Goal: Task Accomplishment & Management: Manage account settings

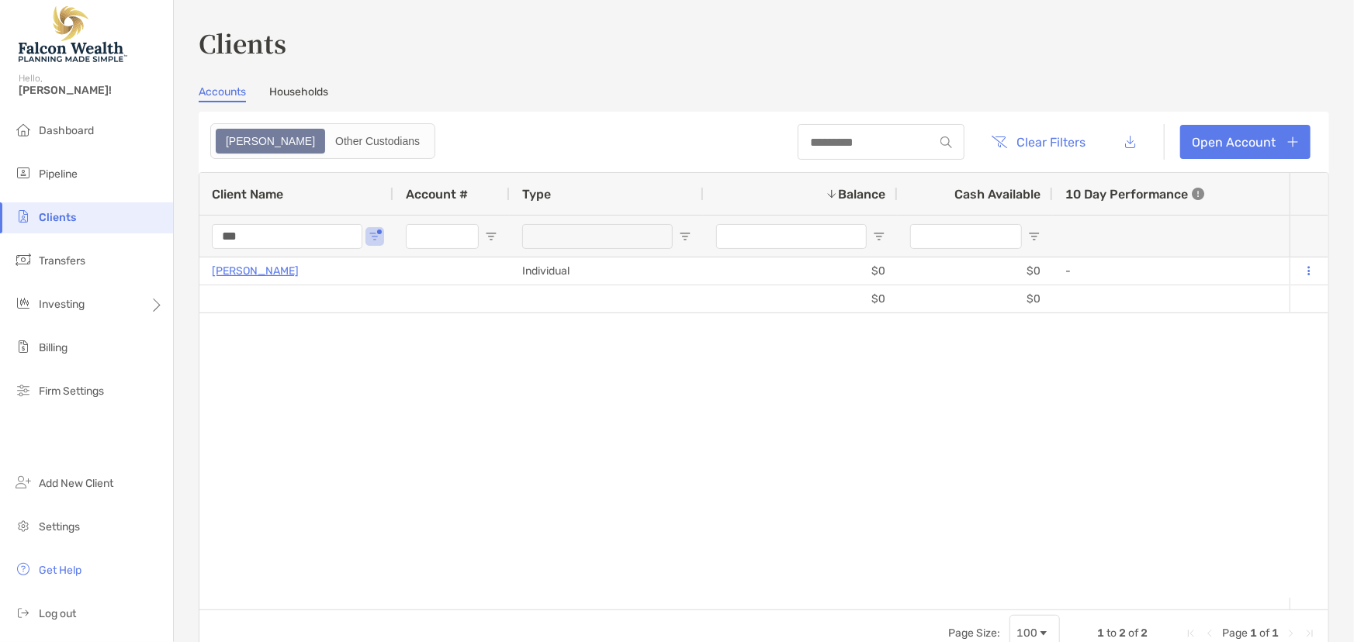
scroll to position [0, 2544]
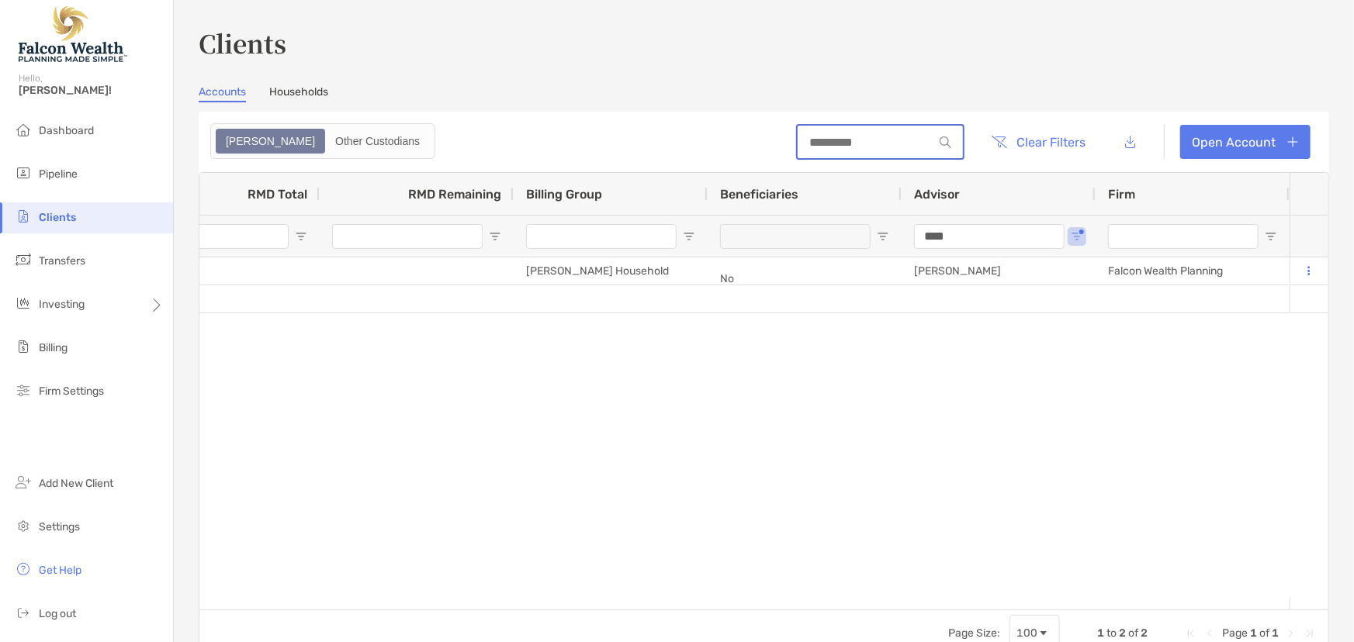
click at [804, 140] on input at bounding box center [866, 142] width 136 height 13
type input "******"
drag, startPoint x: 1024, startPoint y: 597, endPoint x: 1000, endPoint y: 601, distance: 24.4
click at [1002, 601] on div at bounding box center [744, 604] width 1090 height 12
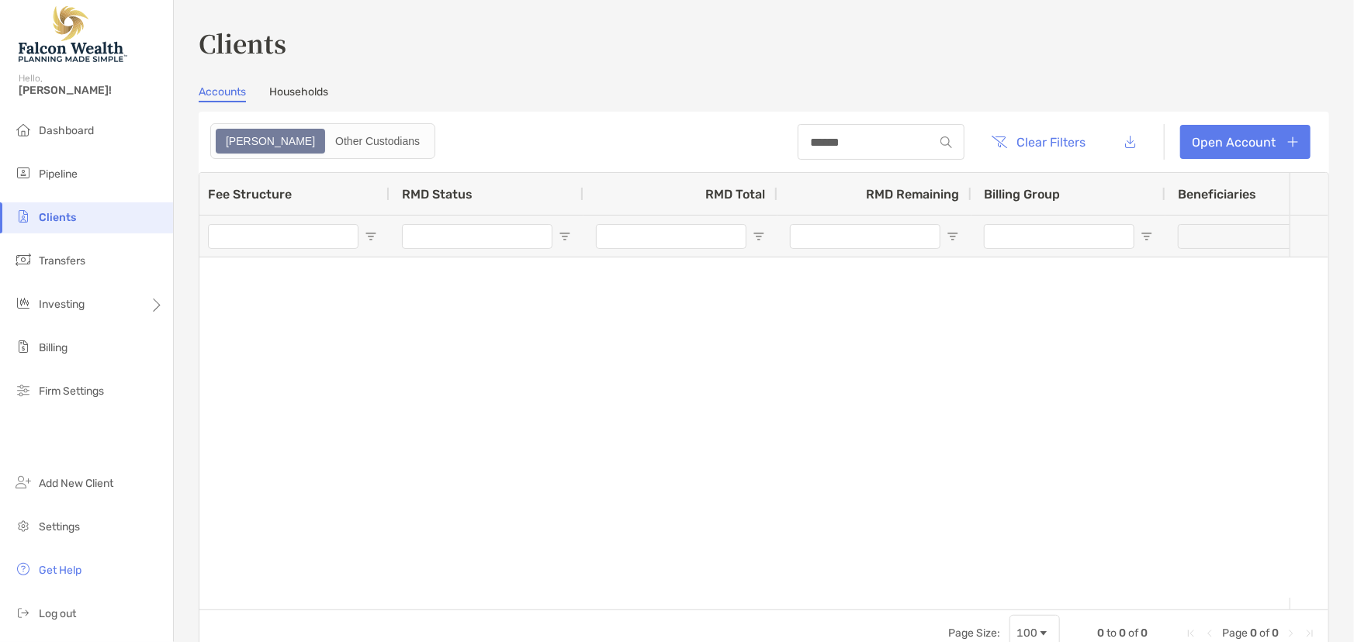
scroll to position [0, 0]
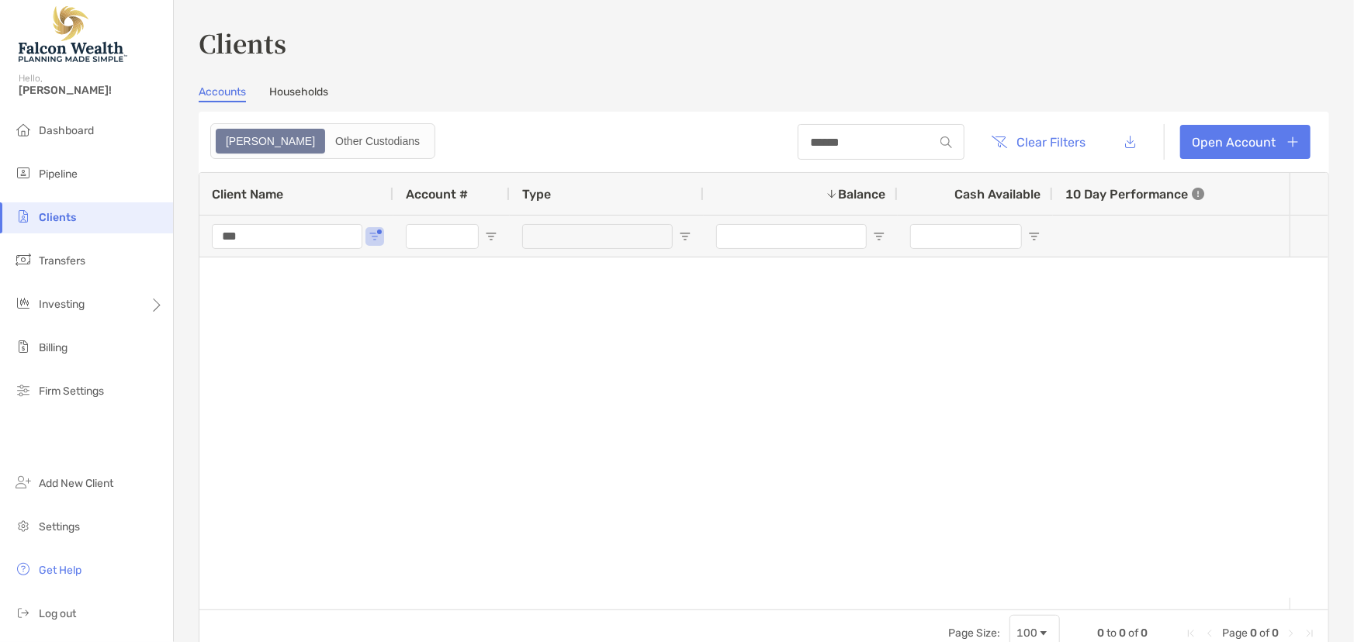
drag, startPoint x: 261, startPoint y: 238, endPoint x: 199, endPoint y: 244, distance: 61.6
click at [199, 244] on div "***" at bounding box center [296, 236] width 194 height 42
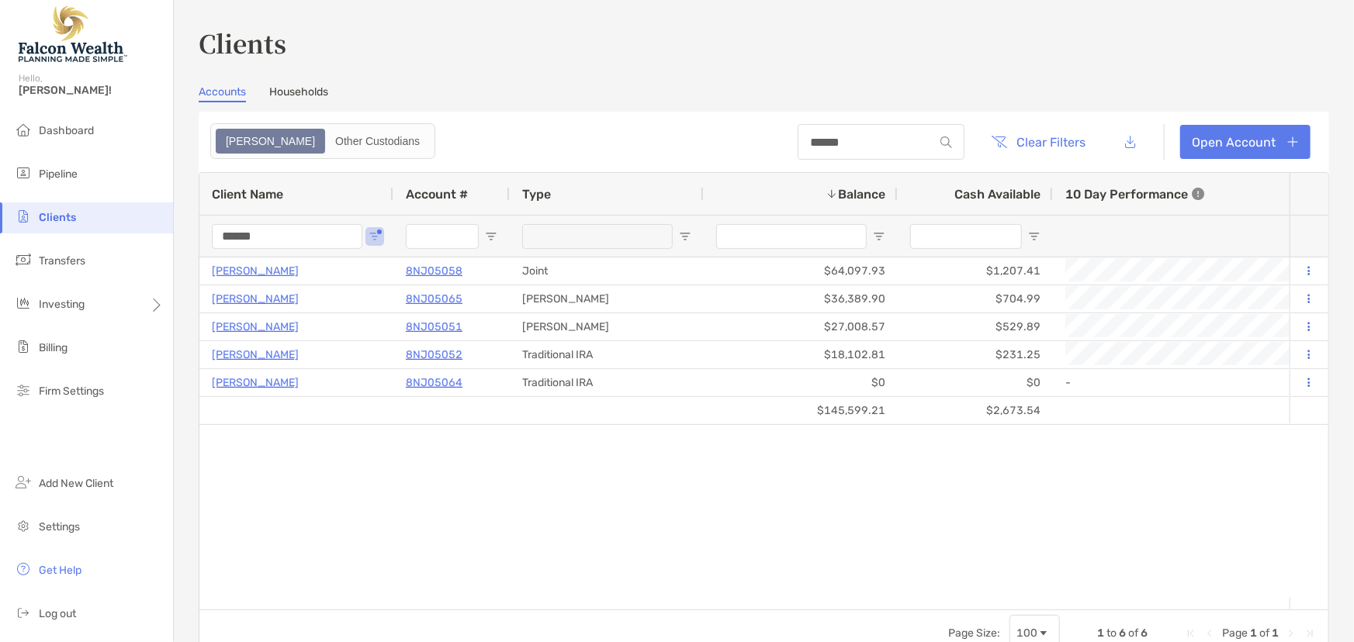
type input "******"
click at [410, 449] on div "[PERSON_NAME] 8NJ05058 Joint $64,097.93 $1,207.41 +24.39% +10.86% Completed Van…" at bounding box center [744, 428] width 1090 height 341
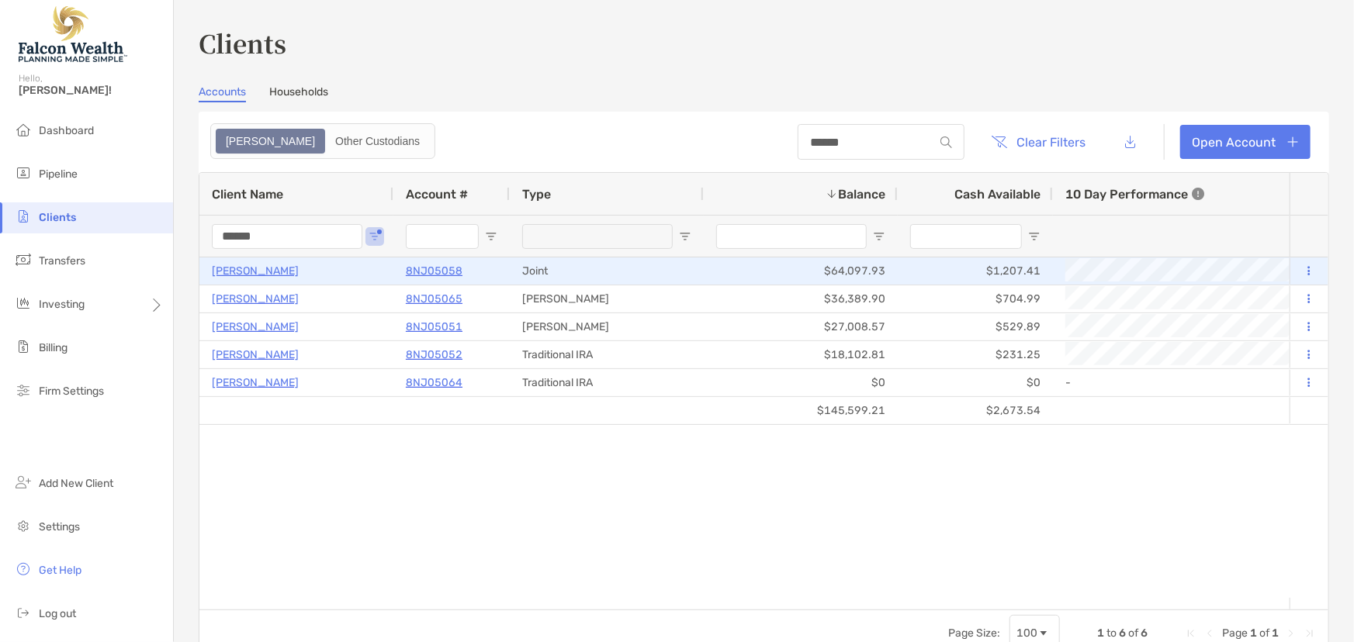
click at [1308, 268] on icon at bounding box center [1309, 271] width 2 height 10
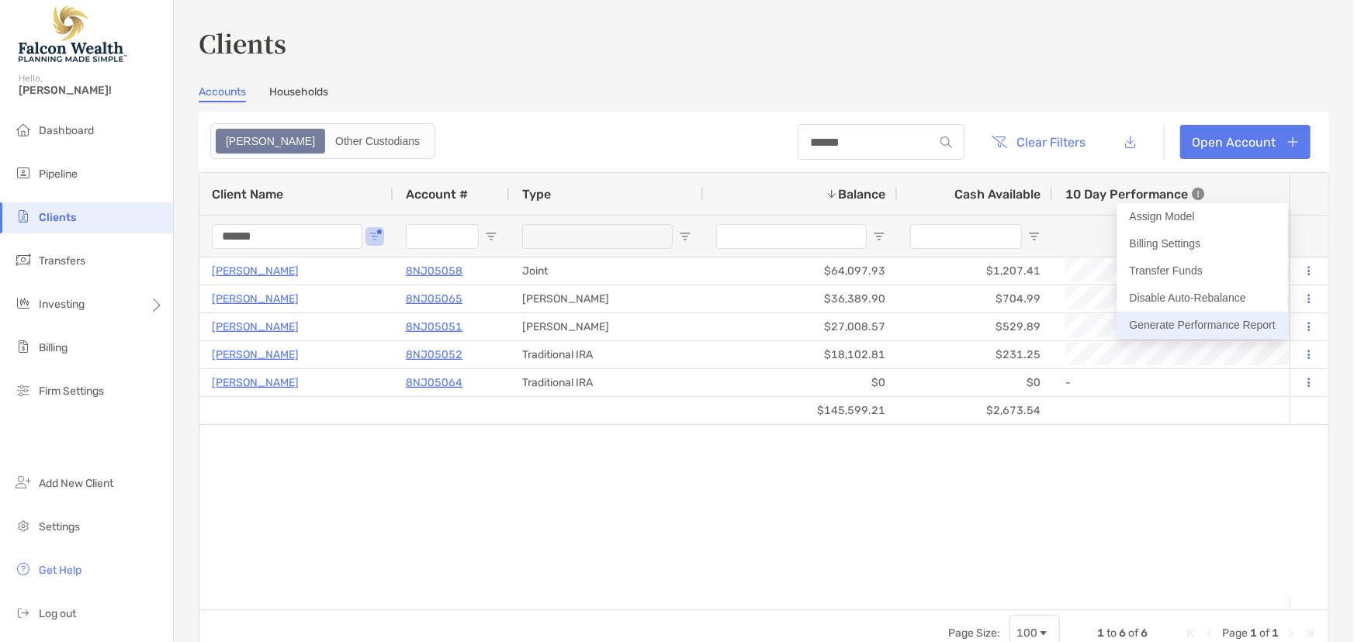
click at [1190, 325] on button "Generate Performance Report" at bounding box center [1202, 325] width 171 height 27
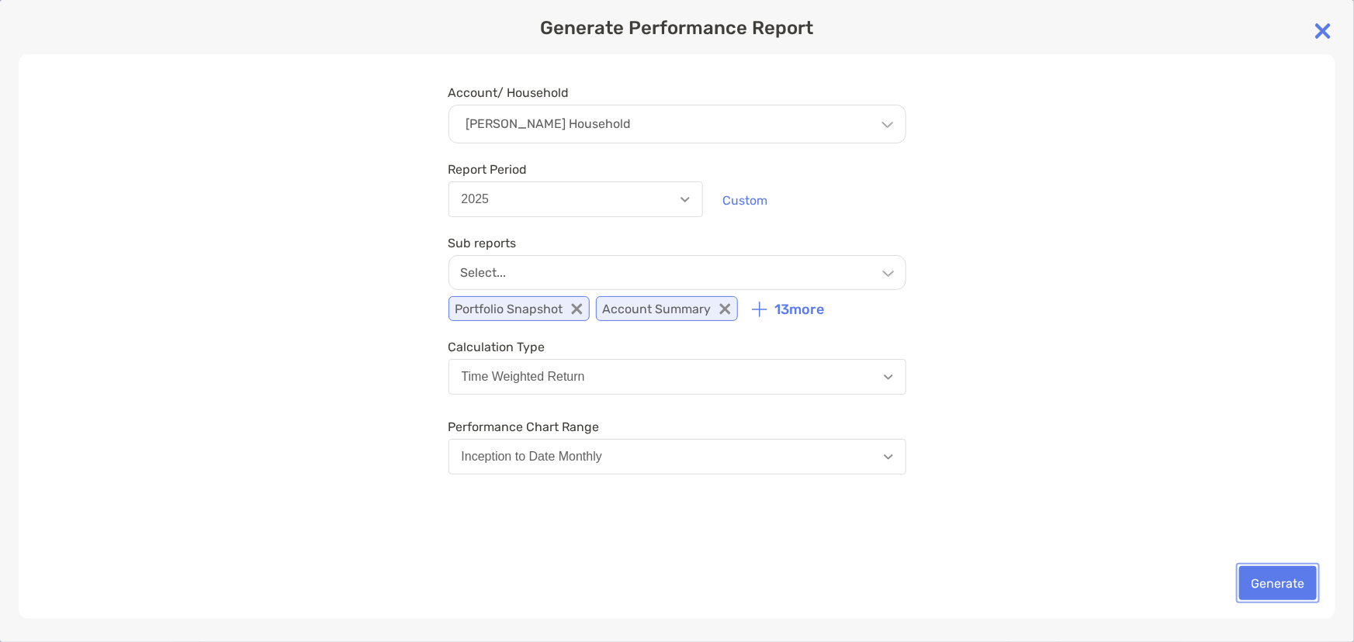
click at [1269, 587] on button "Generate" at bounding box center [1278, 583] width 78 height 34
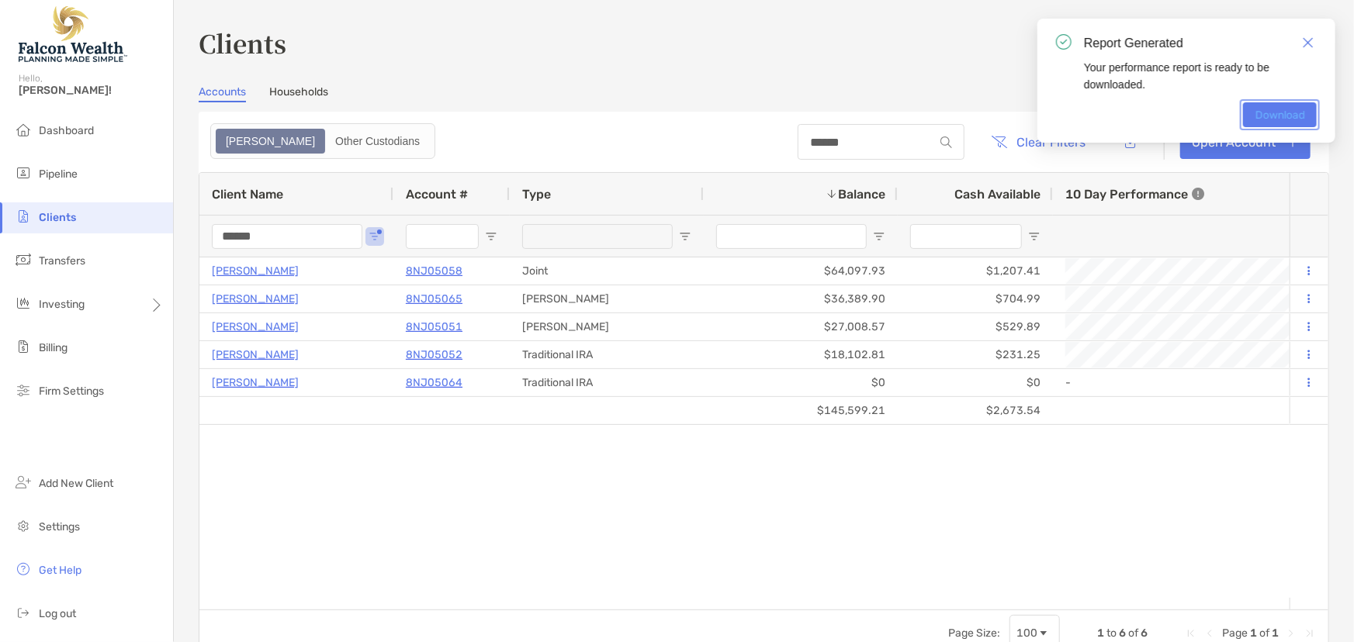
click at [1273, 116] on link "Download" at bounding box center [1280, 114] width 74 height 25
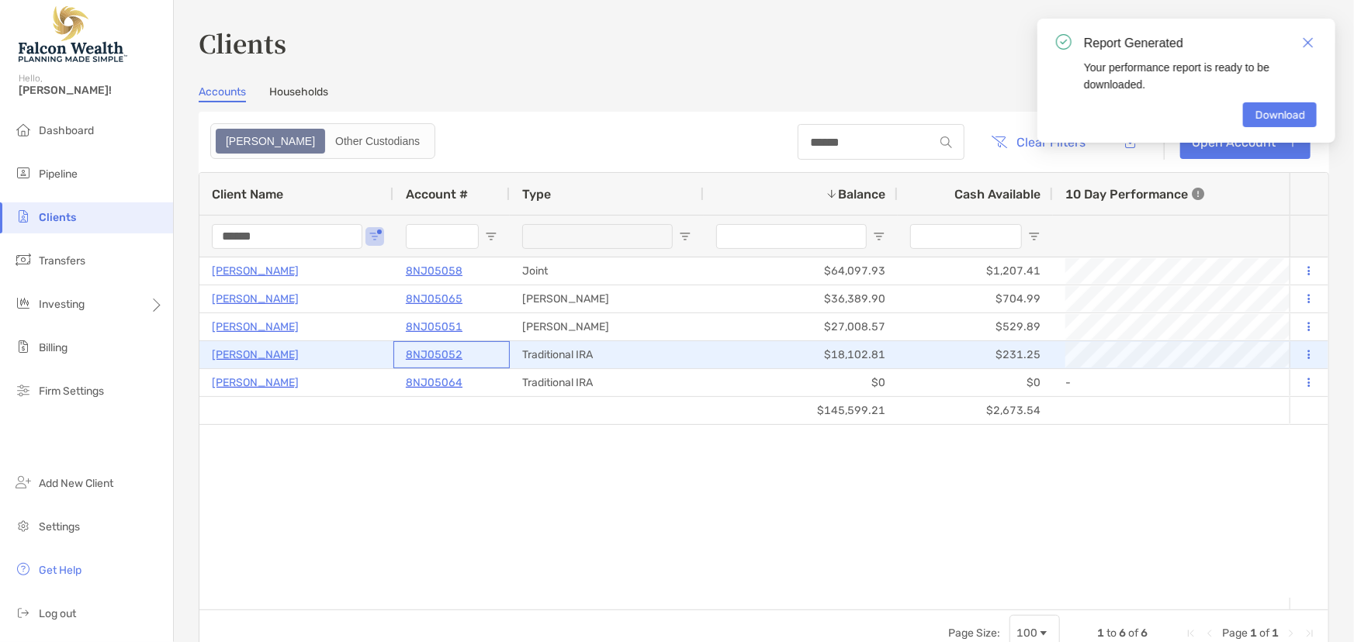
click at [451, 355] on p "8NJ05052" at bounding box center [434, 354] width 57 height 19
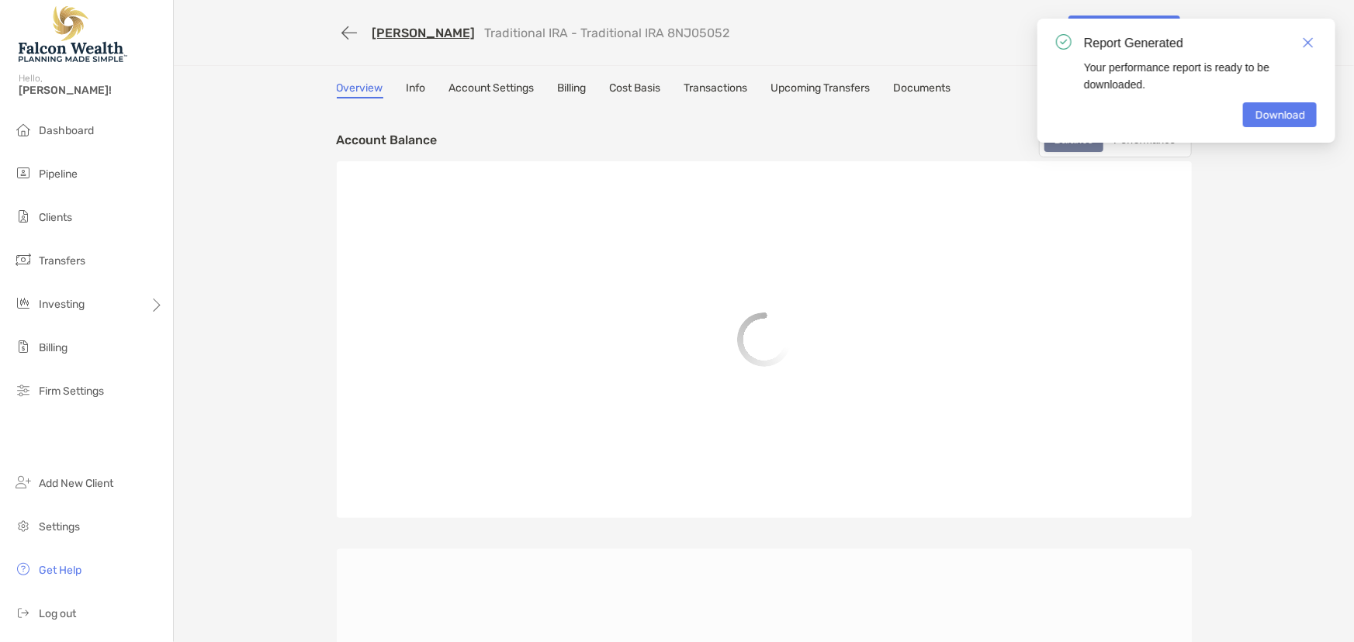
click at [736, 91] on link "Transactions" at bounding box center [716, 89] width 64 height 17
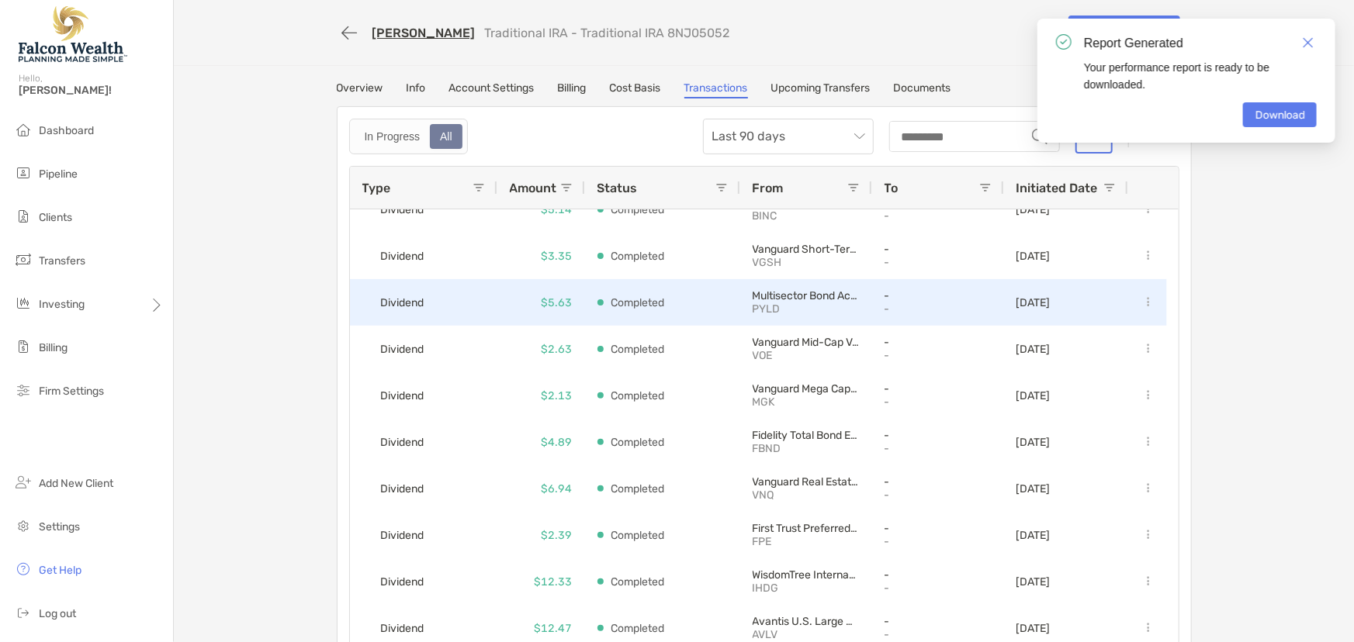
scroll to position [999, 0]
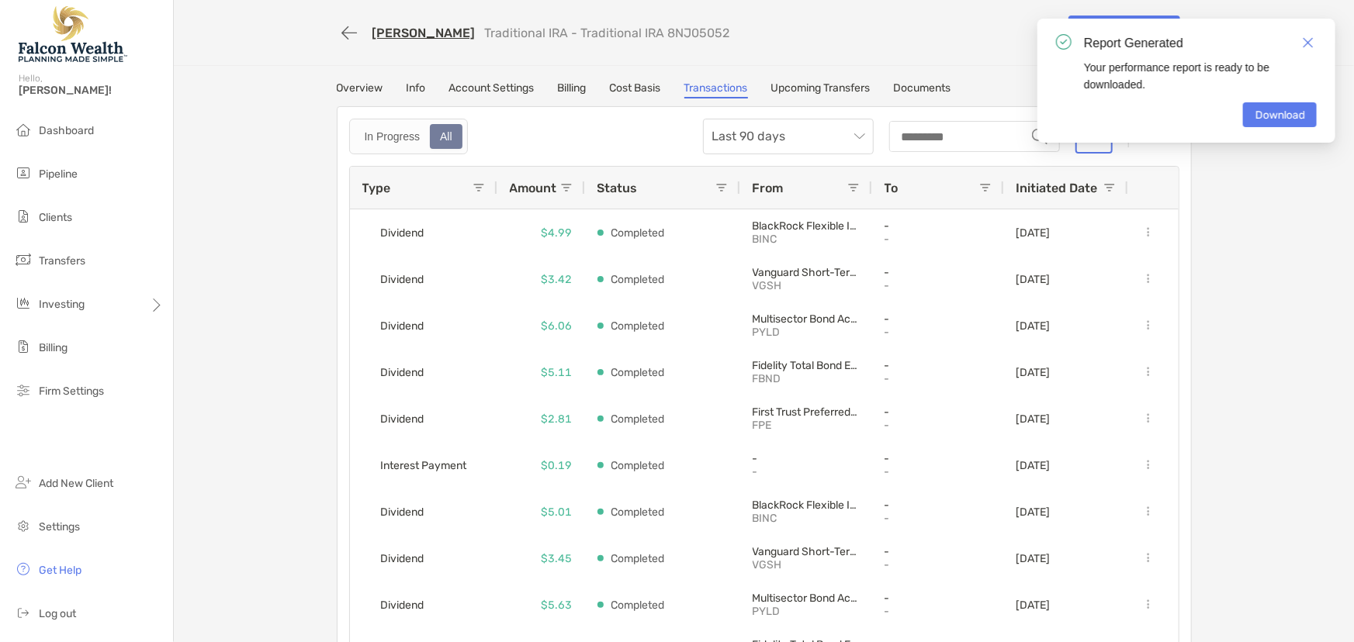
click at [825, 74] on div "Michelle Brooks Traditional IRA - Traditional IRA 8NJ05052 Transfer Funds Overv…" at bounding box center [764, 333] width 1180 height 666
click at [823, 85] on link "Upcoming Transfers" at bounding box center [820, 89] width 99 height 17
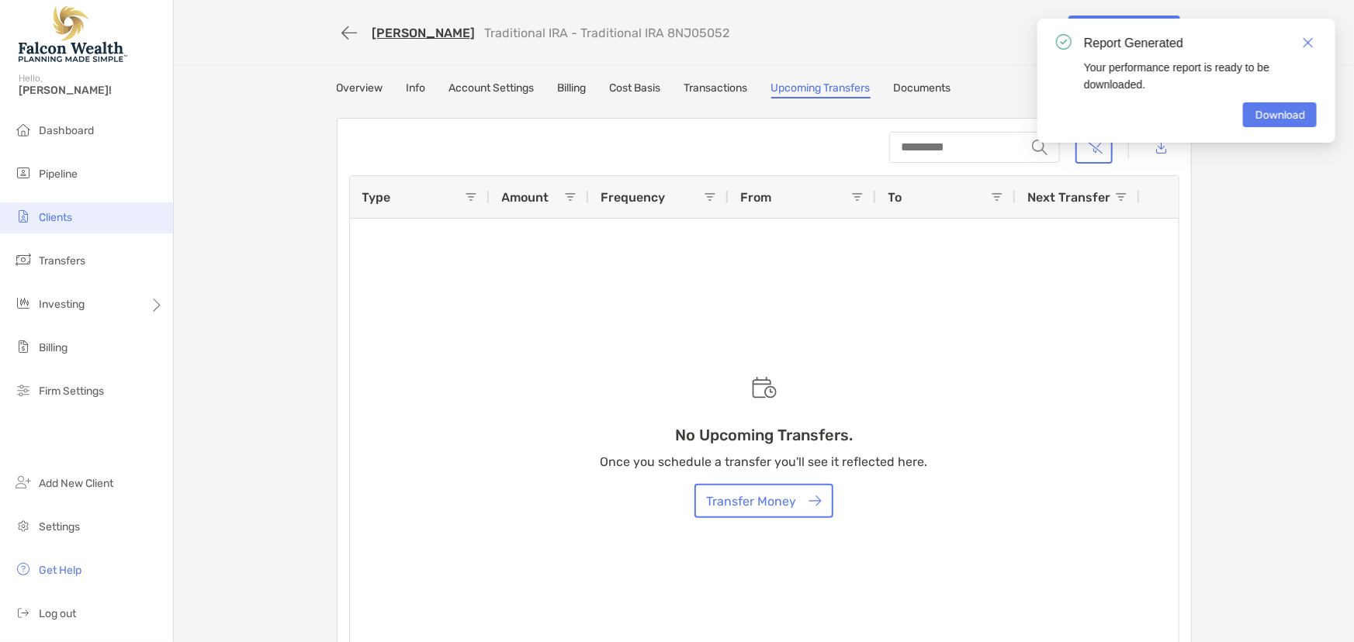
click at [78, 217] on li "Clients" at bounding box center [86, 218] width 173 height 31
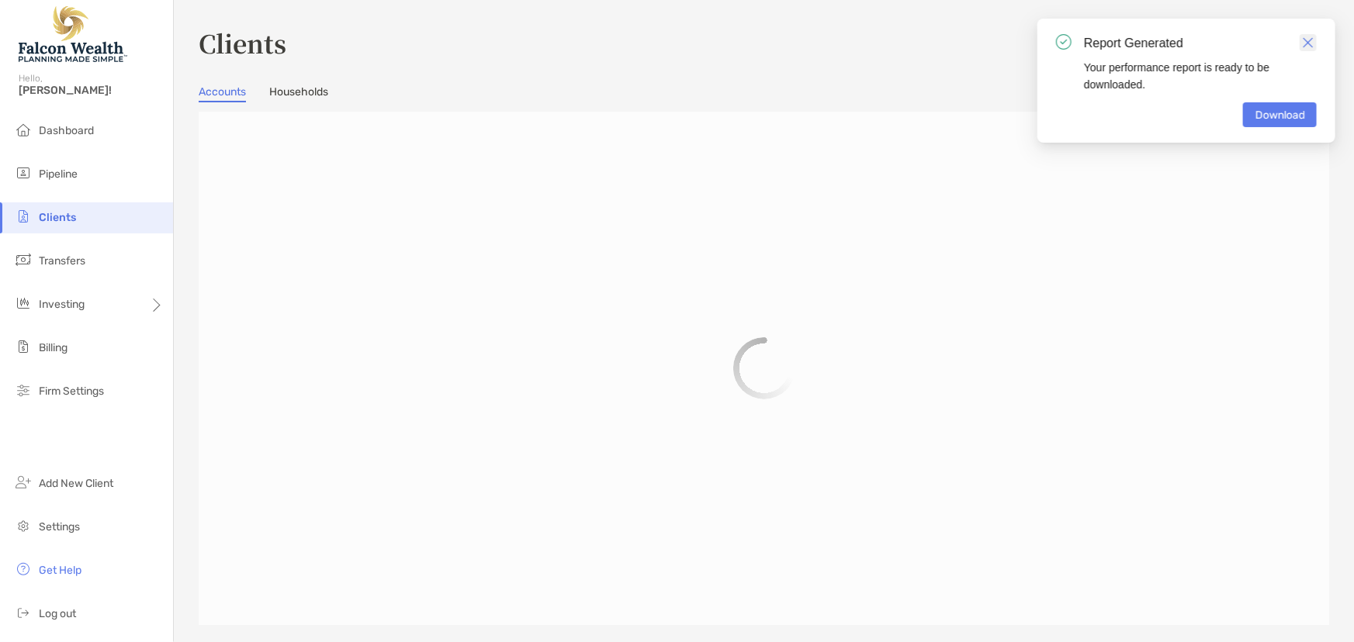
click at [1310, 41] on img "Close" at bounding box center [1308, 42] width 11 height 11
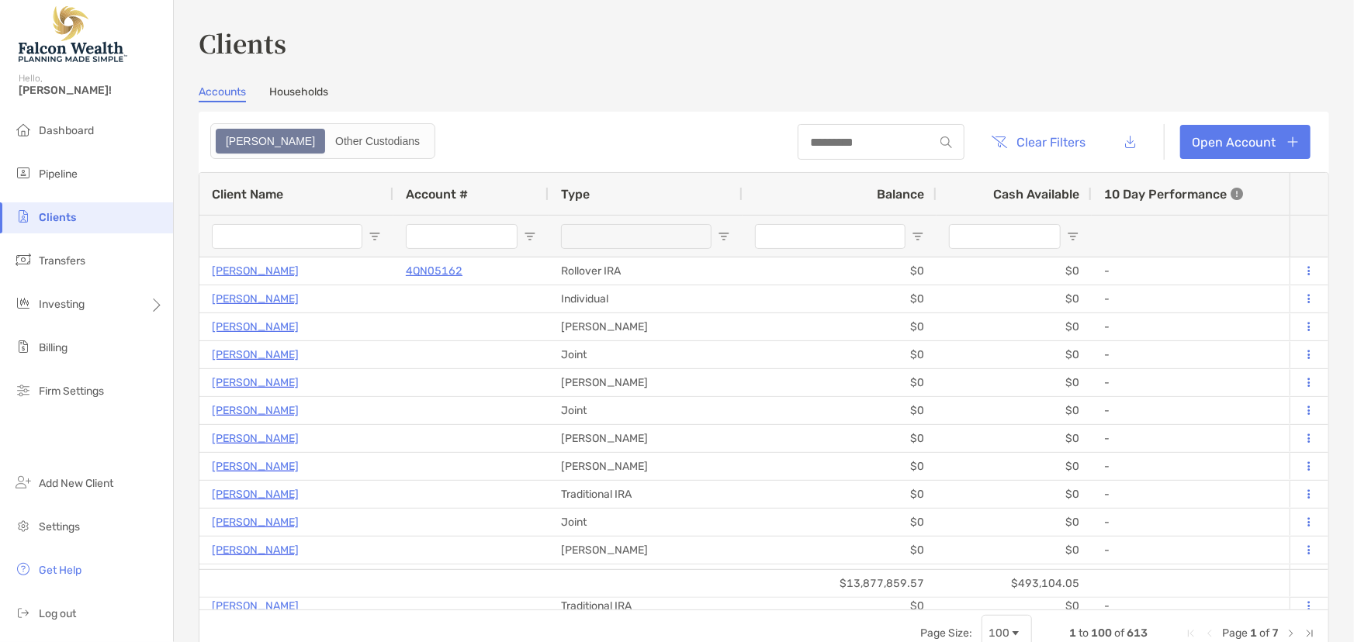
type input "******"
type input "****"
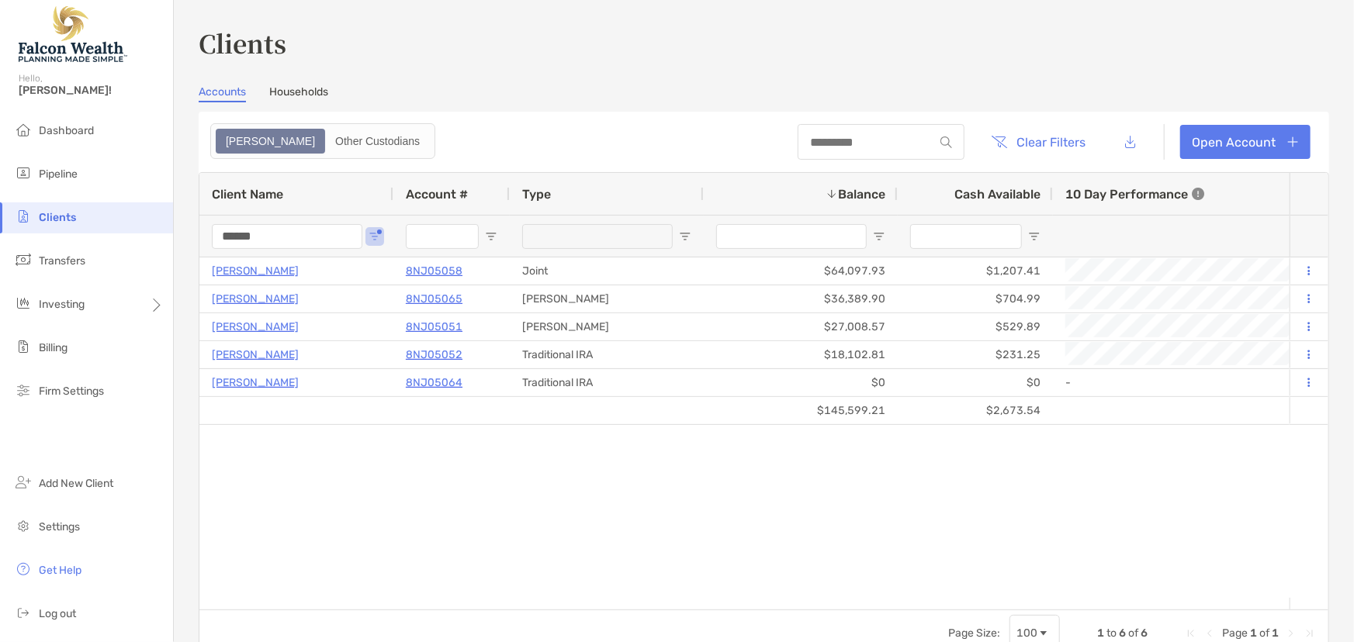
click at [477, 510] on div "Victor Brooks 8NJ05065 Roth IRA $36,389.90 $704.99 +23.45% +12.01% Completed Va…" at bounding box center [744, 428] width 1090 height 341
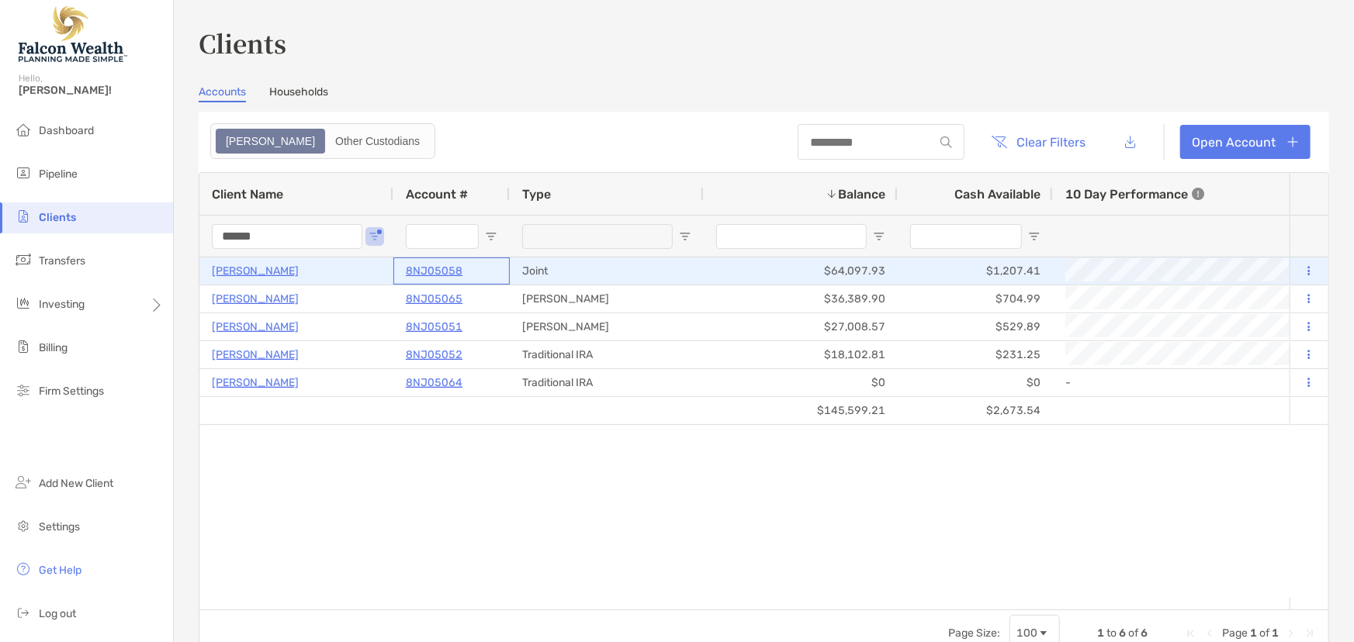
click at [435, 272] on p "8NJ05058" at bounding box center [434, 270] width 57 height 19
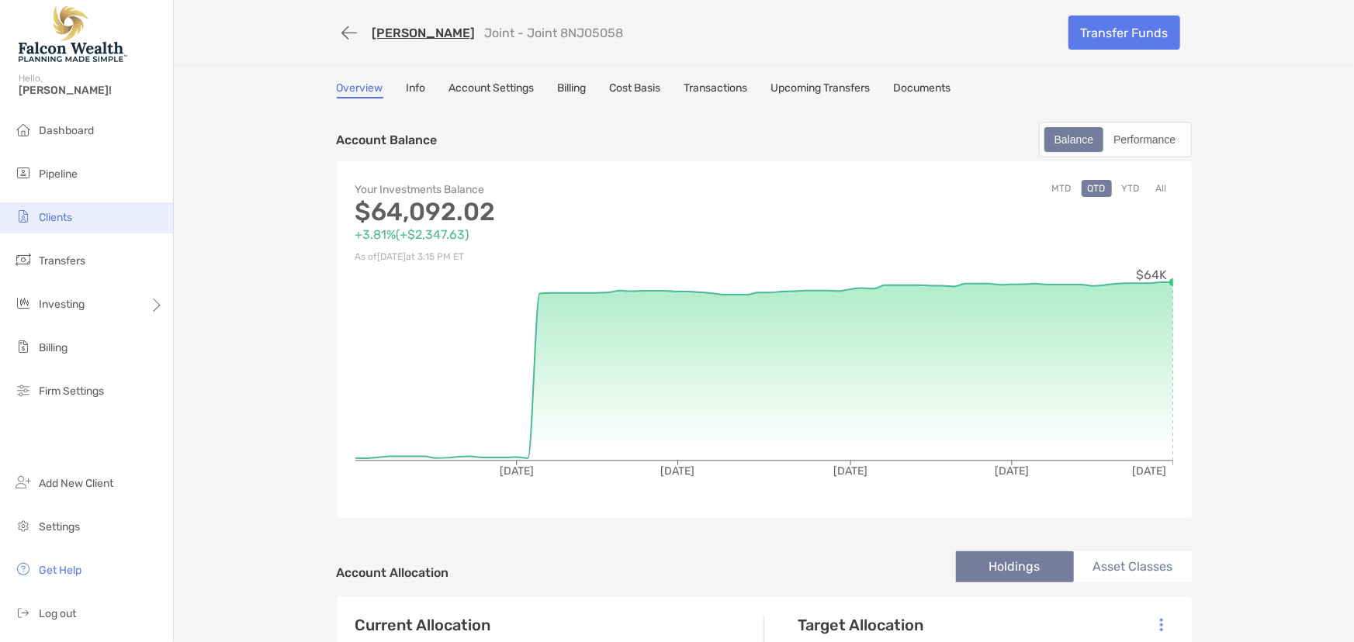
click at [58, 216] on span "Clients" at bounding box center [55, 217] width 33 height 13
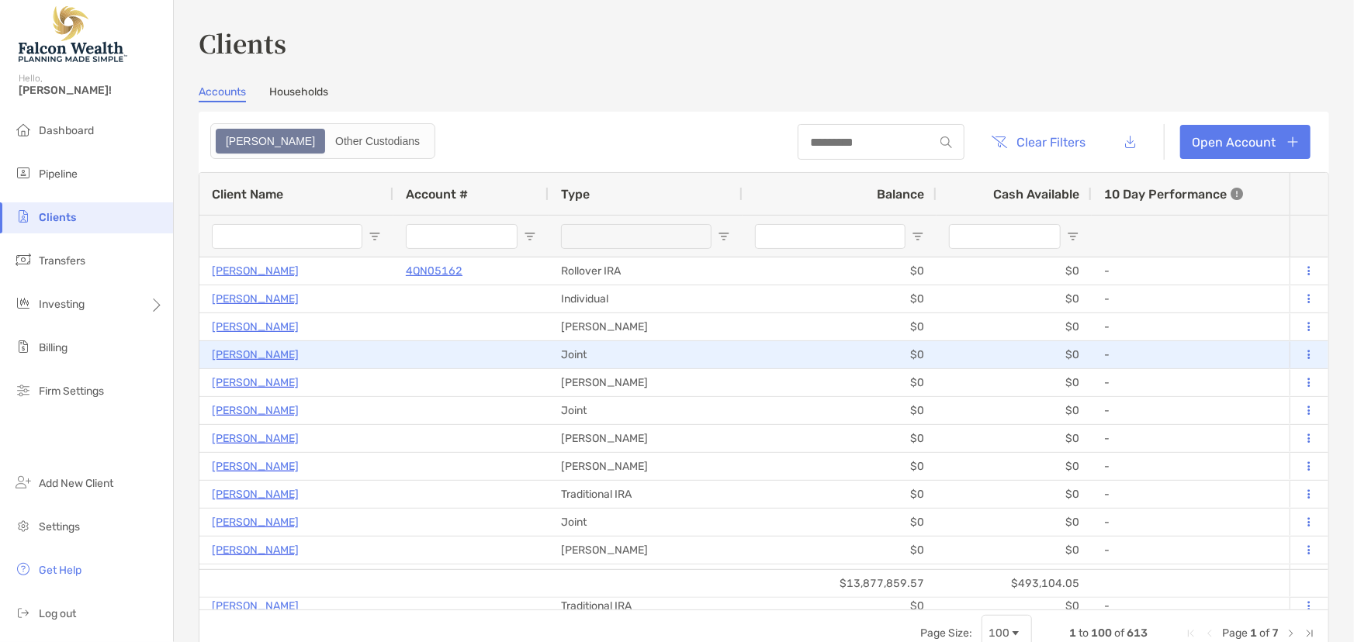
type input "******"
type input "****"
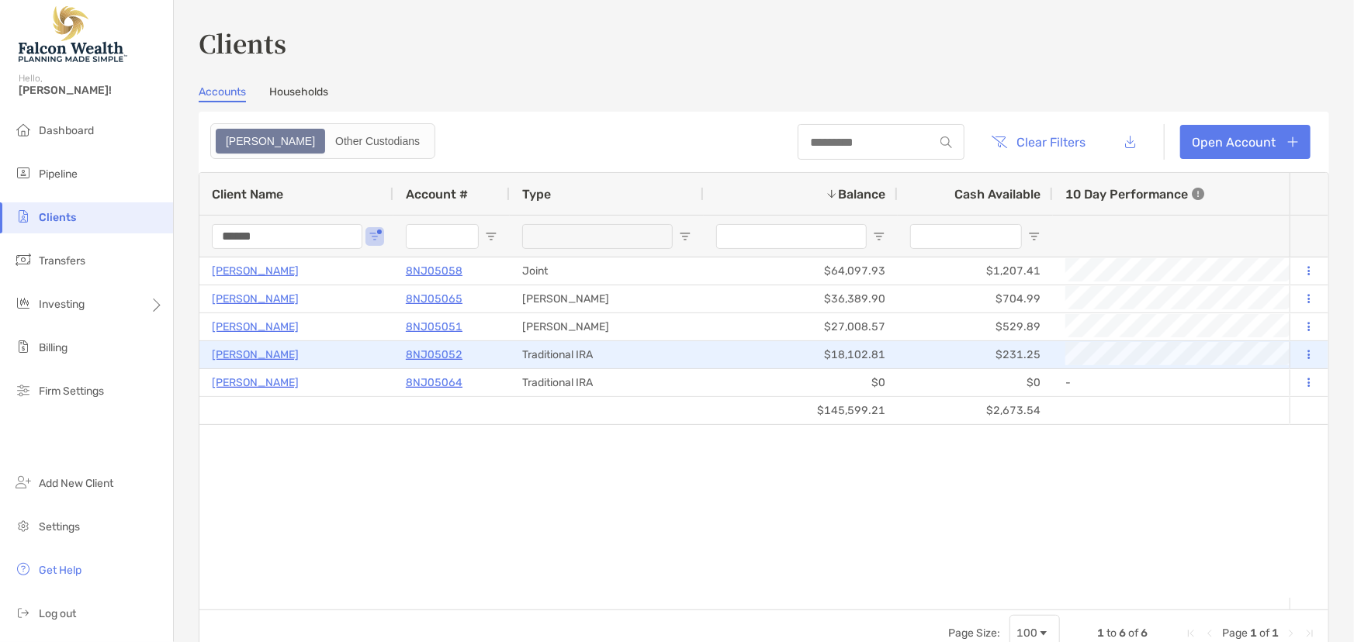
click at [549, 350] on div "Traditional IRA" at bounding box center [607, 354] width 194 height 27
click at [438, 354] on p "8NJ05052" at bounding box center [434, 354] width 57 height 19
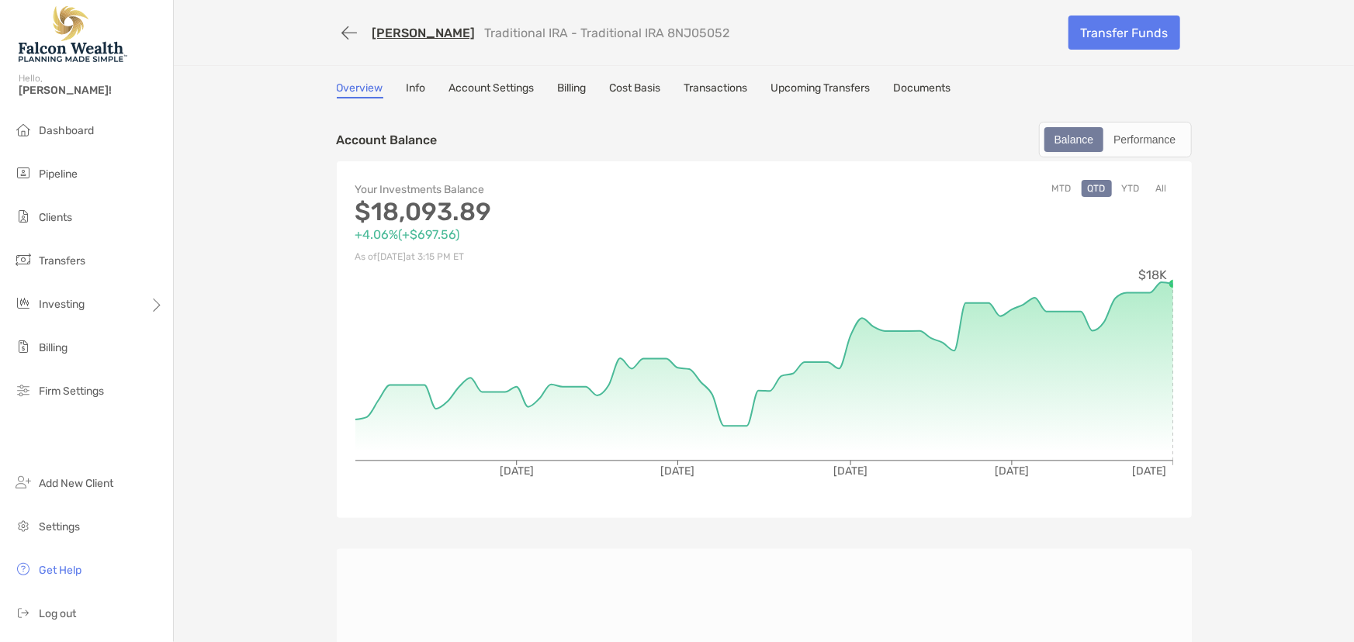
click at [1155, 189] on button "All" at bounding box center [1161, 188] width 23 height 17
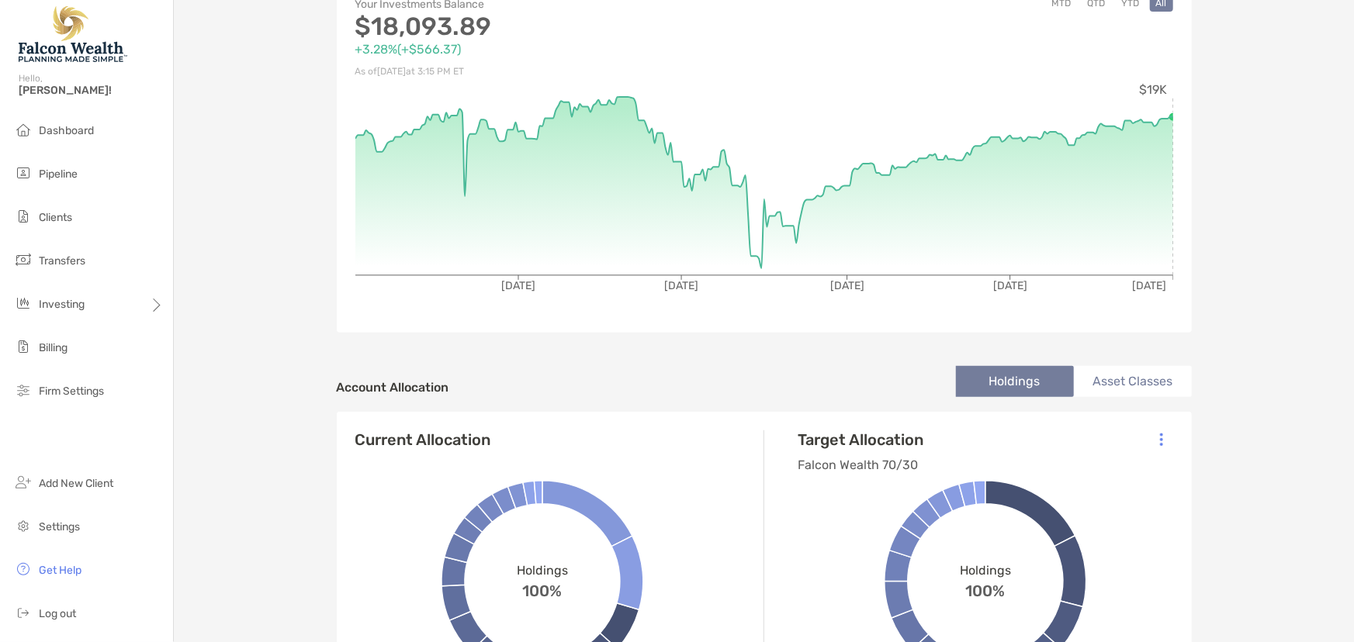
scroll to position [282, 0]
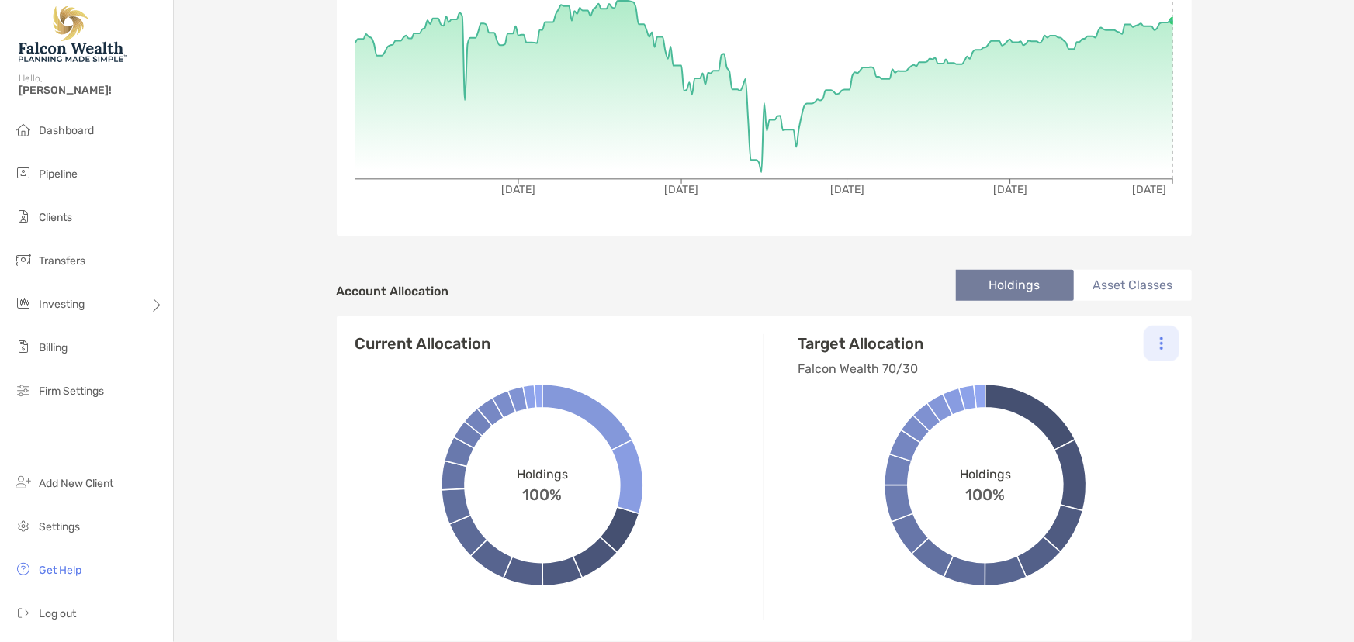
click at [1159, 338] on div at bounding box center [1162, 344] width 36 height 36
click at [1076, 387] on p "Change Model" at bounding box center [1055, 385] width 71 height 19
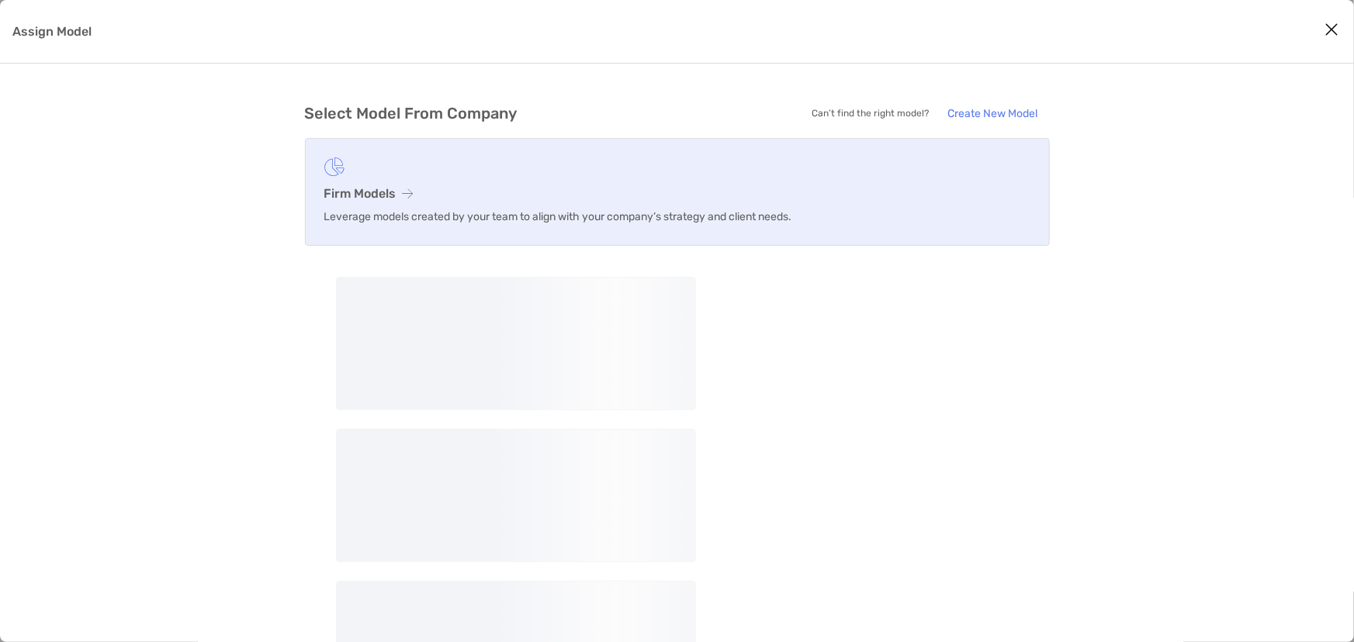
click at [369, 163] on figure "Assign Model" at bounding box center [677, 167] width 706 height 19
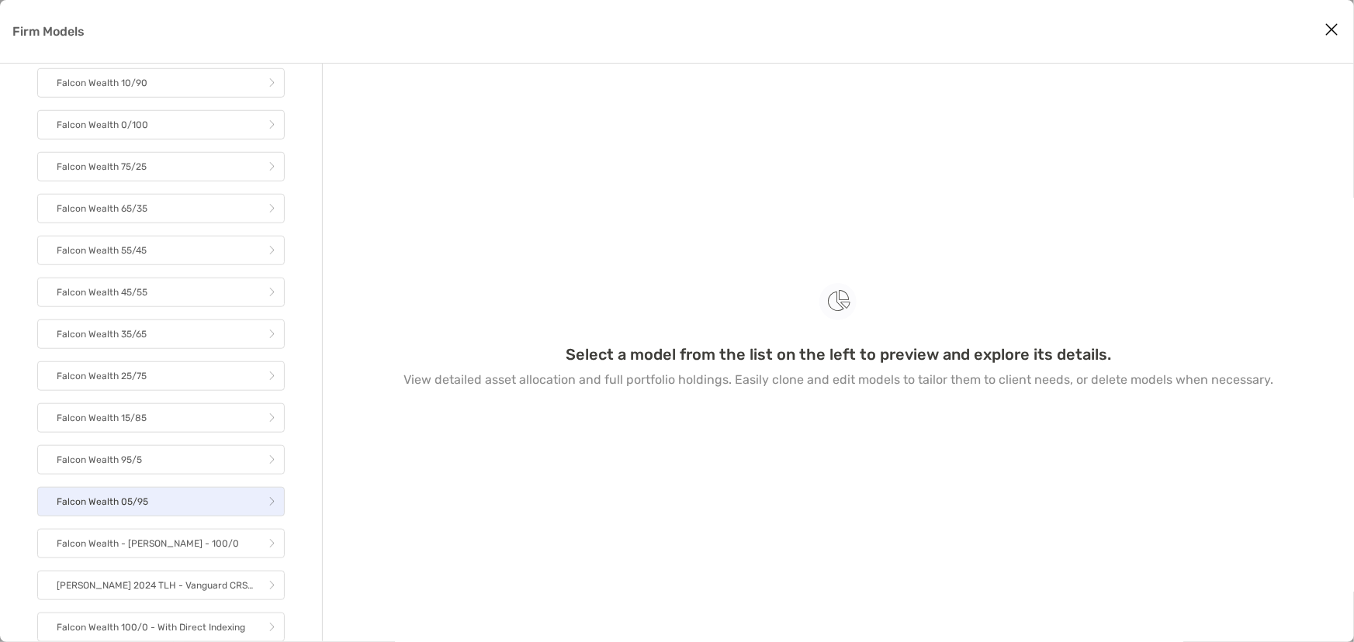
scroll to position [504, 0]
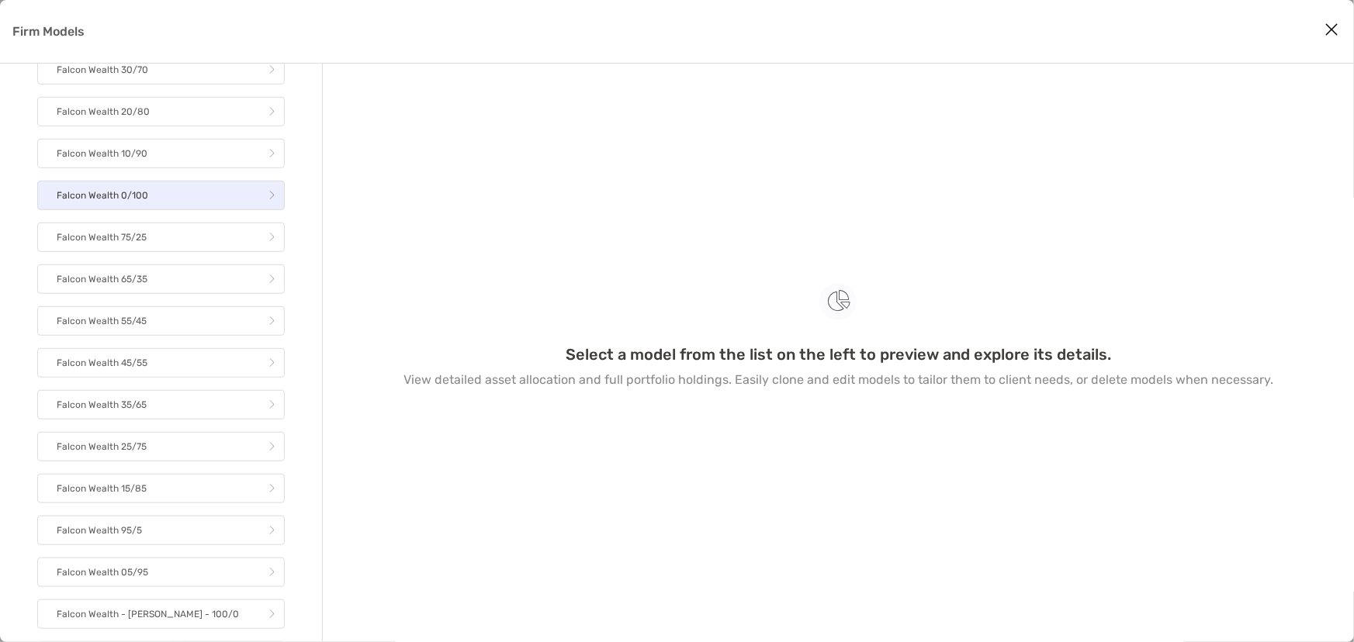
click at [133, 201] on p "Falcon Wealth 0/100" at bounding box center [103, 195] width 92 height 19
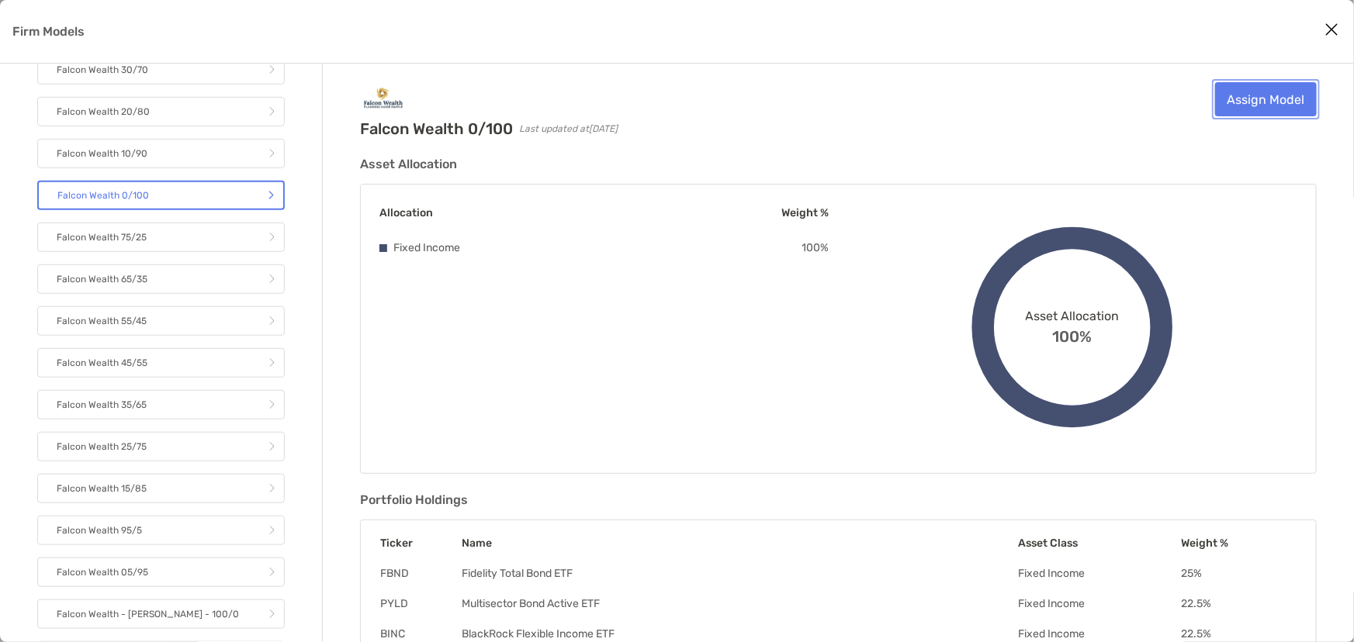
click at [1245, 96] on link "Assign Model" at bounding box center [1266, 99] width 102 height 34
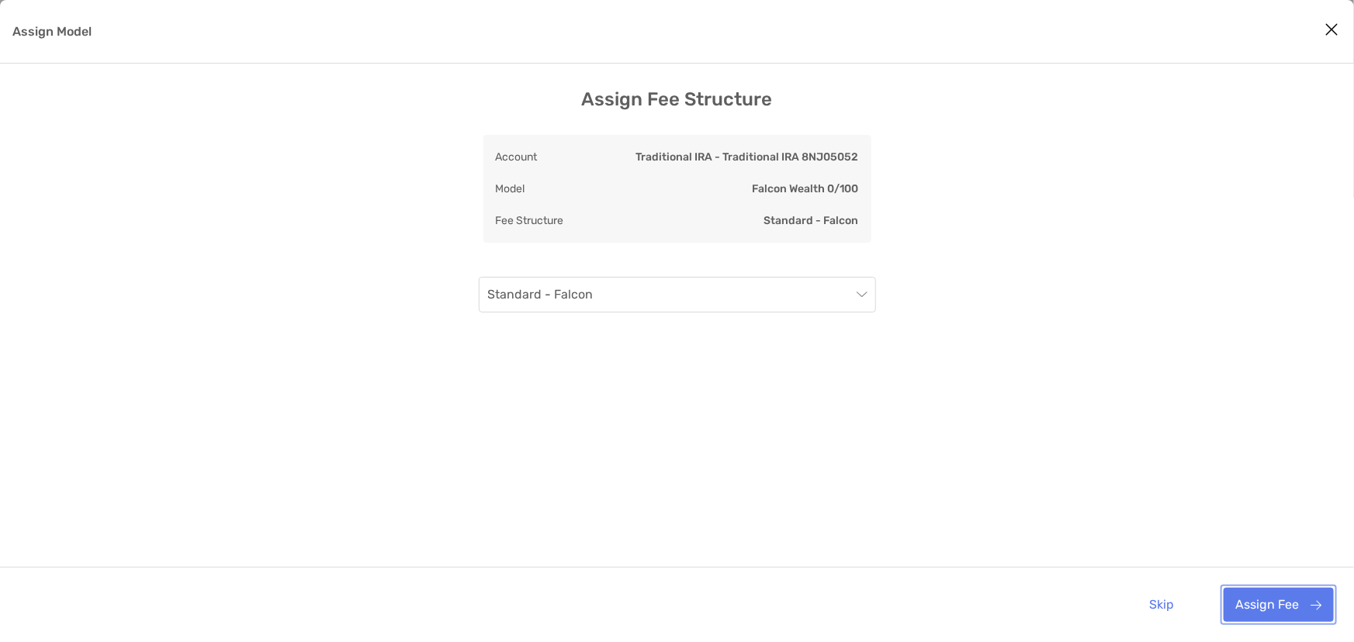
click at [1269, 597] on button "Assign Fee" at bounding box center [1279, 605] width 110 height 34
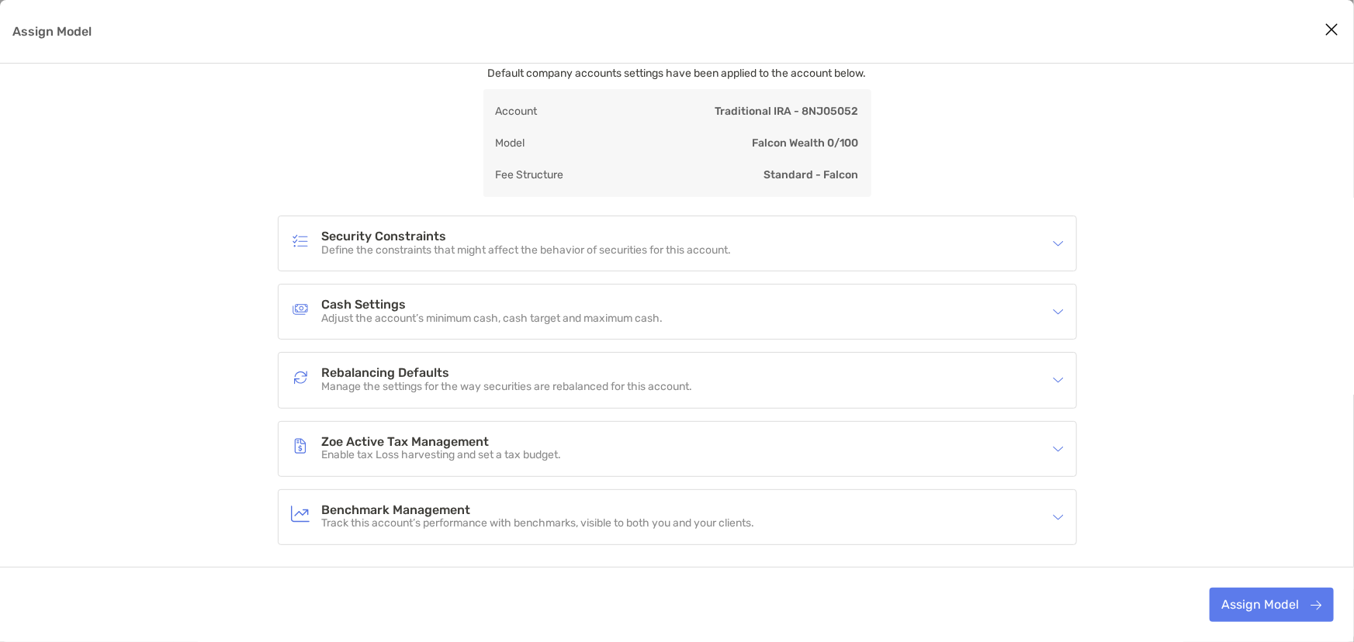
scroll to position [114, 0]
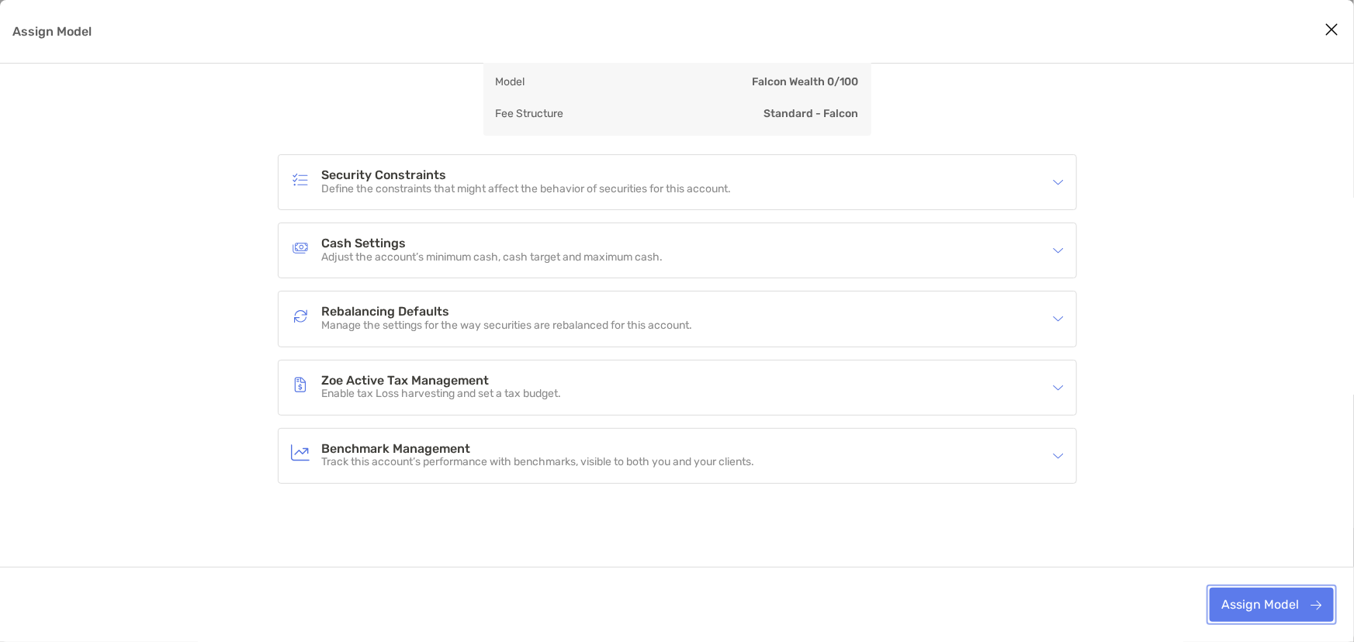
click at [1266, 612] on button "Assign Model" at bounding box center [1272, 605] width 124 height 34
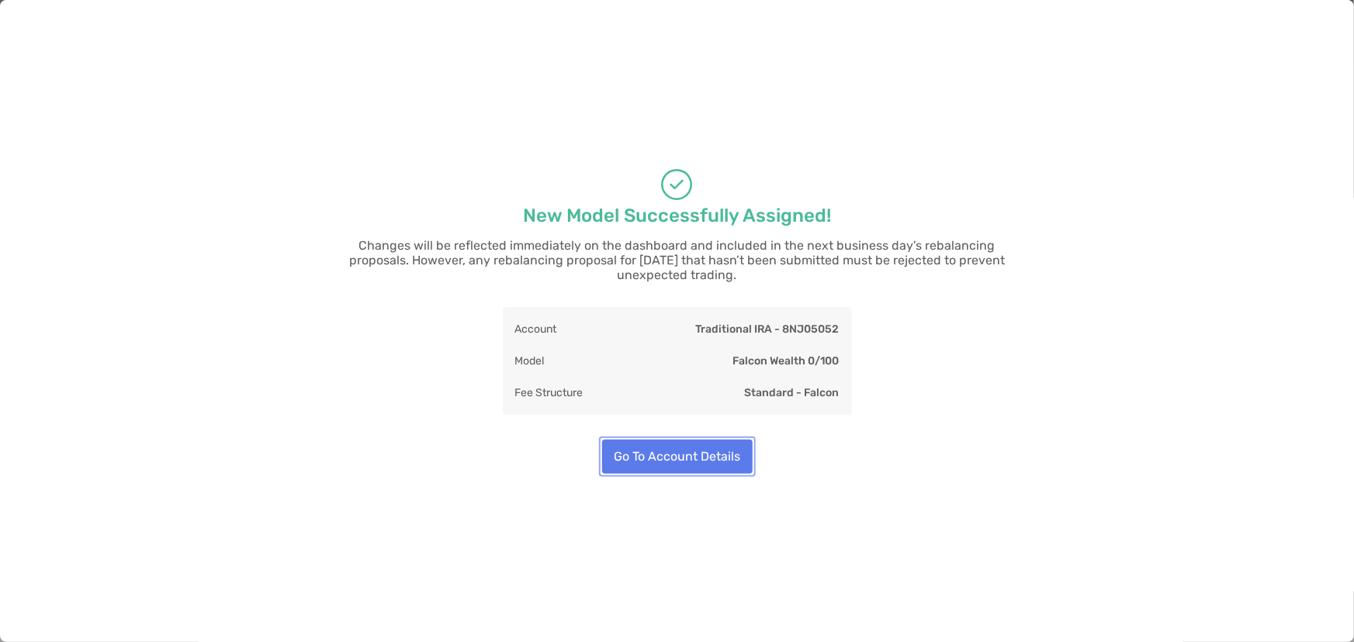
scroll to position [46, 0]
click at [686, 440] on button "Go To Account Details" at bounding box center [677, 457] width 151 height 34
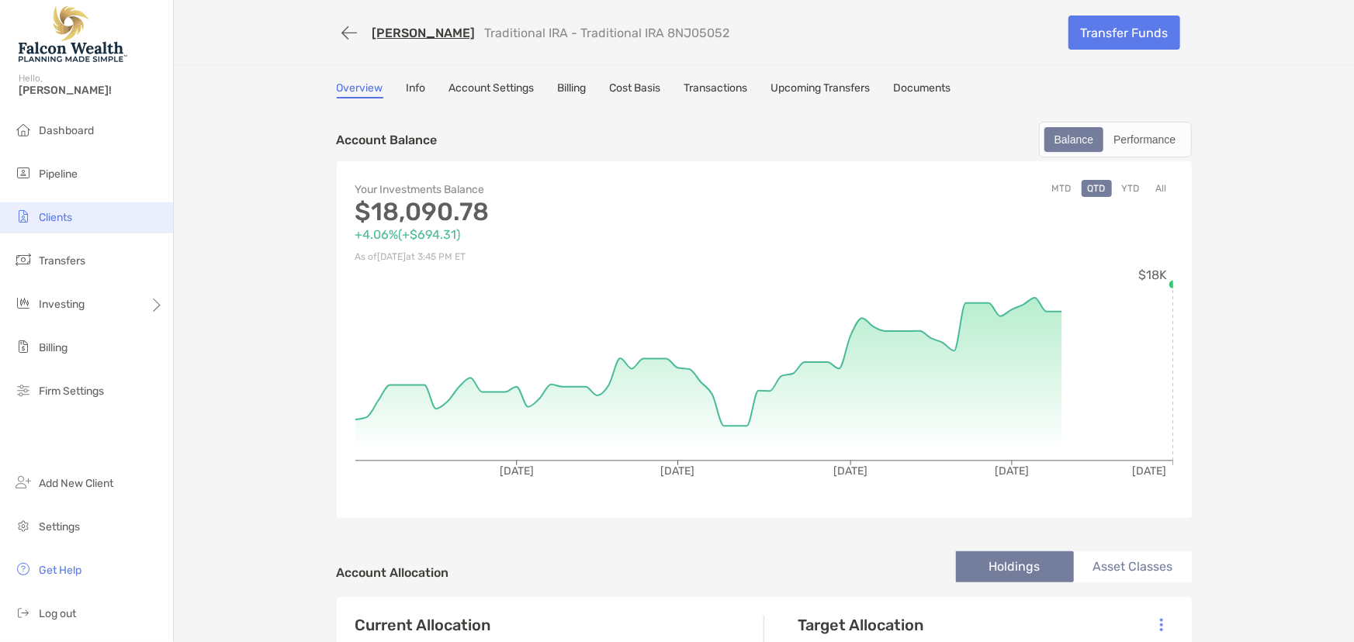
click at [61, 215] on span "Clients" at bounding box center [55, 217] width 33 height 13
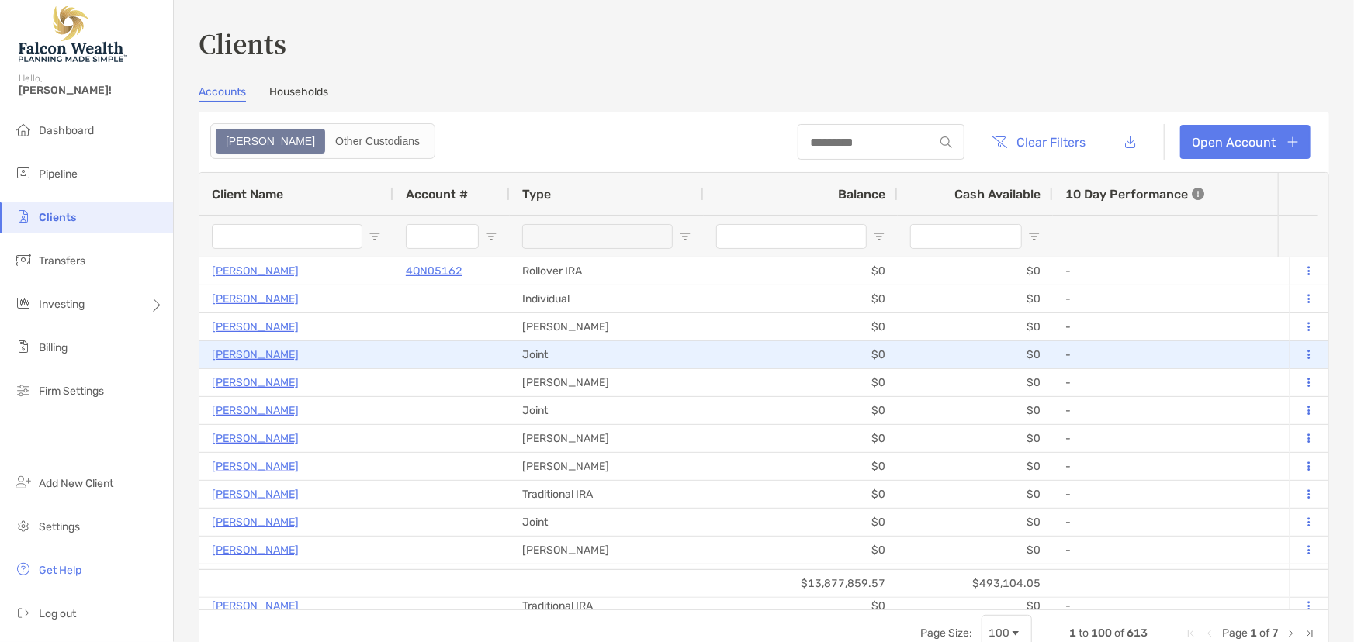
type input "******"
type input "****"
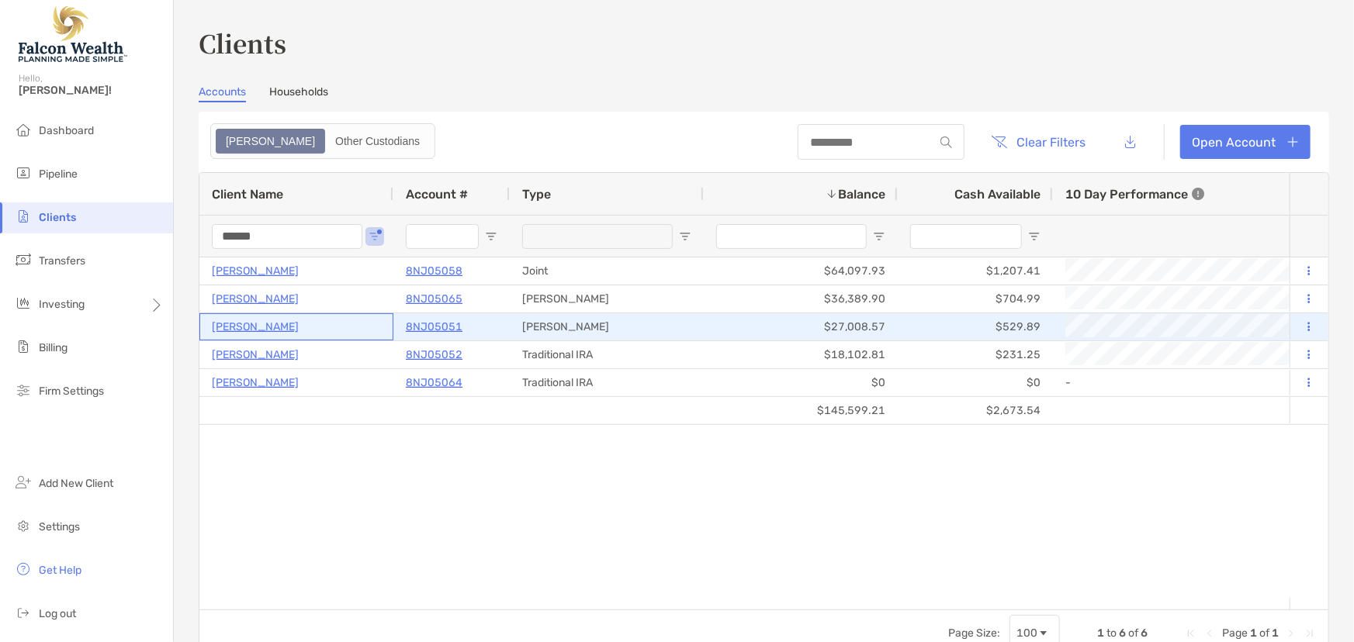
click at [263, 326] on p "[PERSON_NAME]" at bounding box center [255, 326] width 87 height 19
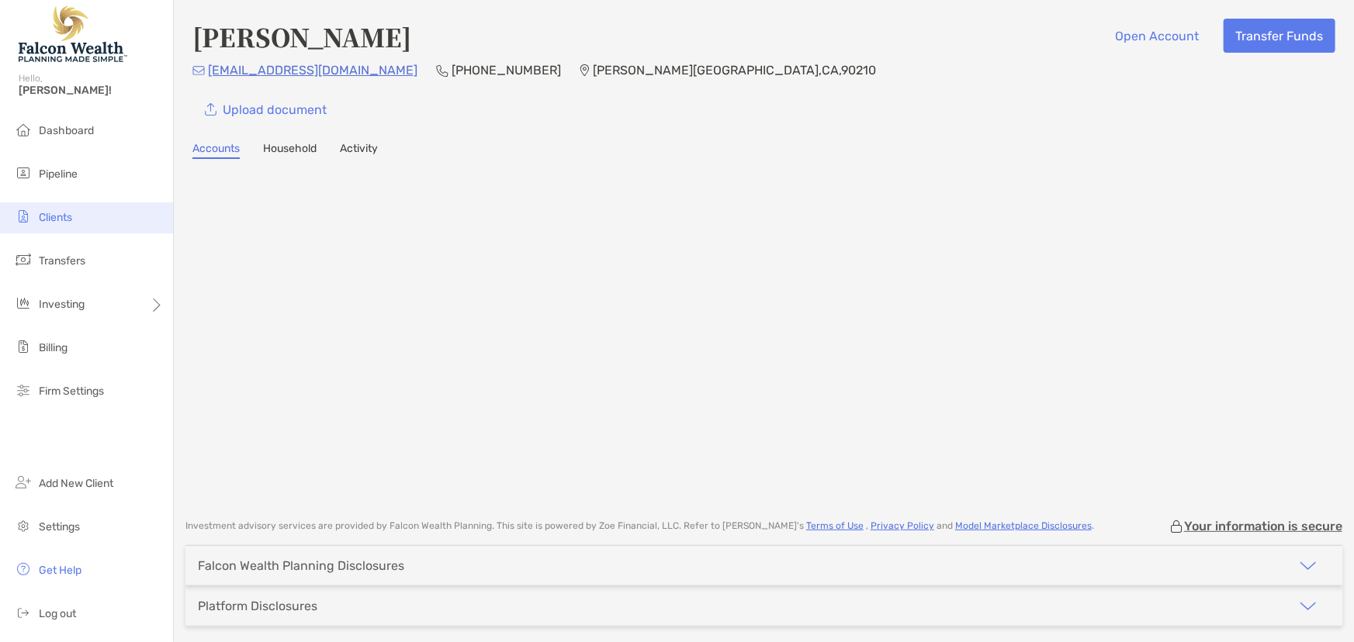
click at [50, 217] on span "Clients" at bounding box center [55, 217] width 33 height 13
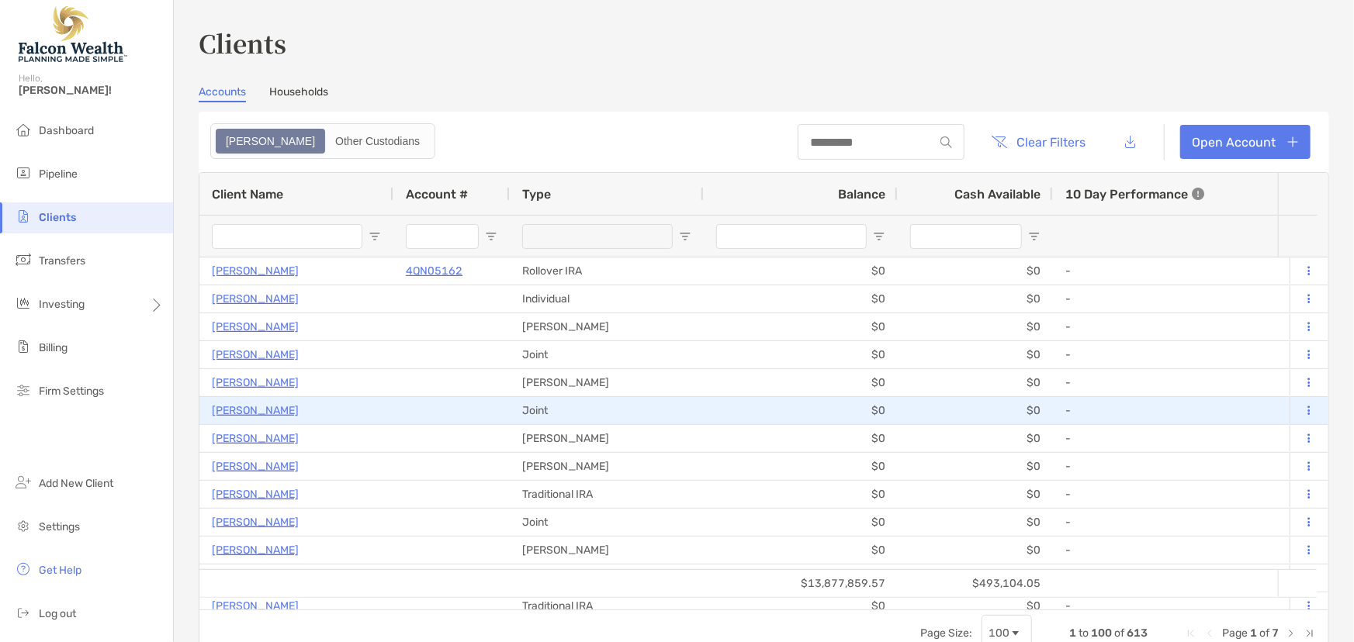
type input "******"
type input "****"
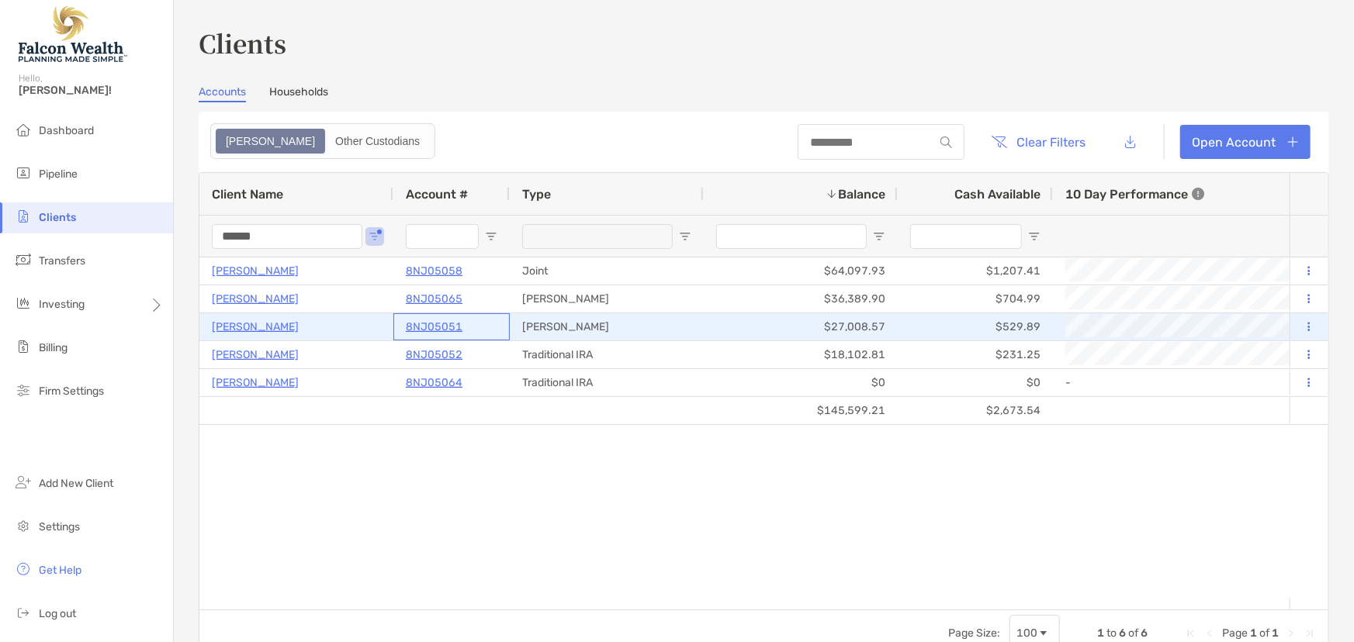
click at [438, 324] on p "8NJ05051" at bounding box center [434, 326] width 57 height 19
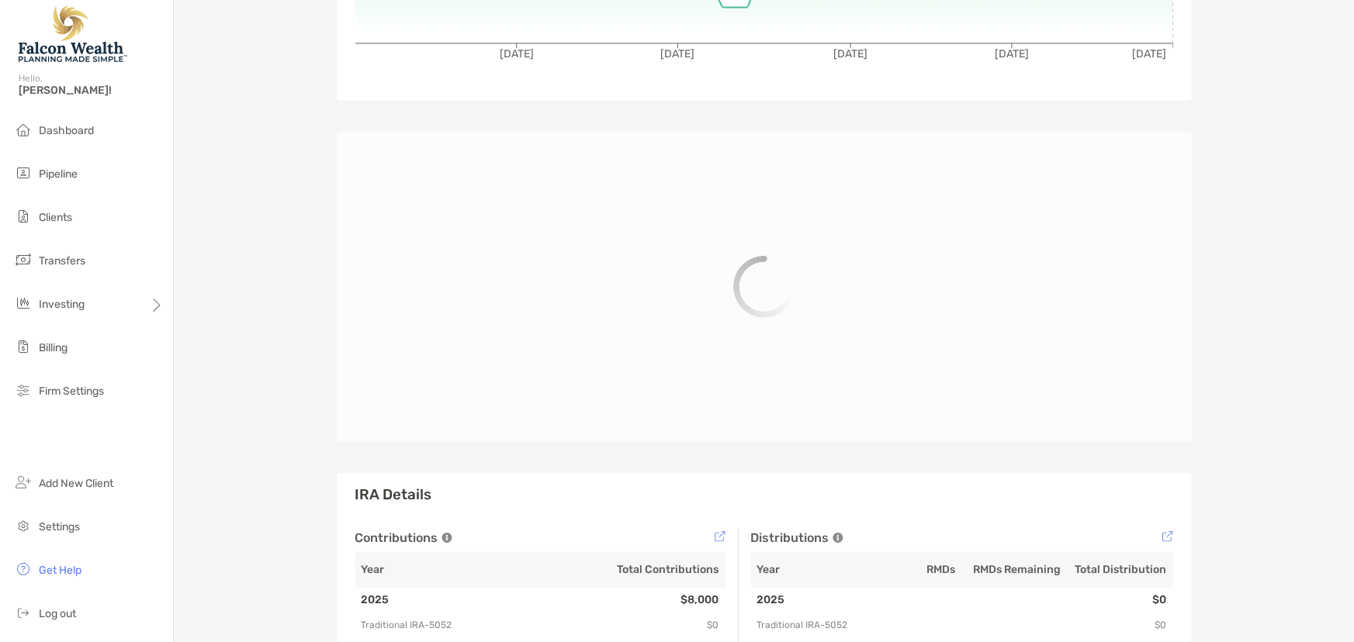
scroll to position [403, 0]
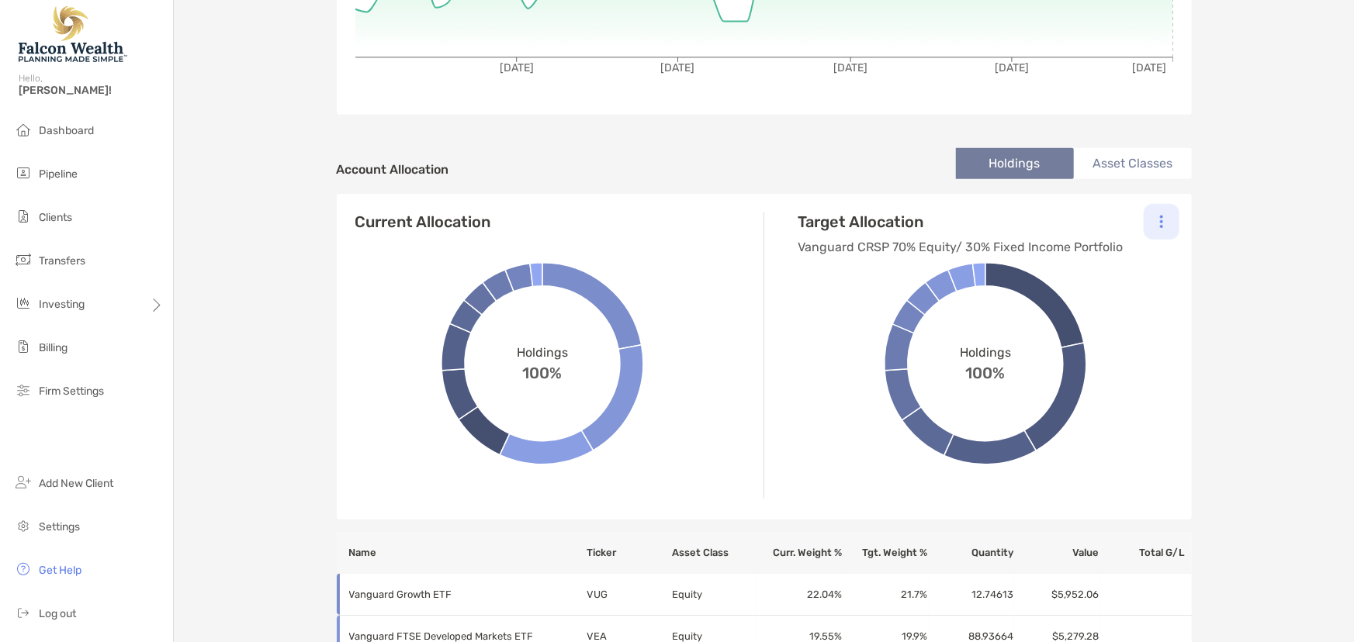
click at [1160, 223] on img at bounding box center [1161, 222] width 3 height 14
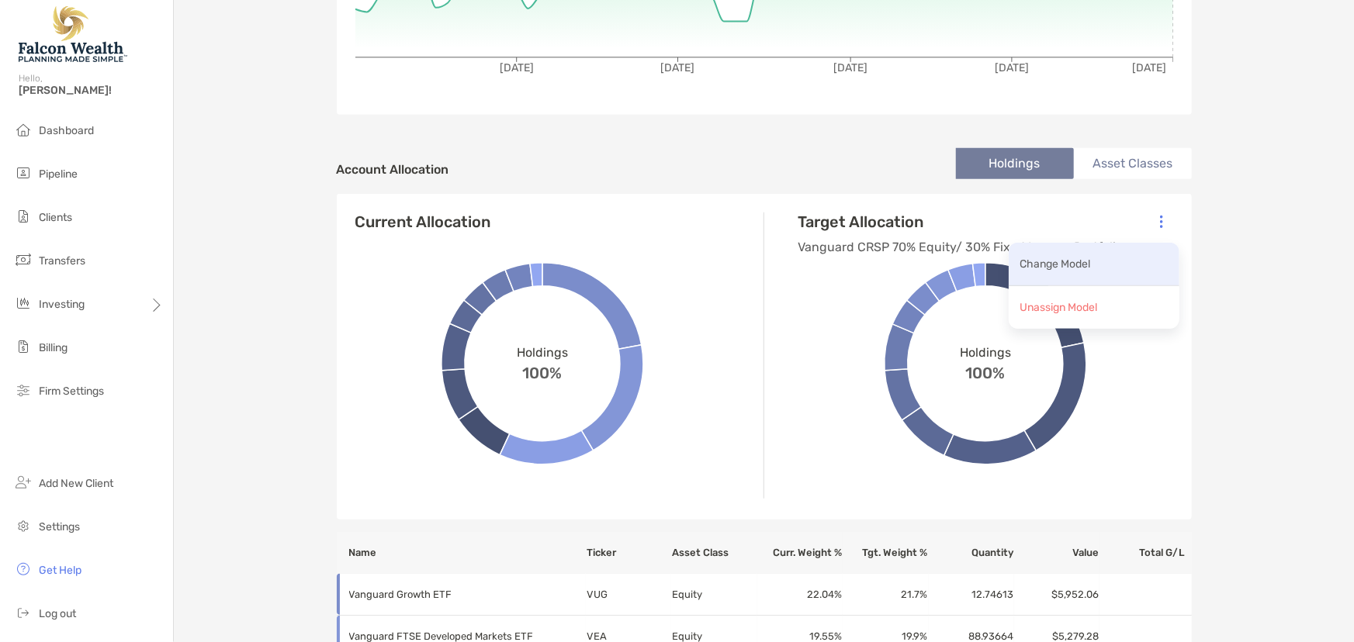
click at [1075, 265] on p "Change Model" at bounding box center [1055, 264] width 71 height 19
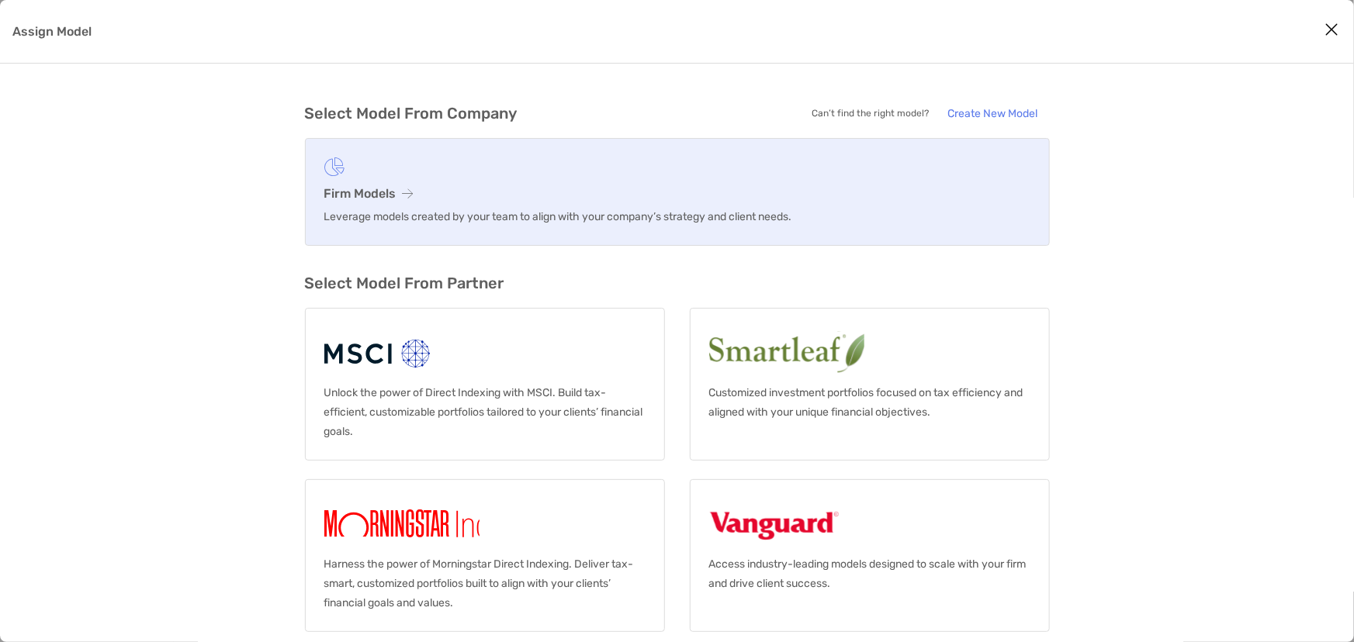
click at [455, 210] on p "Leverage models created by your team to align with your company’s strategy and …" at bounding box center [677, 216] width 706 height 19
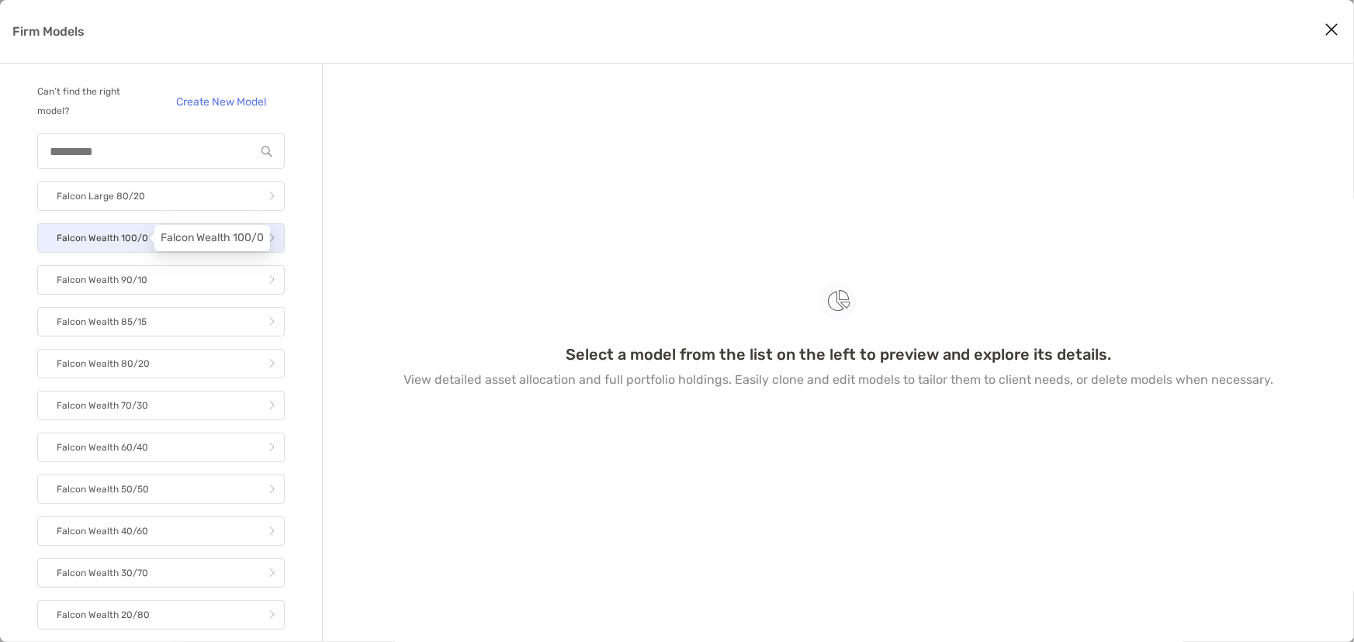
click at [130, 241] on p "Falcon Wealth 100/0" at bounding box center [103, 238] width 92 height 19
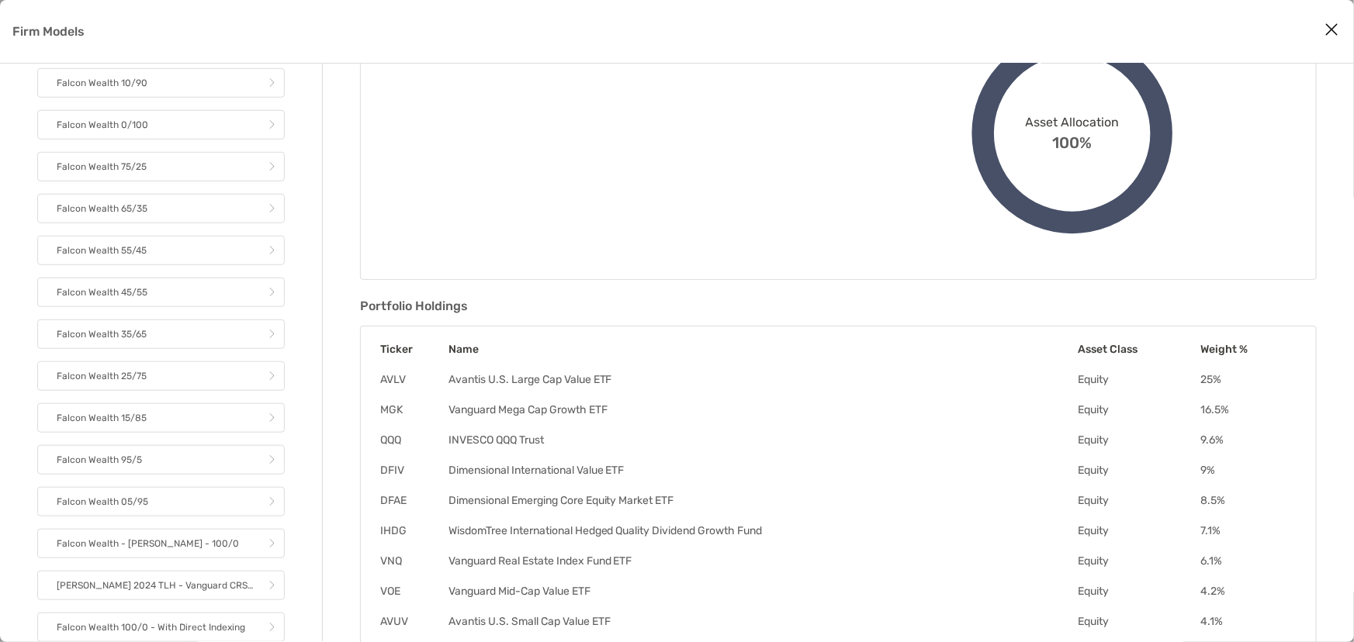
scroll to position [330, 0]
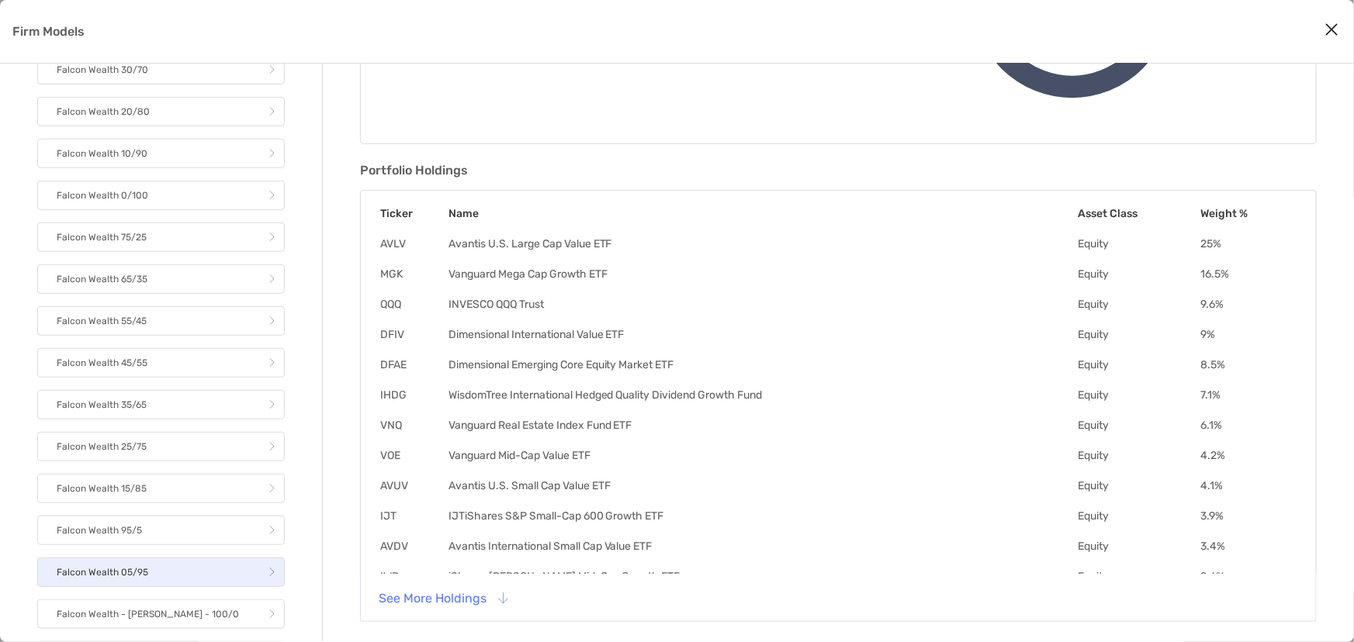
click at [182, 548] on div "Falcon Large 80/20 Falcon Wealth 100/0 Falcon Wealth 90/10 Falcon Wealth 85/15 …" at bounding box center [161, 195] width 248 height 1035
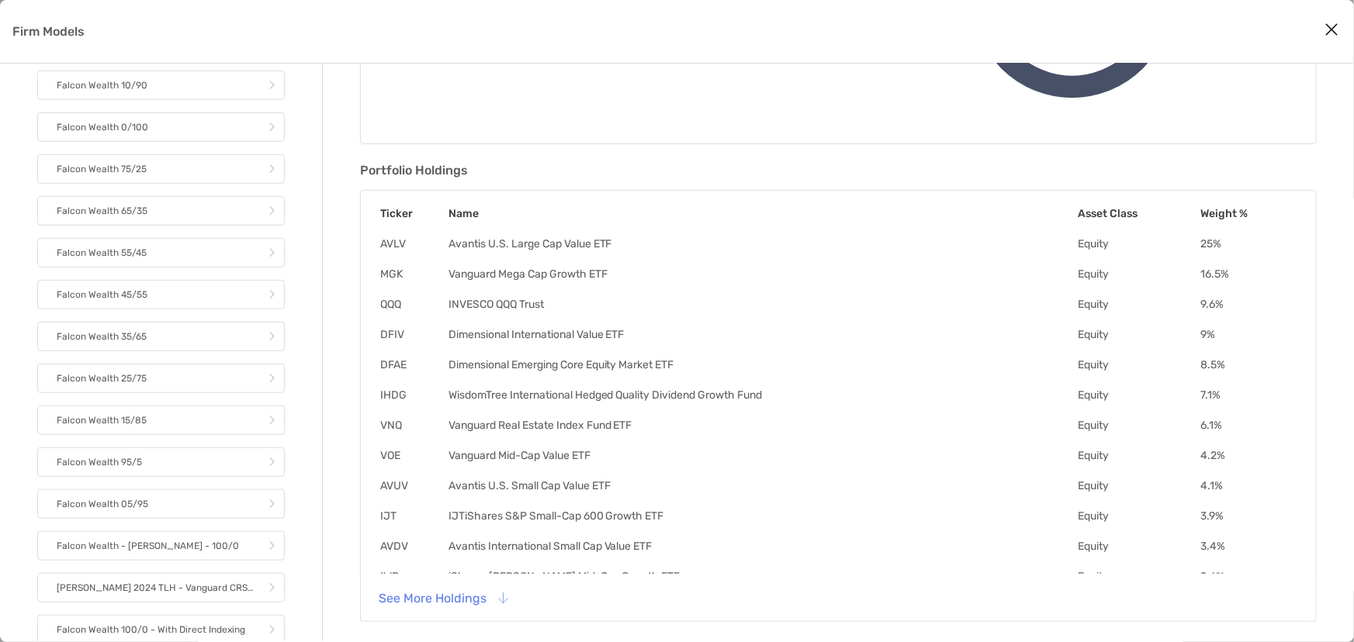
scroll to position [574, 0]
click at [171, 545] on p "Falcon Wealth - [PERSON_NAME] - 100/0" at bounding box center [148, 544] width 182 height 19
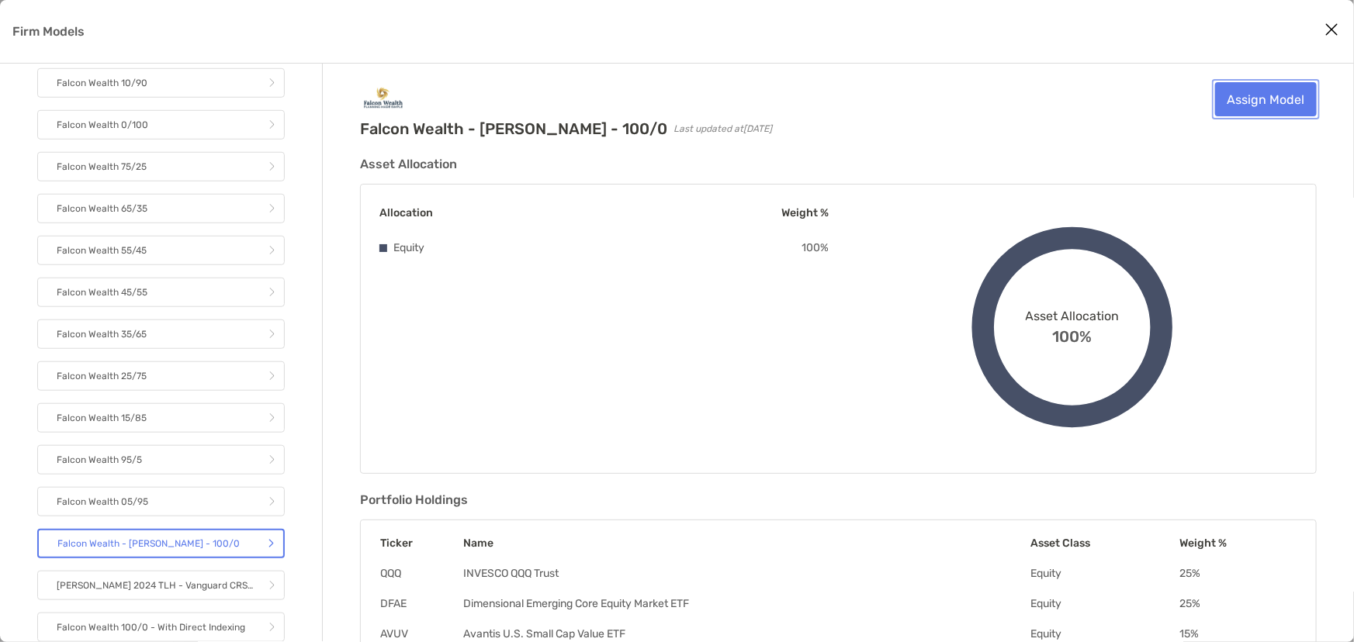
click at [1254, 92] on link "Assign Model" at bounding box center [1266, 99] width 102 height 34
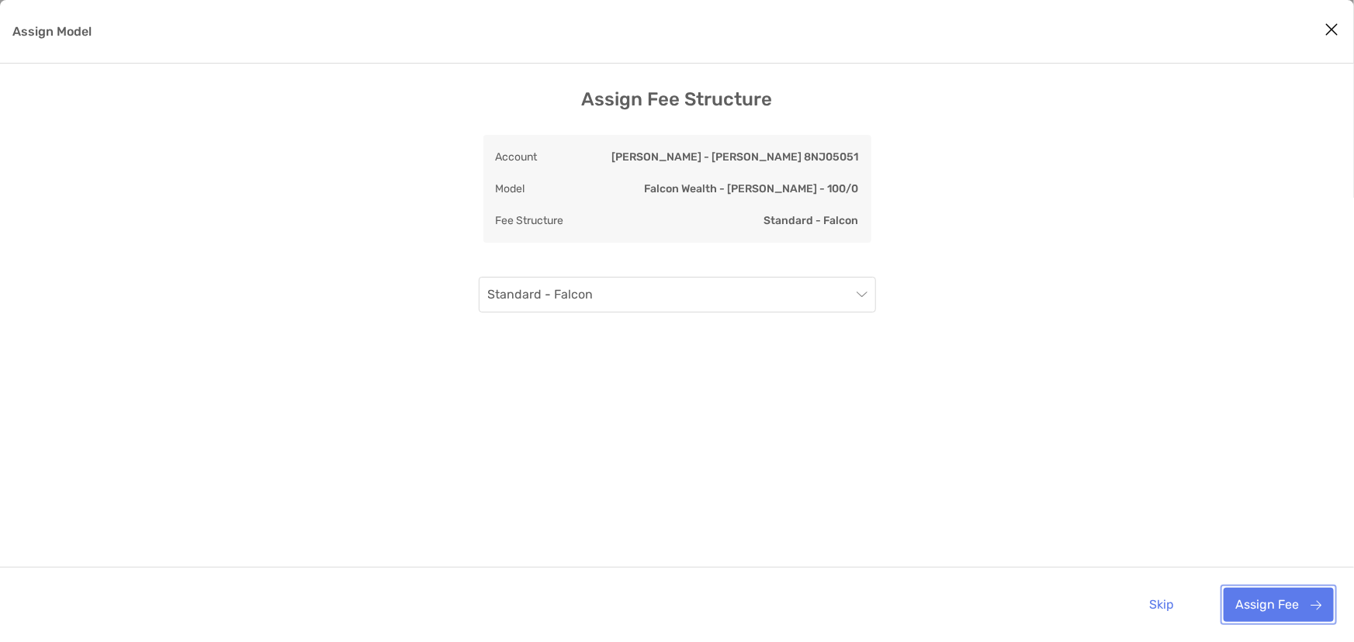
click at [1310, 615] on button "Assign Fee" at bounding box center [1279, 605] width 110 height 34
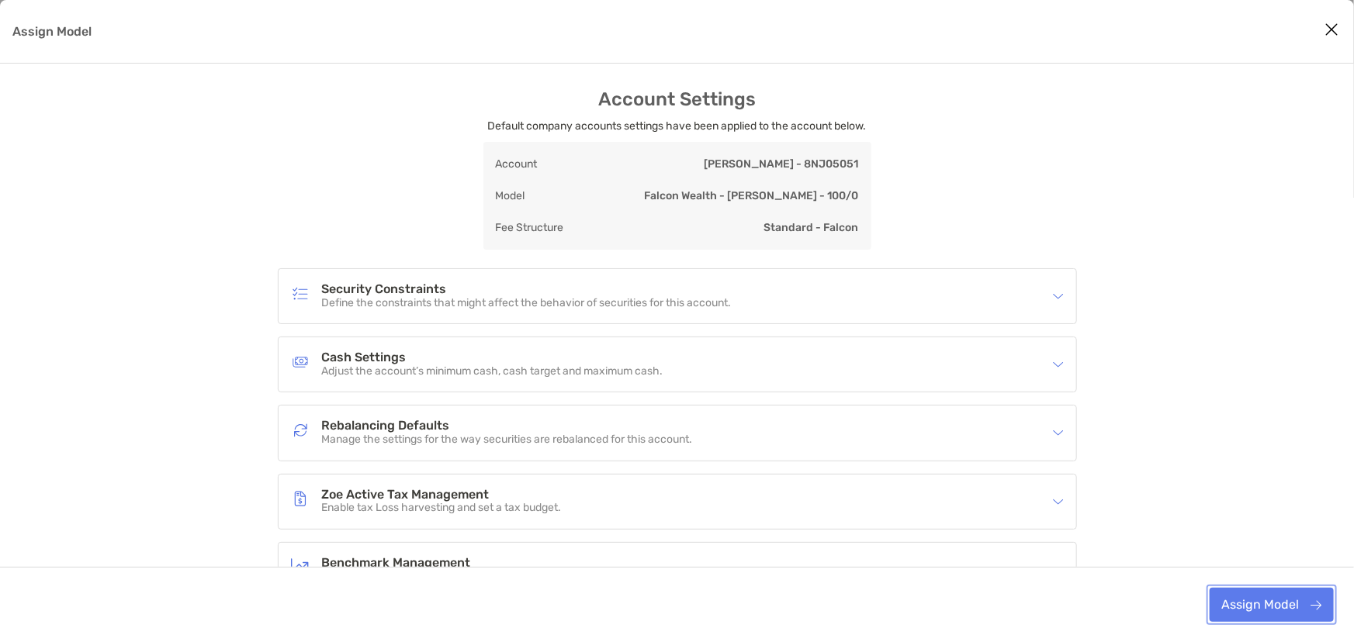
click at [1255, 605] on button "Assign Model" at bounding box center [1272, 605] width 124 height 34
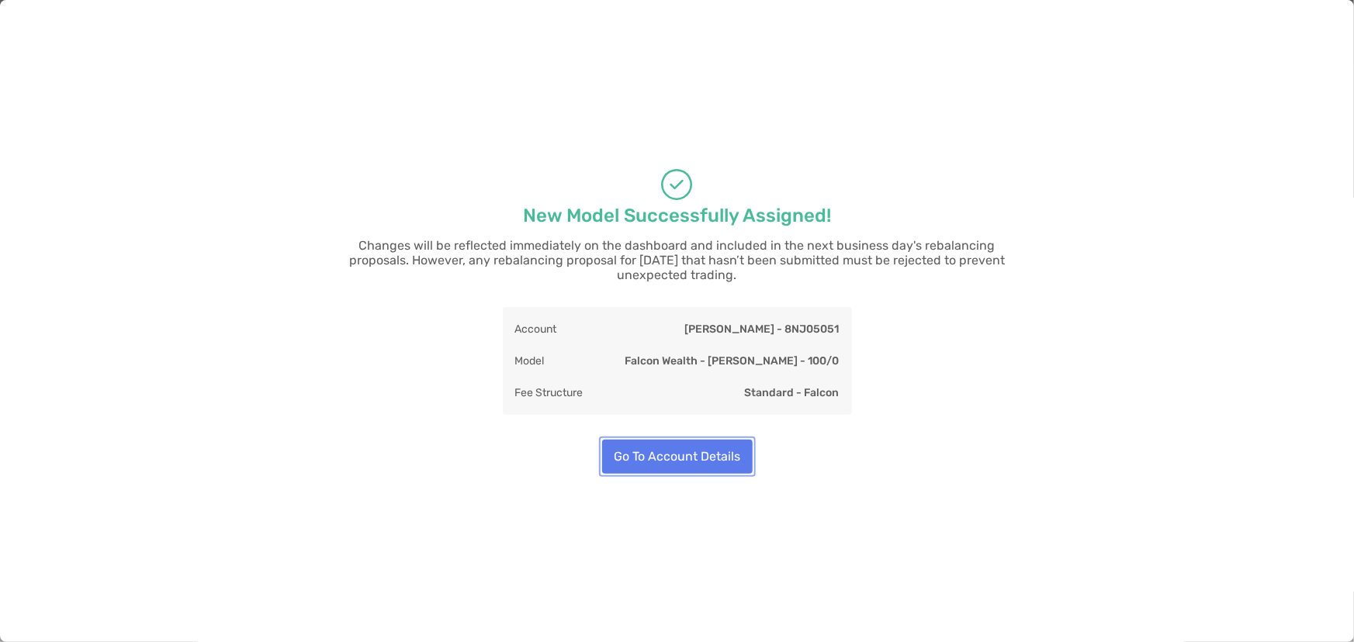
click at [722, 450] on button "Go To Account Details" at bounding box center [677, 457] width 151 height 34
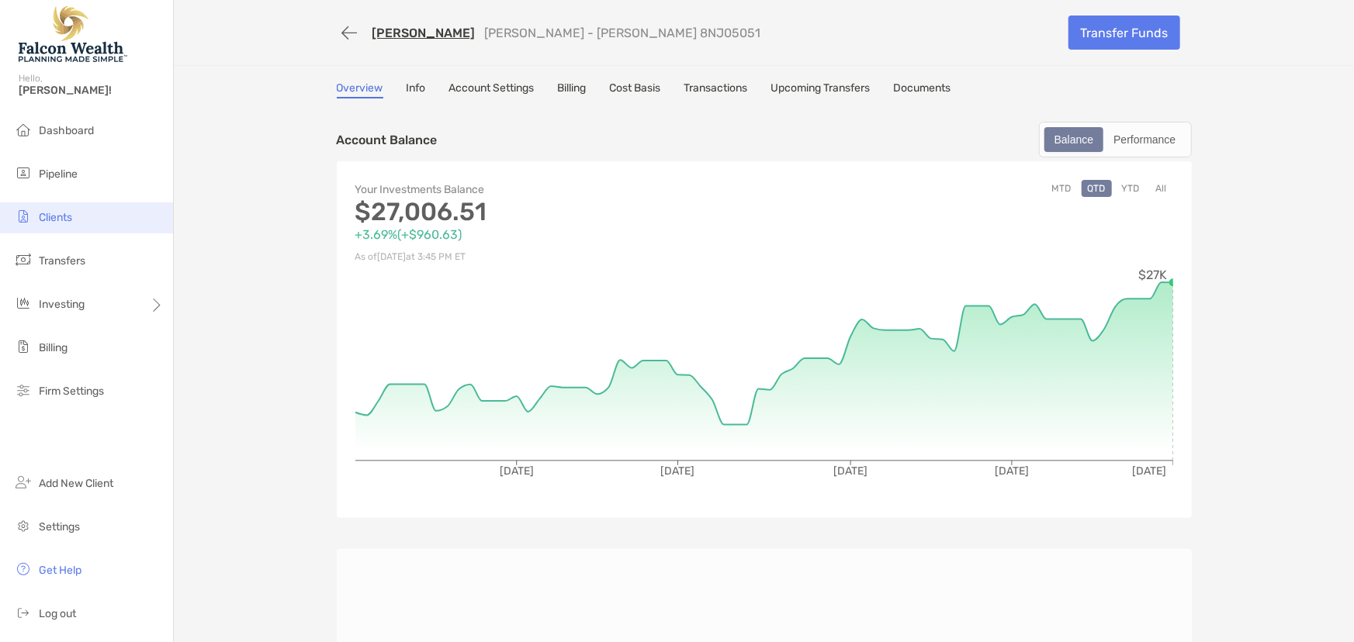
click at [59, 219] on span "Clients" at bounding box center [55, 217] width 33 height 13
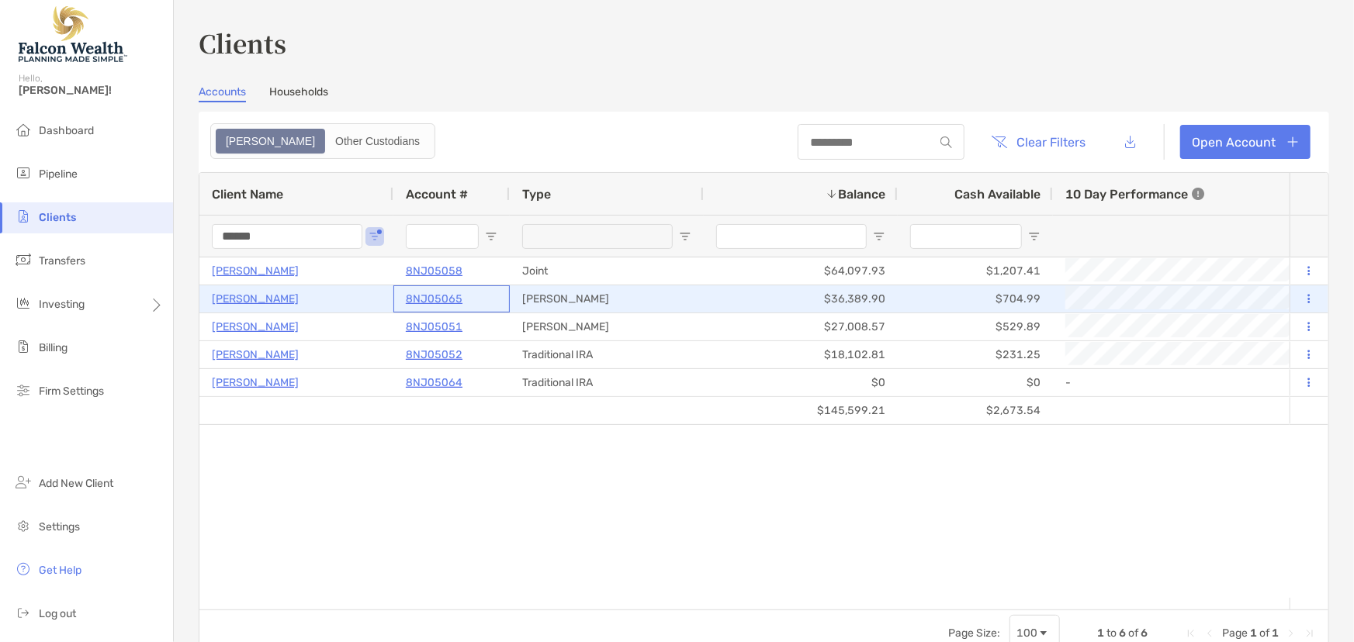
click at [432, 296] on p "8NJ05065" at bounding box center [434, 298] width 57 height 19
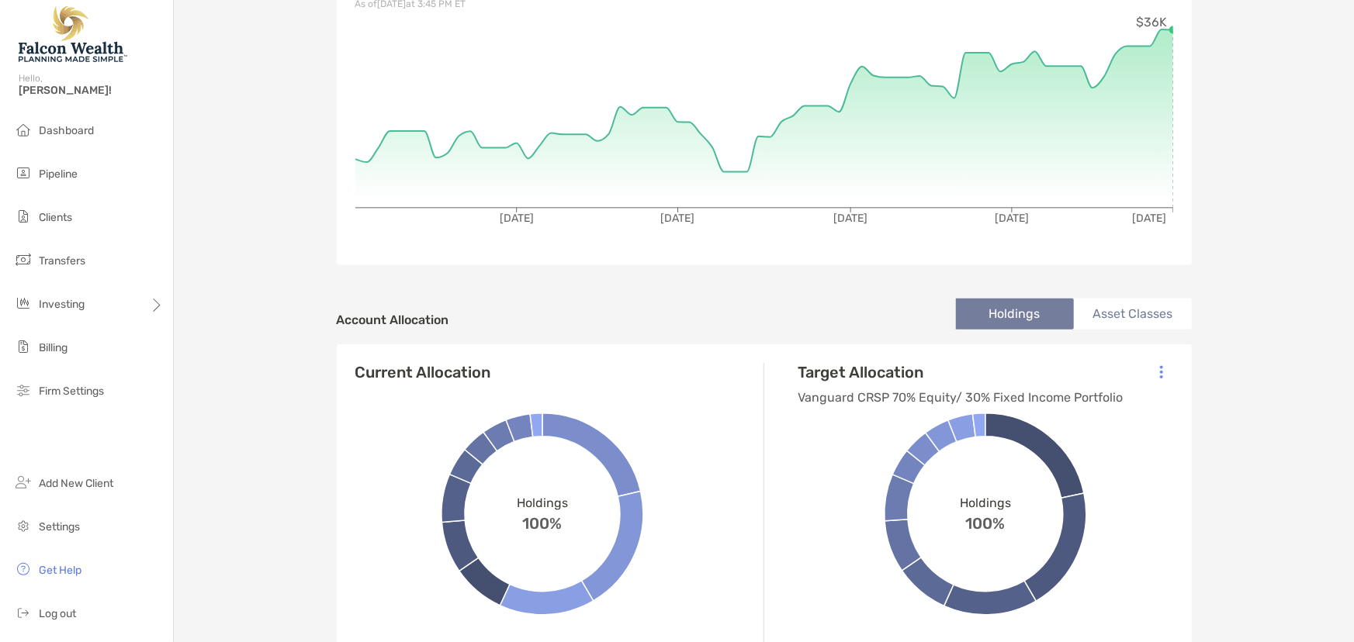
scroll to position [423, 0]
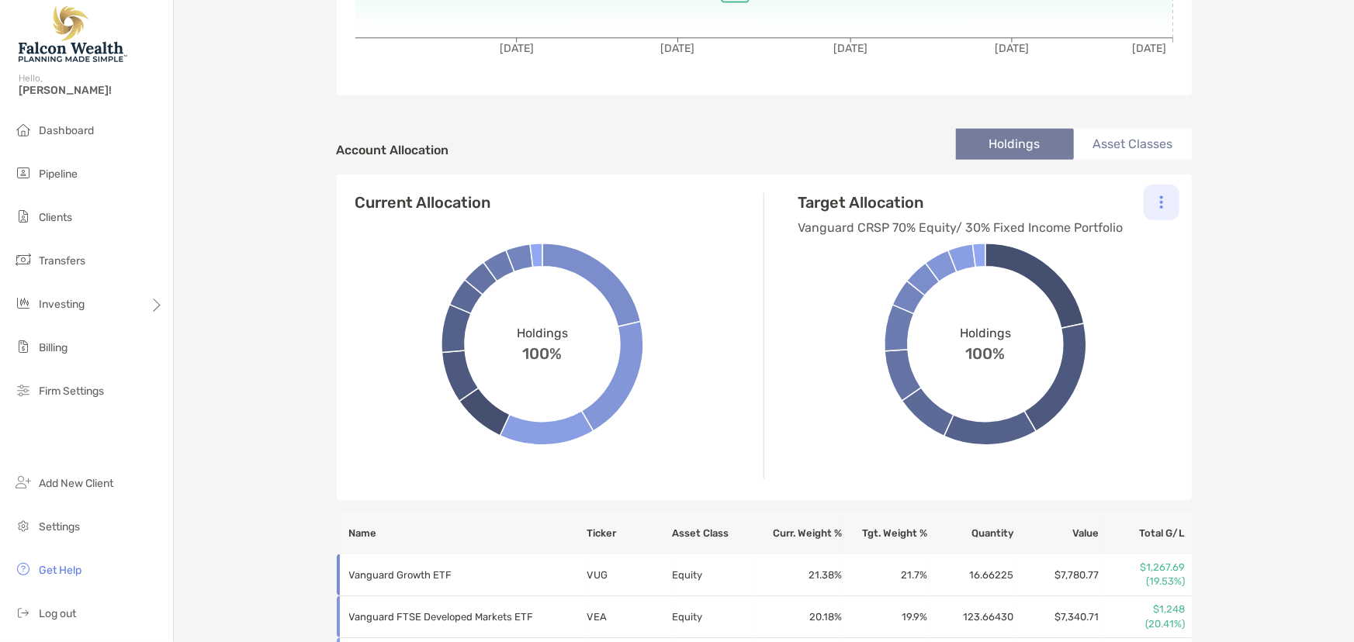
click at [1151, 200] on div at bounding box center [1162, 203] width 36 height 36
click at [1064, 241] on p "Change Model" at bounding box center [1055, 244] width 71 height 19
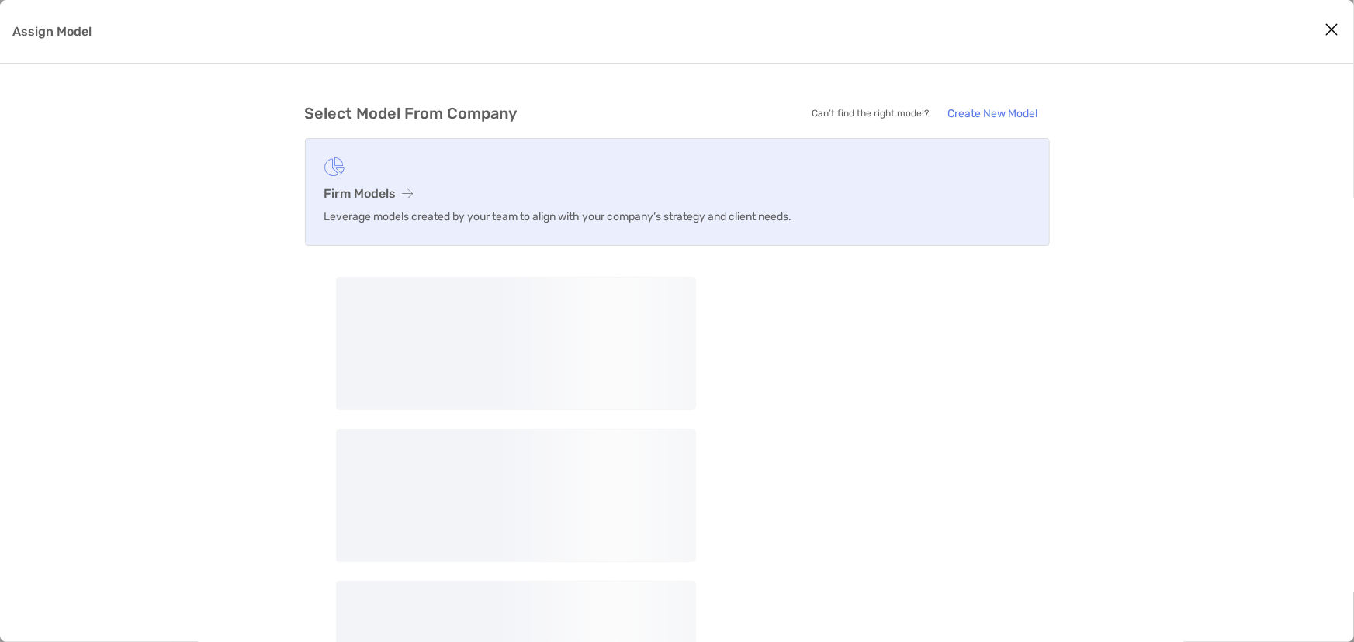
click at [384, 217] on p "Leverage models created by your team to align with your company’s strategy and …" at bounding box center [677, 216] width 706 height 19
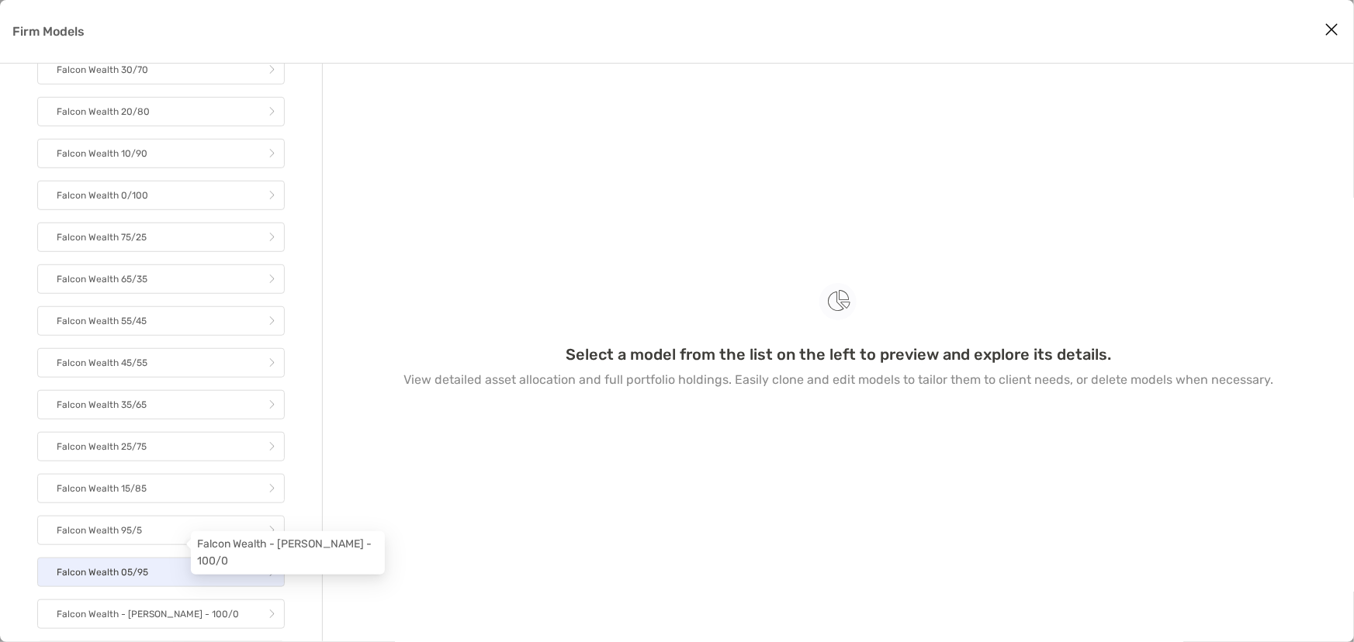
click at [175, 554] on div "Falcon Large 80/20 Falcon Wealth 100/0 Falcon Wealth 90/10 Falcon Wealth 85/15 …" at bounding box center [161, 195] width 248 height 1035
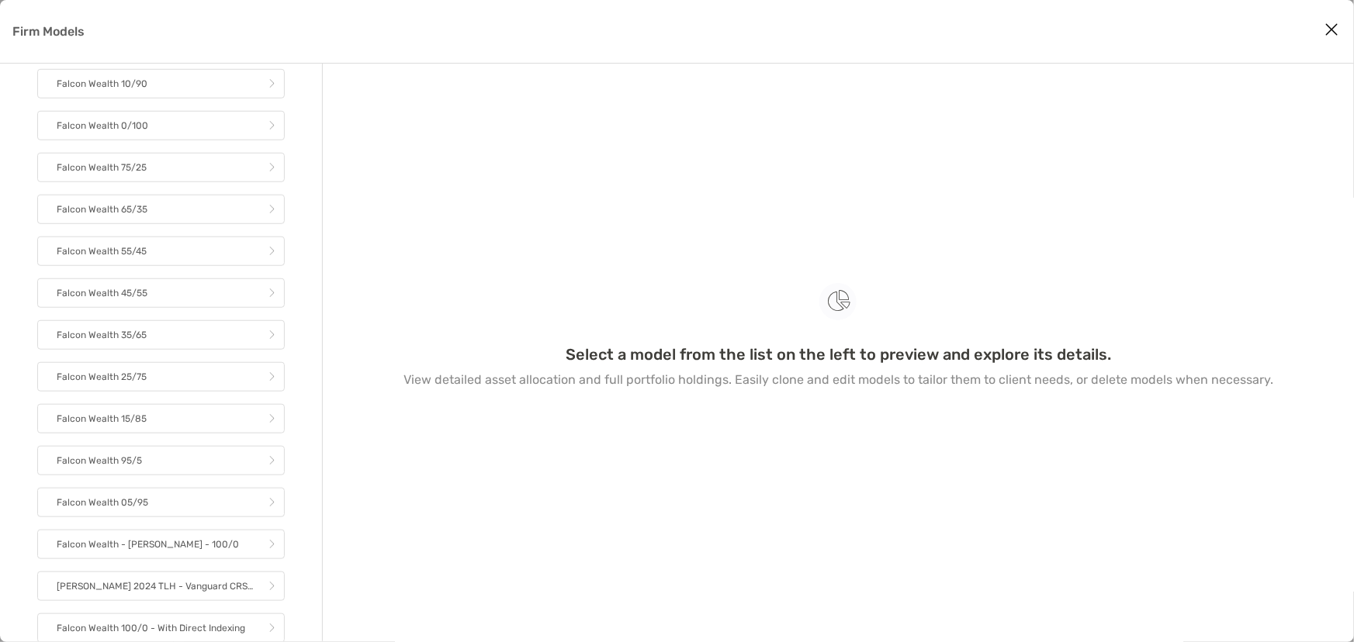
scroll to position [574, 0]
click at [175, 545] on p "Falcon Wealth - [PERSON_NAME] - 100/0" at bounding box center [148, 544] width 182 height 19
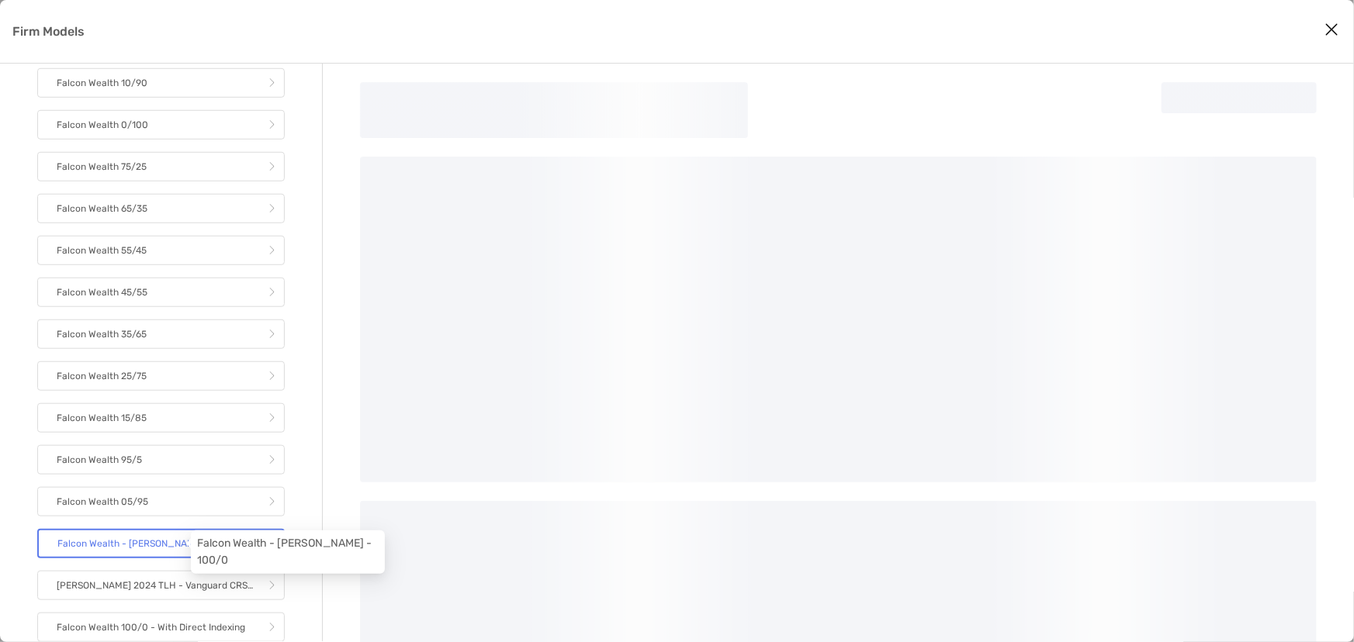
click at [171, 540] on p "Falcon Wealth - [PERSON_NAME] - 100/0" at bounding box center [148, 544] width 182 height 19
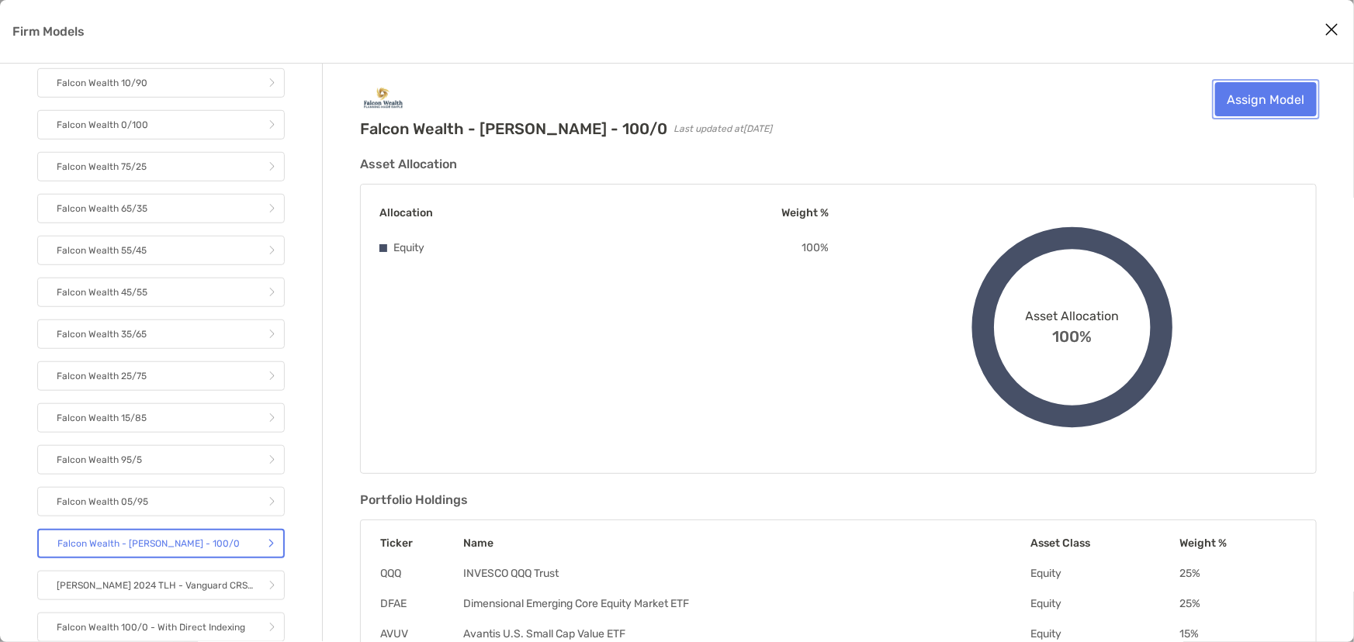
click at [1246, 92] on link "Assign Model" at bounding box center [1266, 99] width 102 height 34
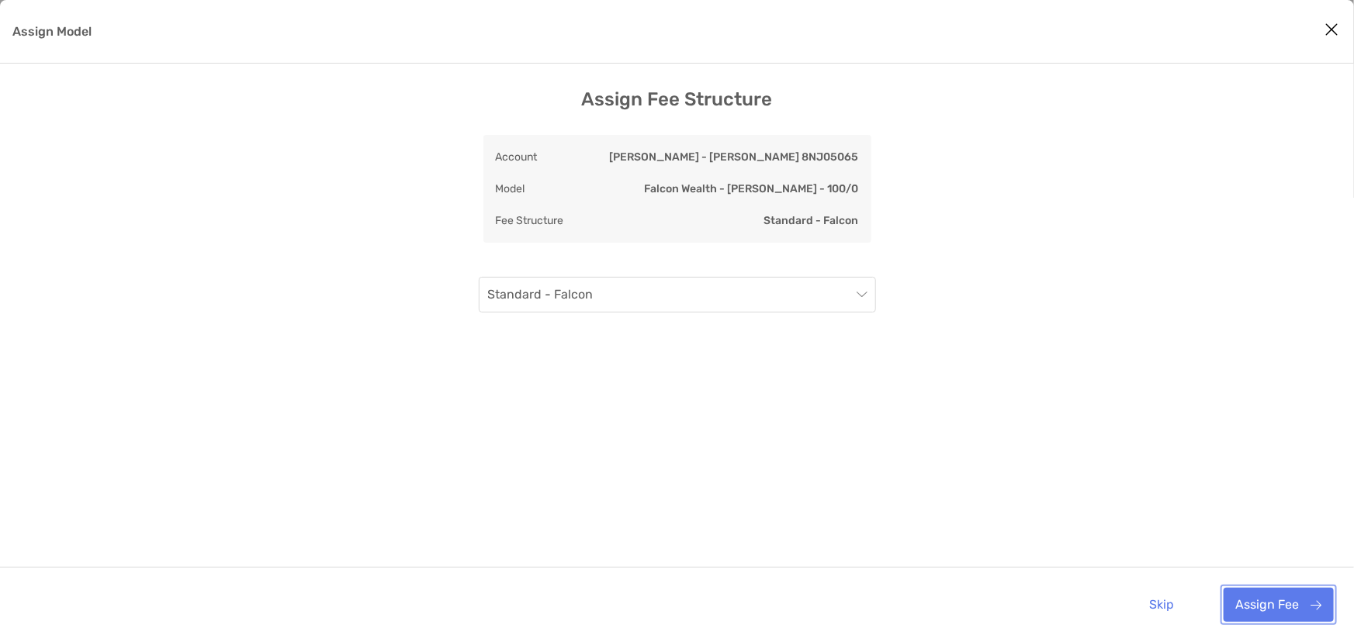
click at [1269, 609] on button "Assign Fee" at bounding box center [1279, 605] width 110 height 34
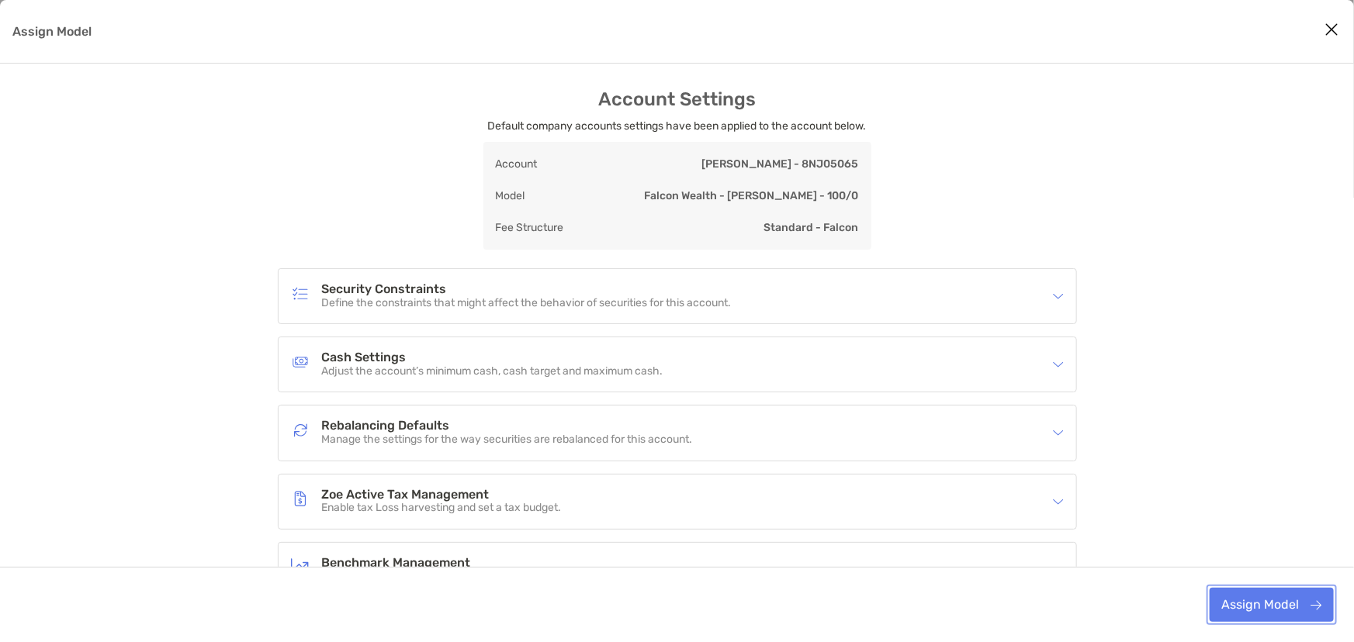
click at [1269, 609] on button "Assign Model" at bounding box center [1272, 605] width 124 height 34
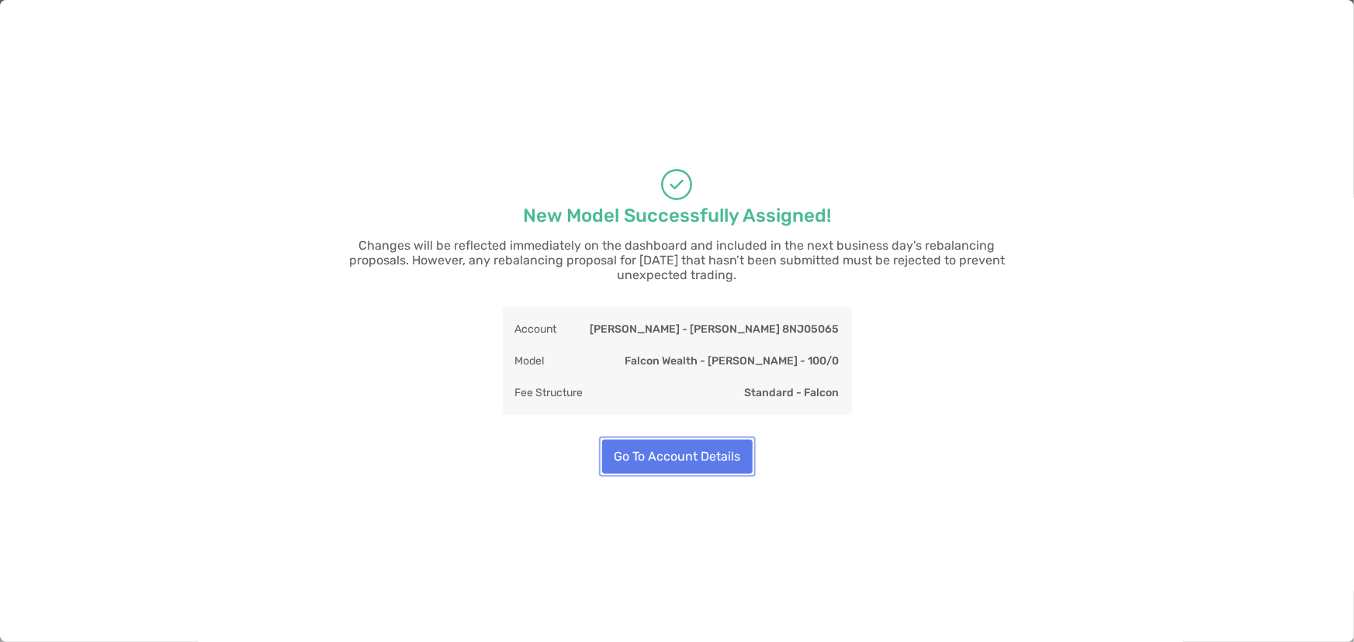
click at [661, 450] on button "Go To Account Details" at bounding box center [677, 457] width 151 height 34
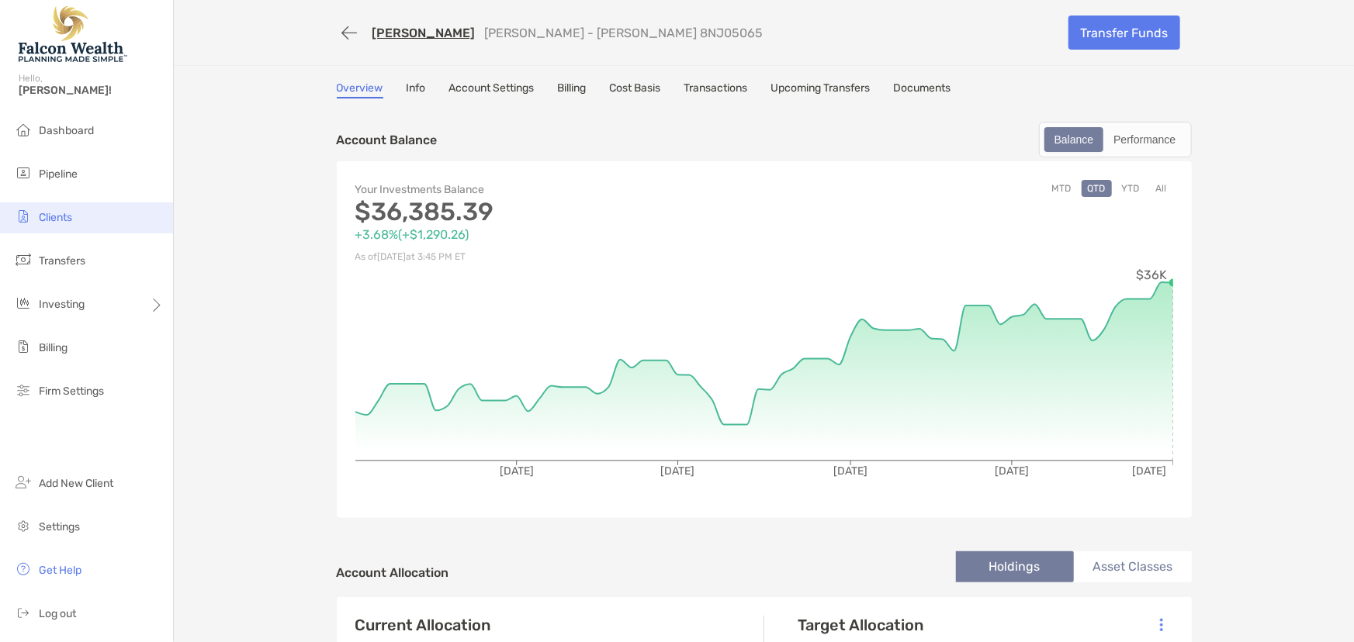
click at [58, 219] on span "Clients" at bounding box center [55, 217] width 33 height 13
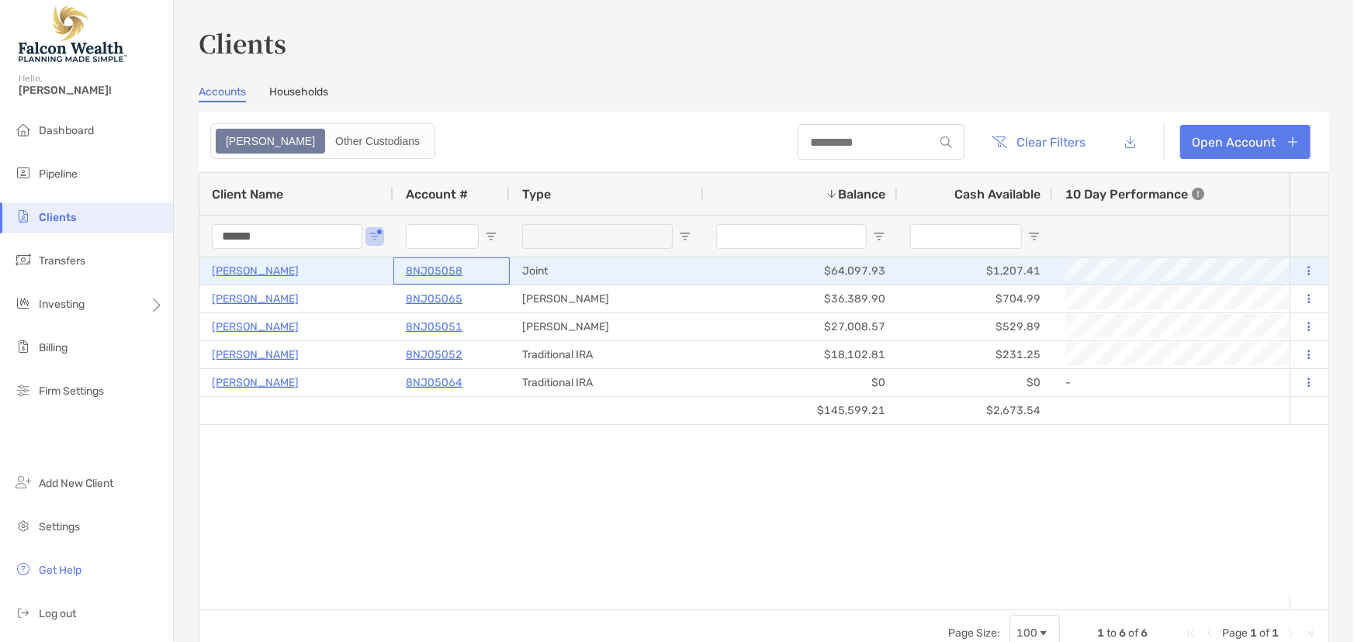
click at [421, 268] on p "8NJ05058" at bounding box center [434, 270] width 57 height 19
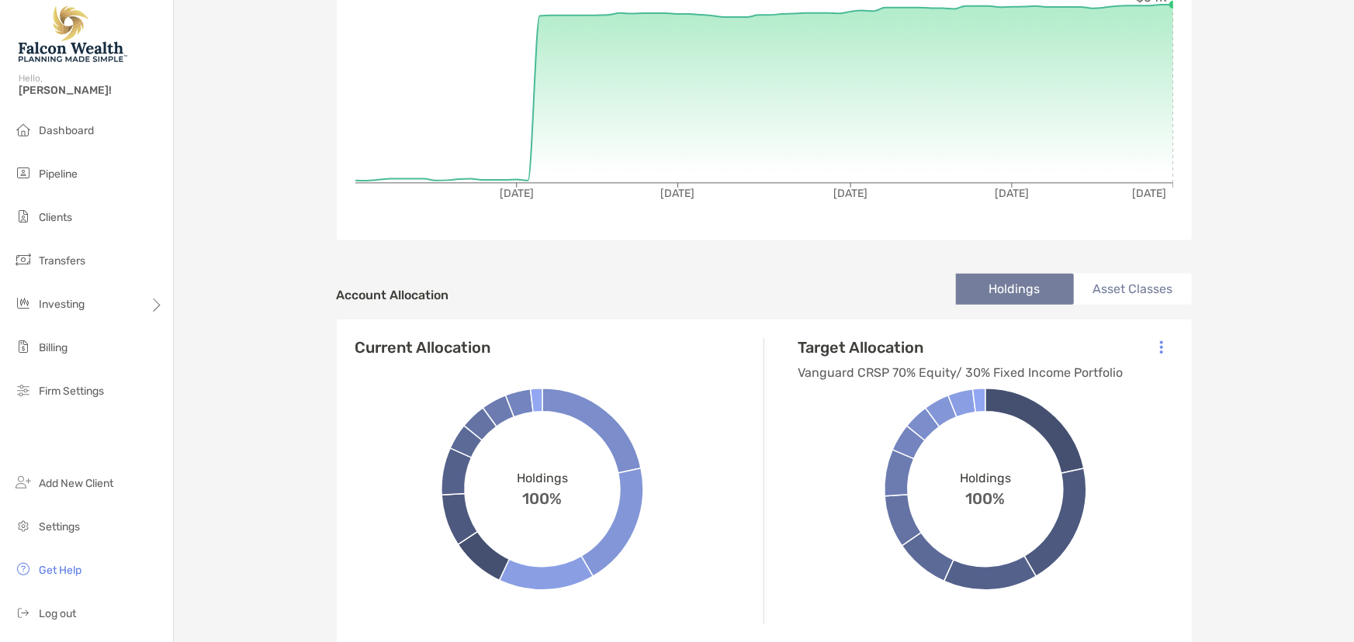
scroll to position [282, 0]
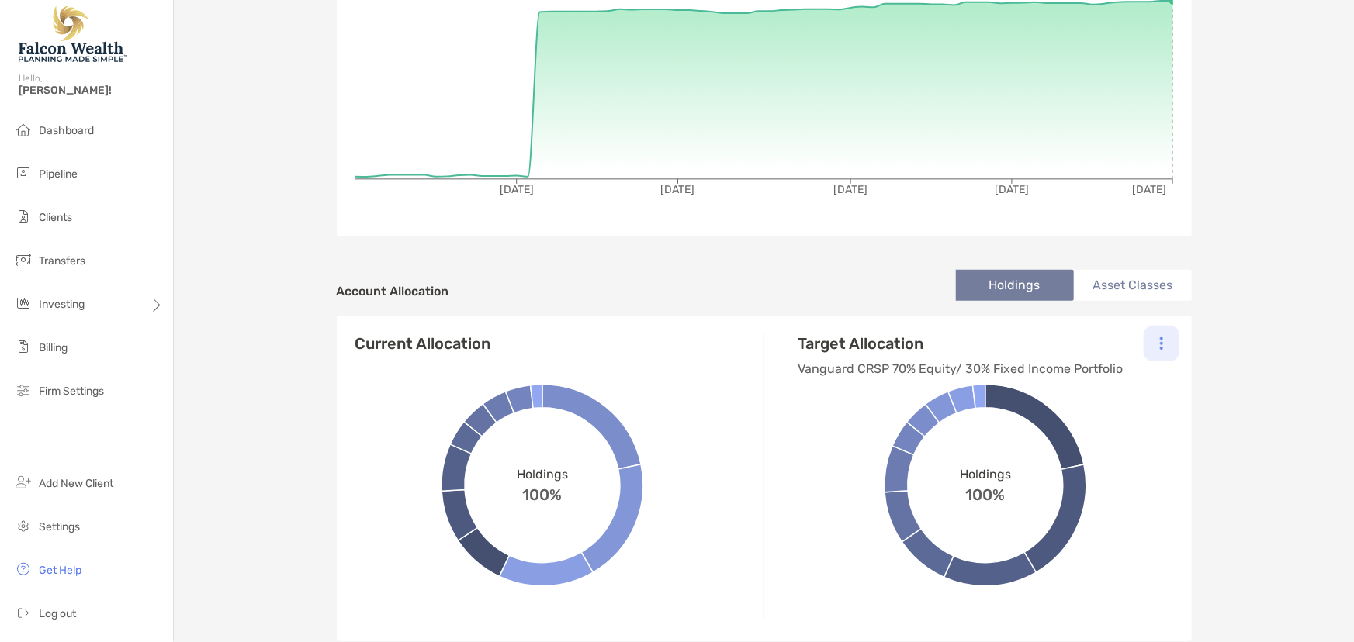
click at [1160, 343] on img at bounding box center [1161, 344] width 3 height 14
click at [1075, 379] on p "Change Model" at bounding box center [1055, 385] width 71 height 19
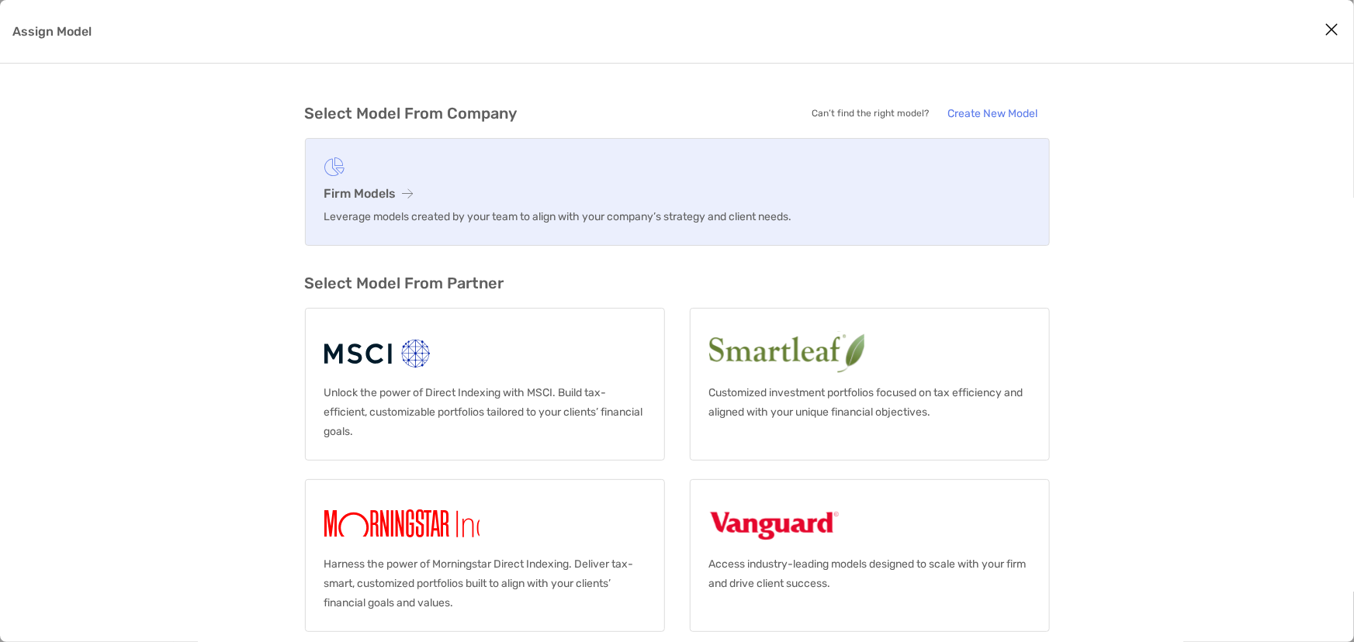
click at [379, 196] on h3 "Firm Models" at bounding box center [677, 193] width 706 height 15
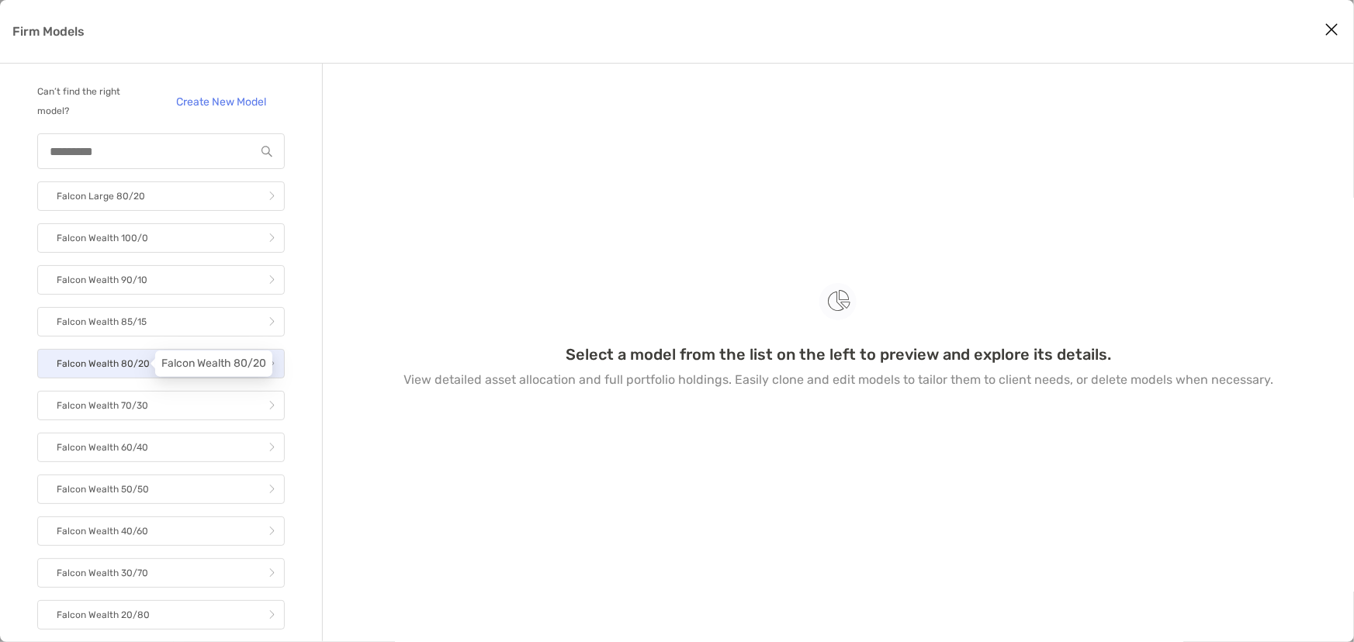
click at [144, 366] on p "Falcon Wealth 80/20" at bounding box center [103, 364] width 93 height 19
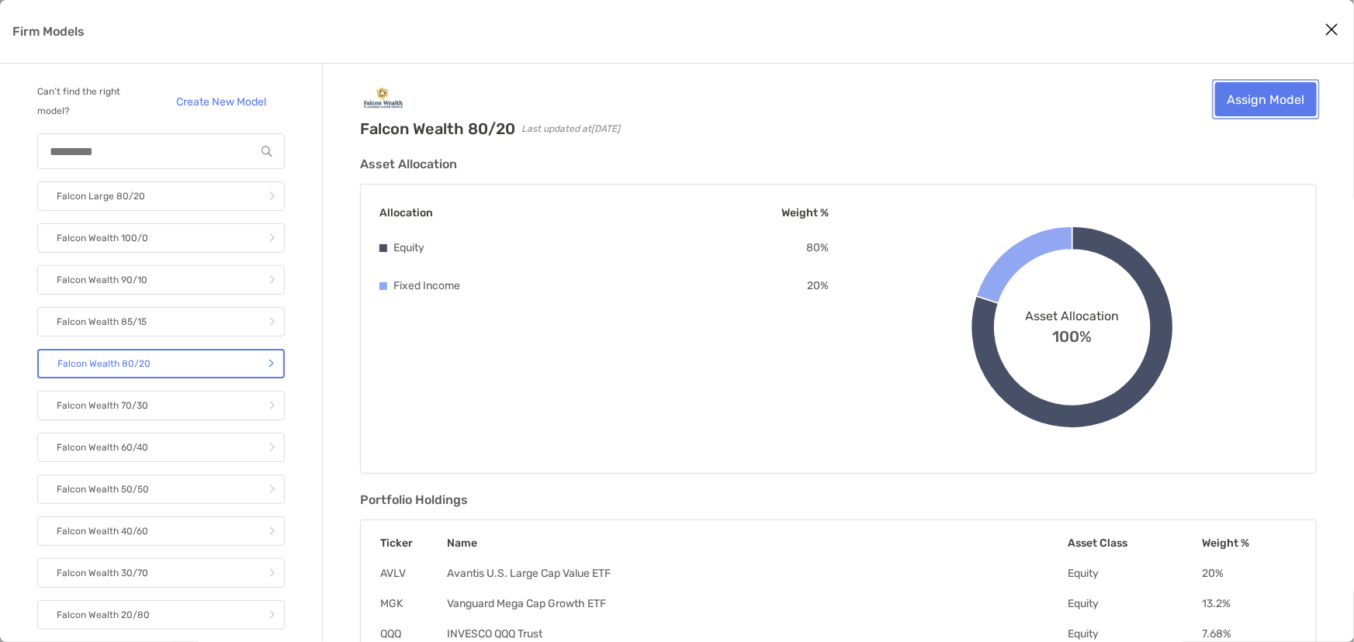
click at [1240, 97] on link "Assign Model" at bounding box center [1266, 99] width 102 height 34
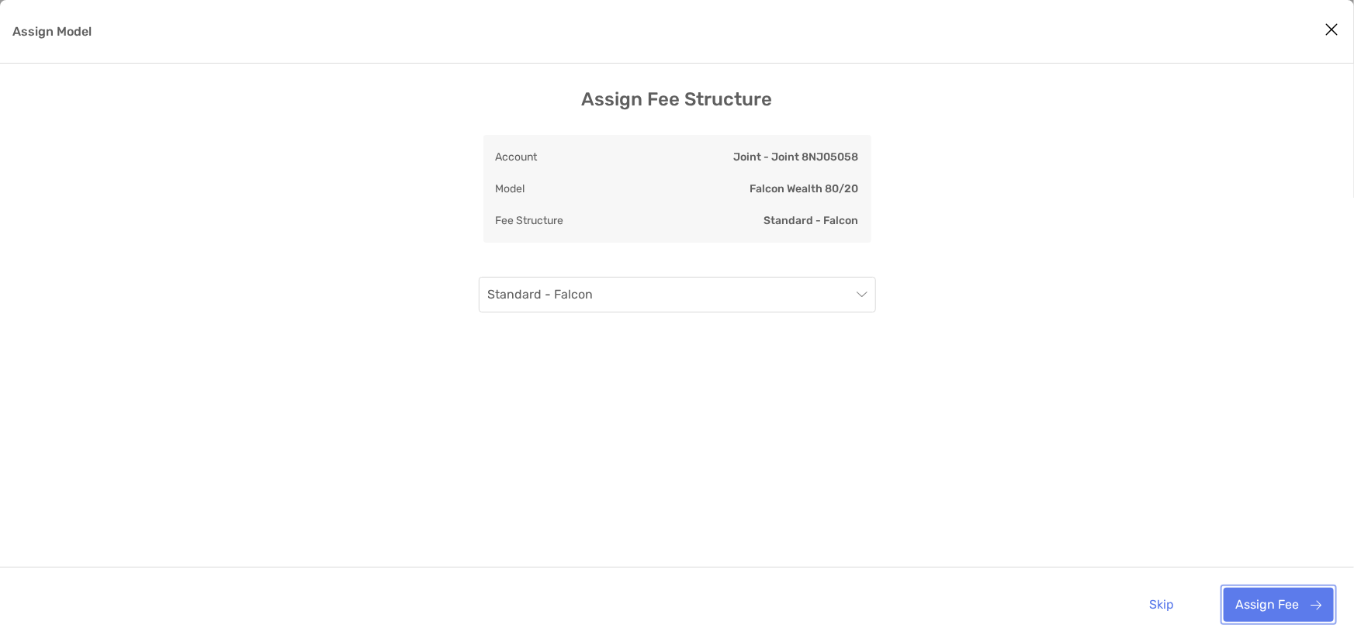
click at [1255, 601] on button "Assign Fee" at bounding box center [1279, 605] width 110 height 34
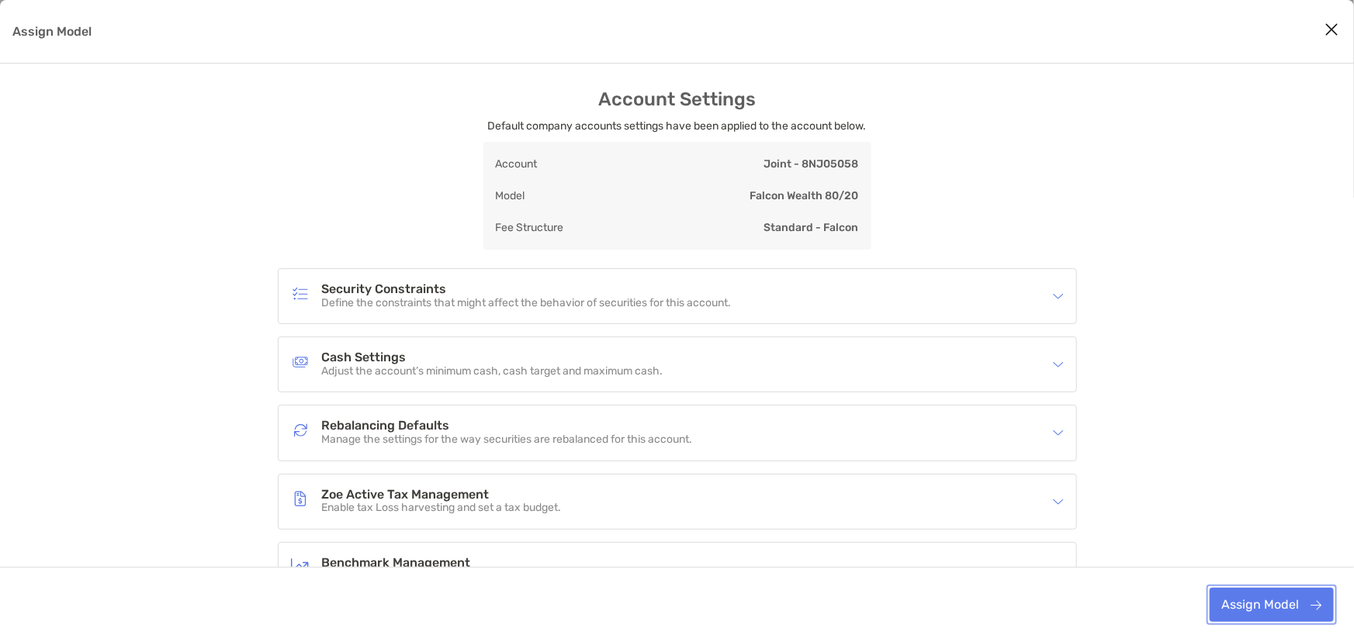
click at [1255, 604] on button "Assign Model" at bounding box center [1272, 605] width 124 height 34
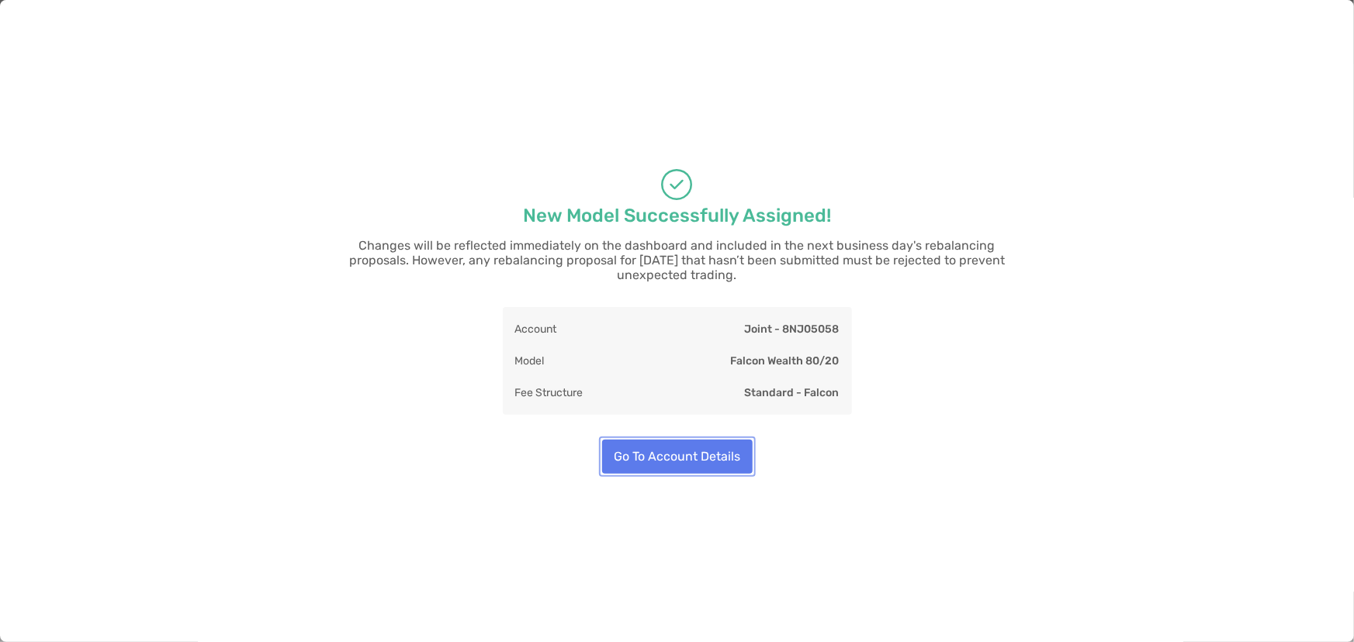
click at [704, 459] on button "Go To Account Details" at bounding box center [677, 457] width 151 height 34
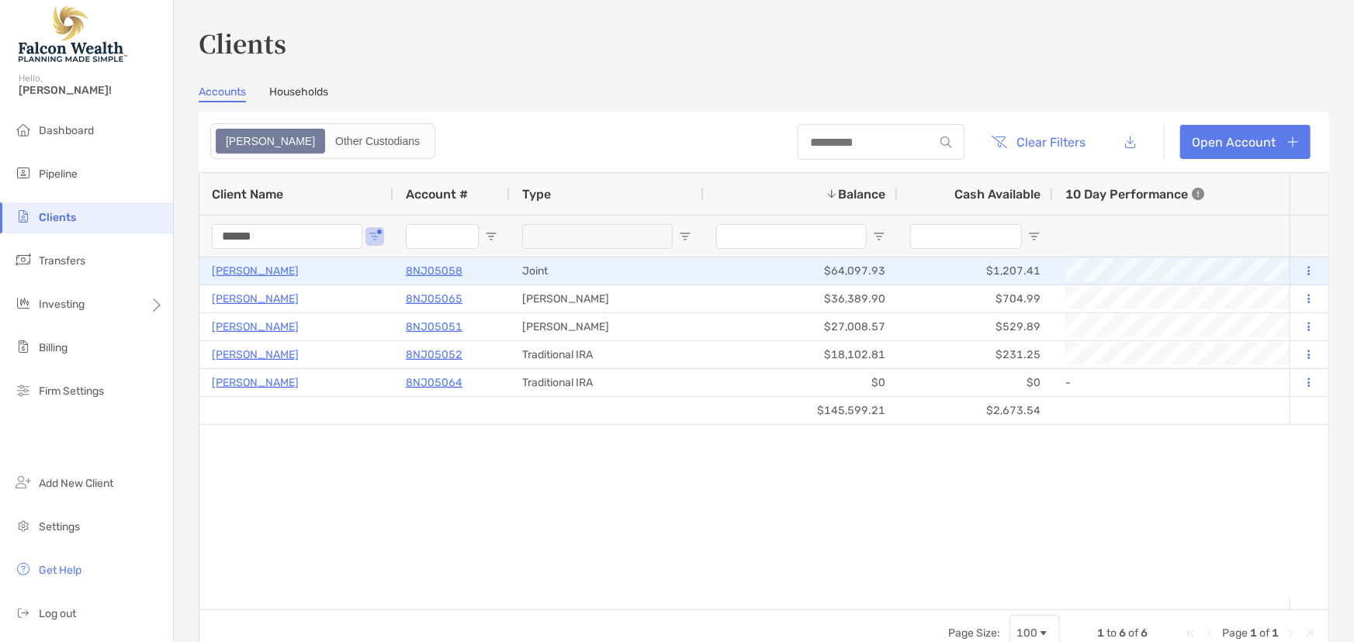
click at [265, 270] on p "[PERSON_NAME]" at bounding box center [255, 270] width 87 height 19
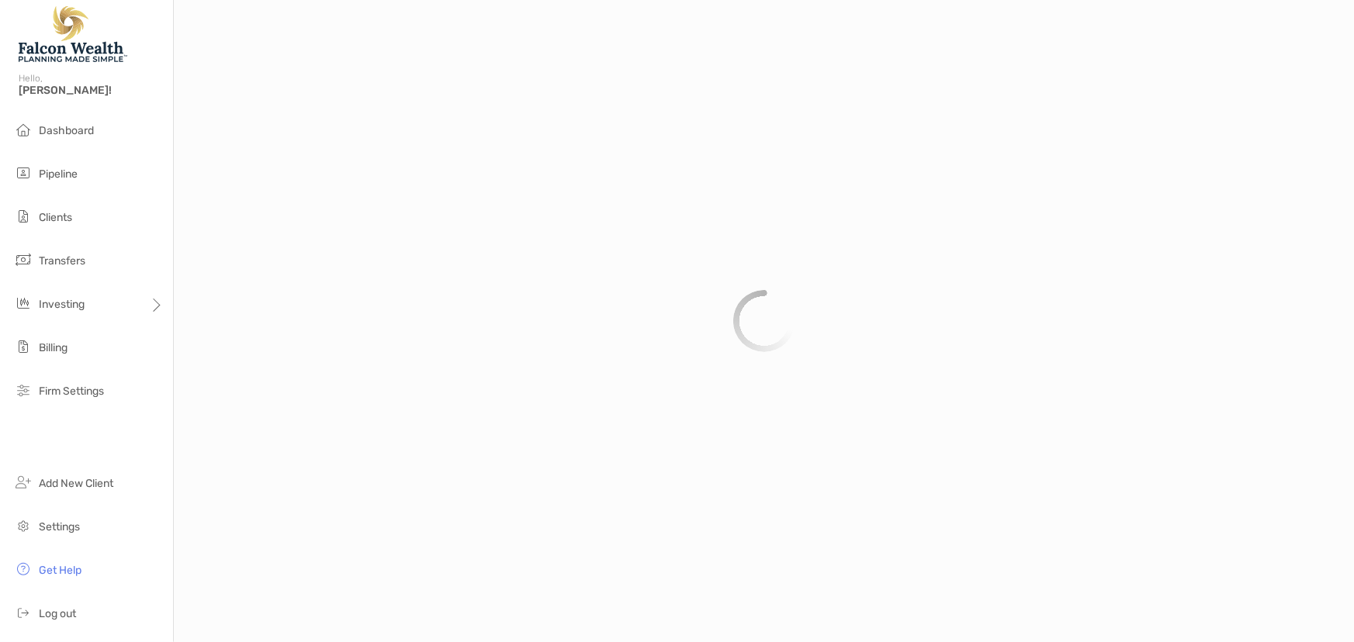
click at [413, 274] on div at bounding box center [764, 321] width 1180 height 642
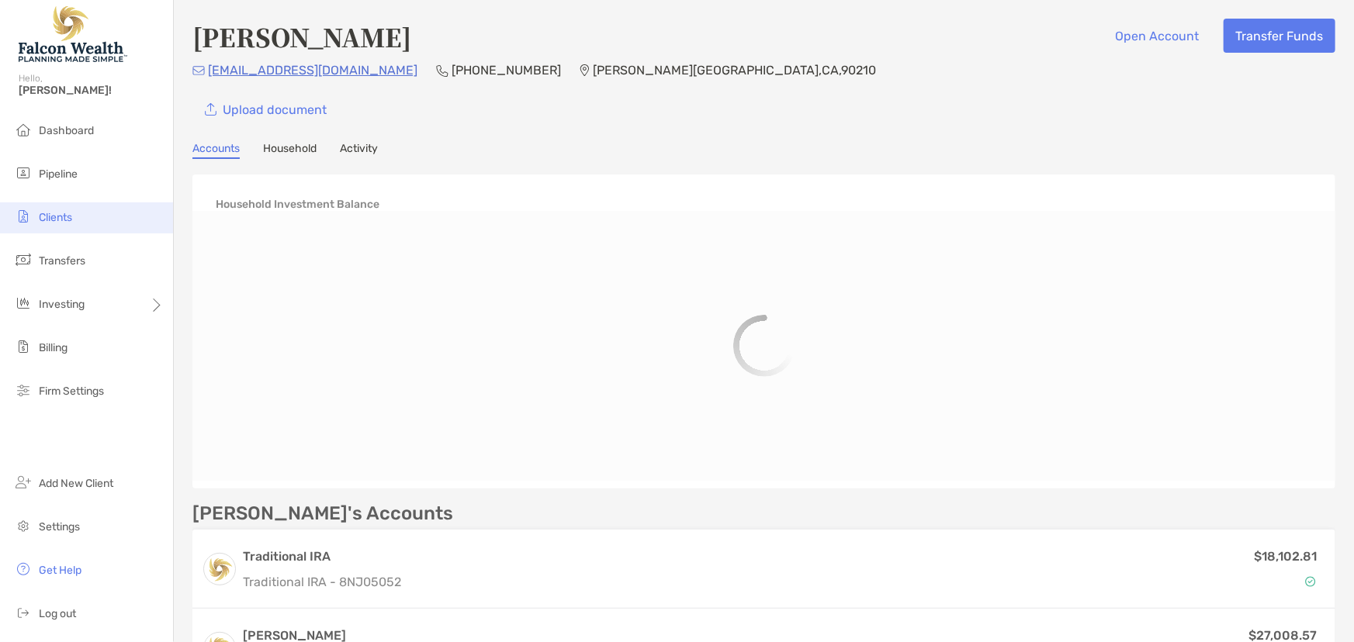
click at [64, 216] on span "Clients" at bounding box center [55, 217] width 33 height 13
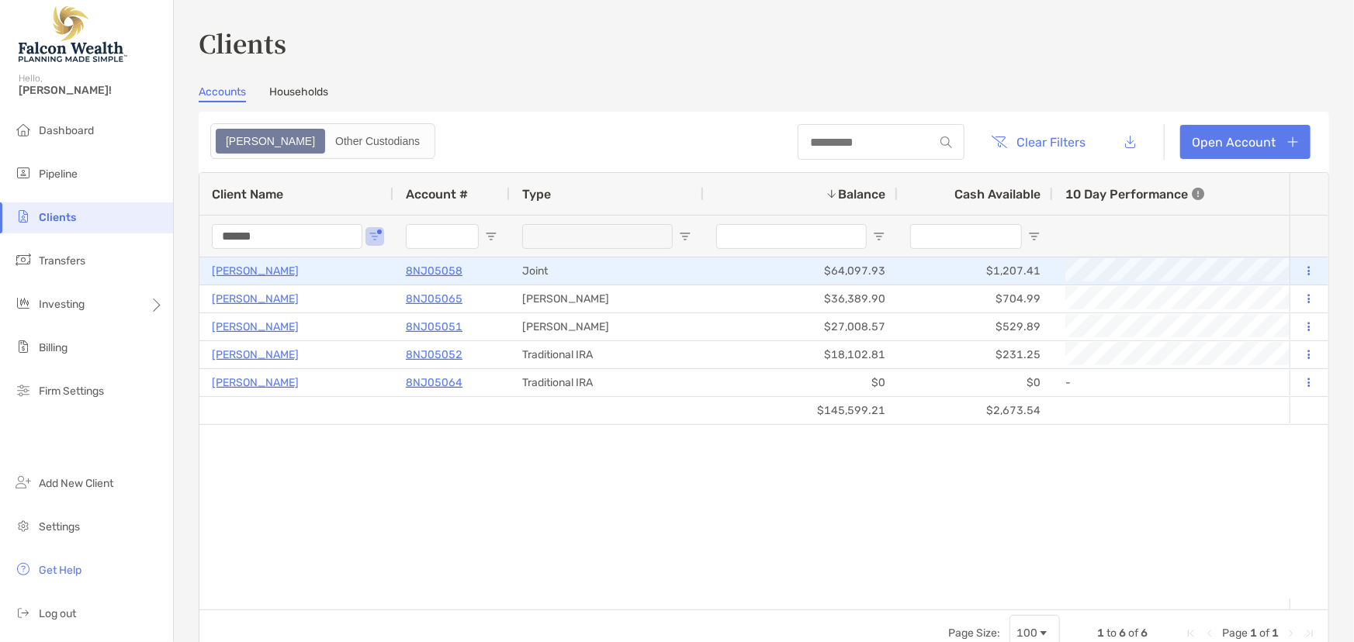
click at [417, 268] on p "8NJ05058" at bounding box center [434, 270] width 57 height 19
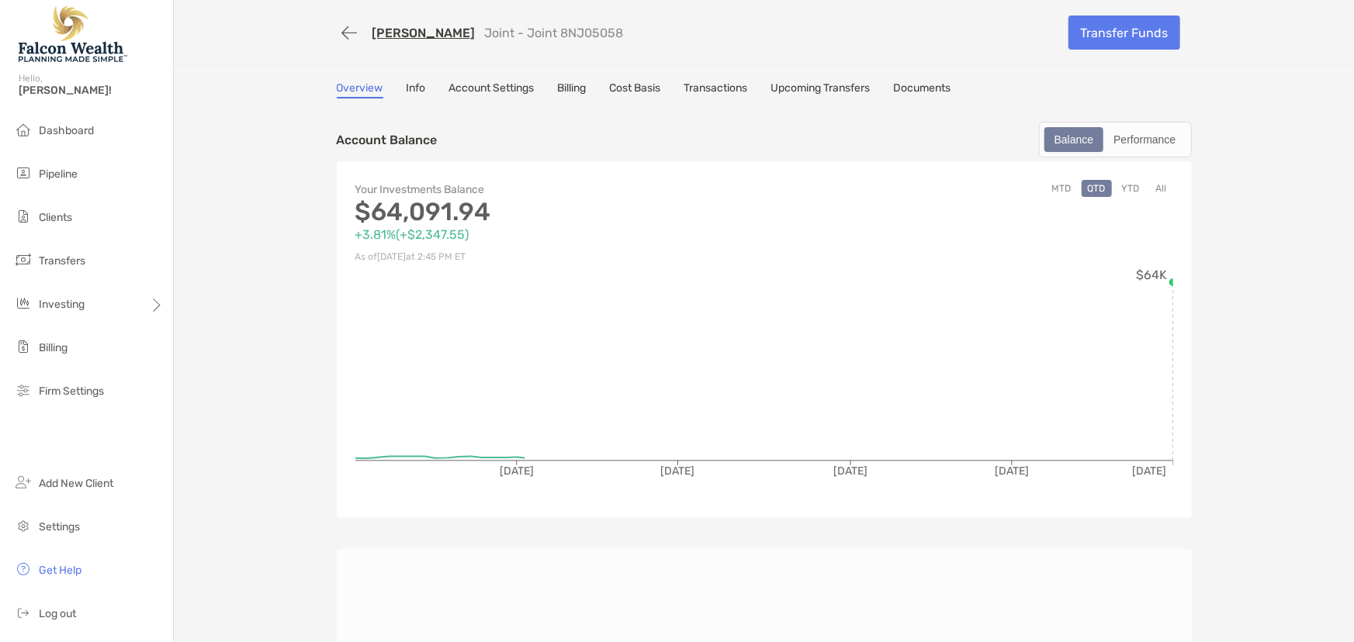
click at [823, 85] on link "Upcoming Transfers" at bounding box center [820, 89] width 99 height 17
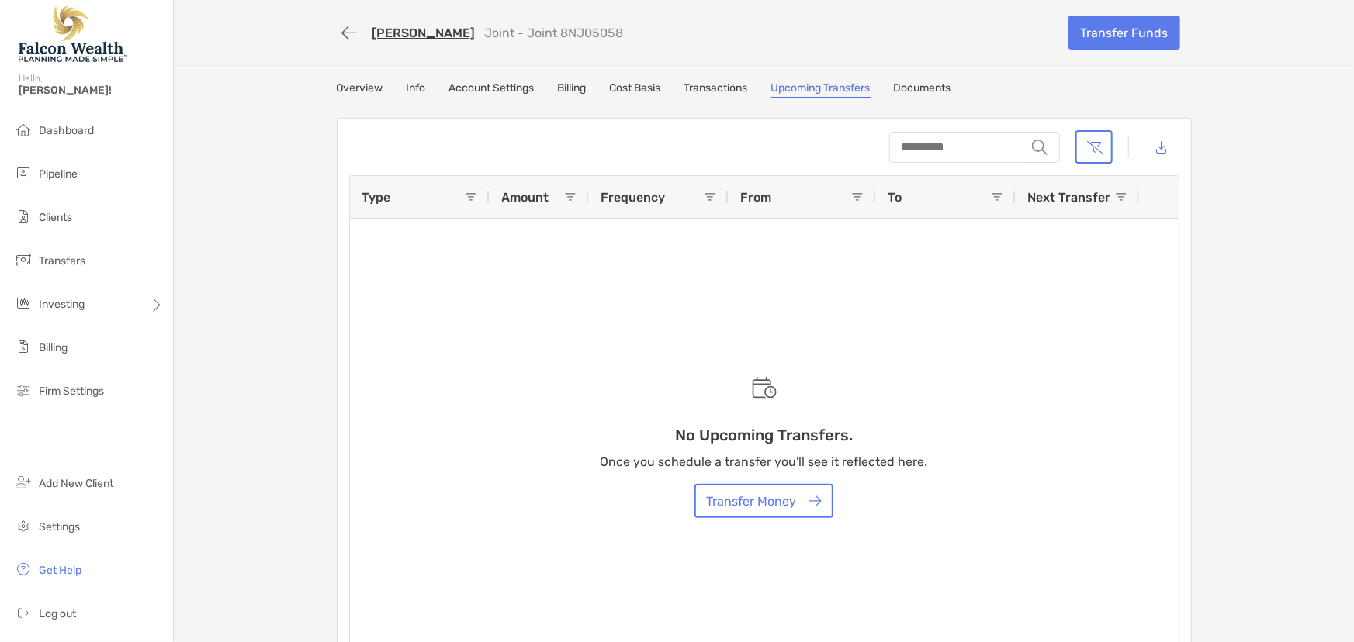
click at [730, 78] on div "[PERSON_NAME] Joint - Joint 8NJ05058 Transfer Funds Overview Info Account Setti…" at bounding box center [764, 337] width 1180 height 675
click at [730, 88] on link "Transactions" at bounding box center [716, 89] width 64 height 17
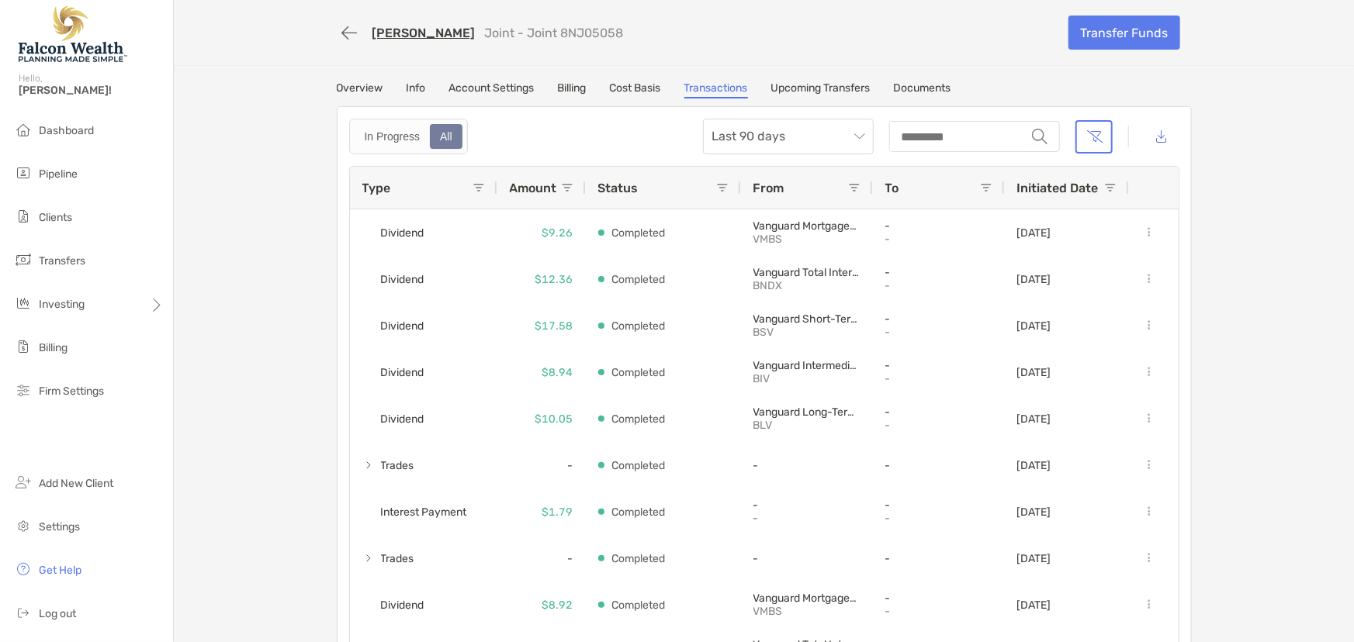
click at [835, 91] on link "Upcoming Transfers" at bounding box center [820, 89] width 99 height 17
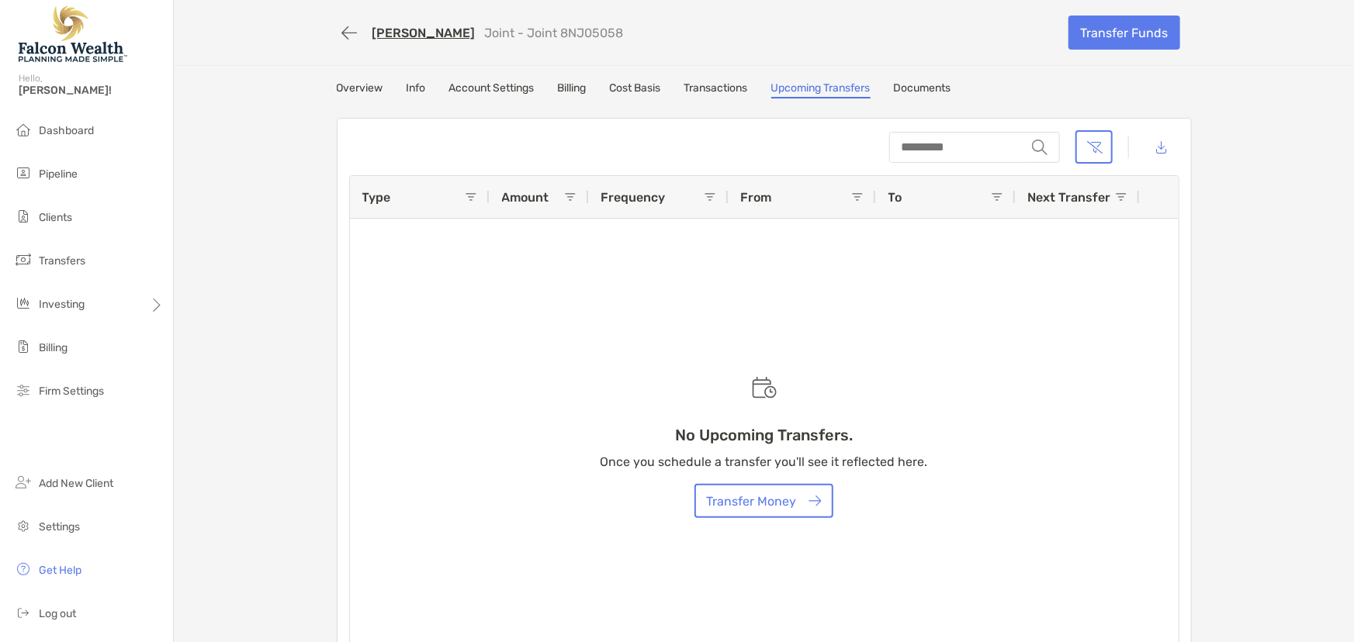
click at [709, 79] on div "[PERSON_NAME] Joint - Joint 8NJ05058 Transfer Funds Overview Info Account Setti…" at bounding box center [764, 337] width 1180 height 675
click at [709, 87] on link "Transactions" at bounding box center [716, 89] width 64 height 17
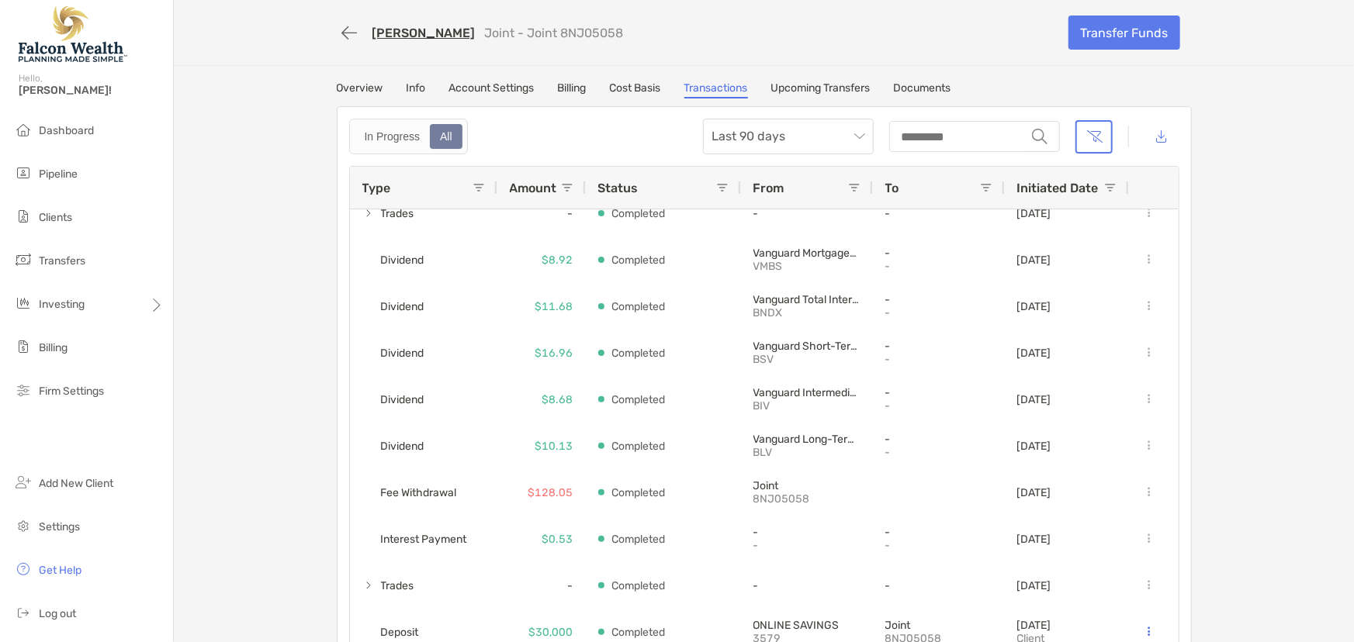
scroll to position [423, 0]
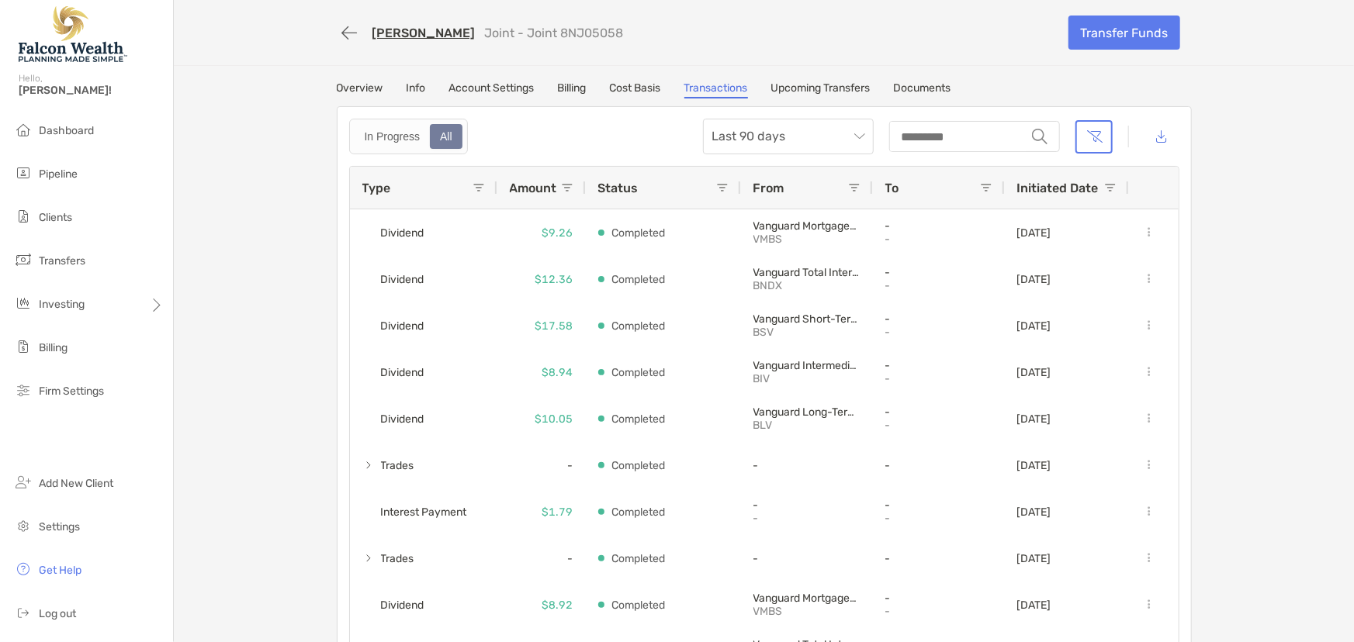
click at [1266, 210] on div "[PERSON_NAME] Joint - Joint 8NJ05058 Transfer Funds Overview Info Account Setti…" at bounding box center [764, 333] width 1180 height 666
click at [39, 223] on span "Clients" at bounding box center [55, 217] width 33 height 13
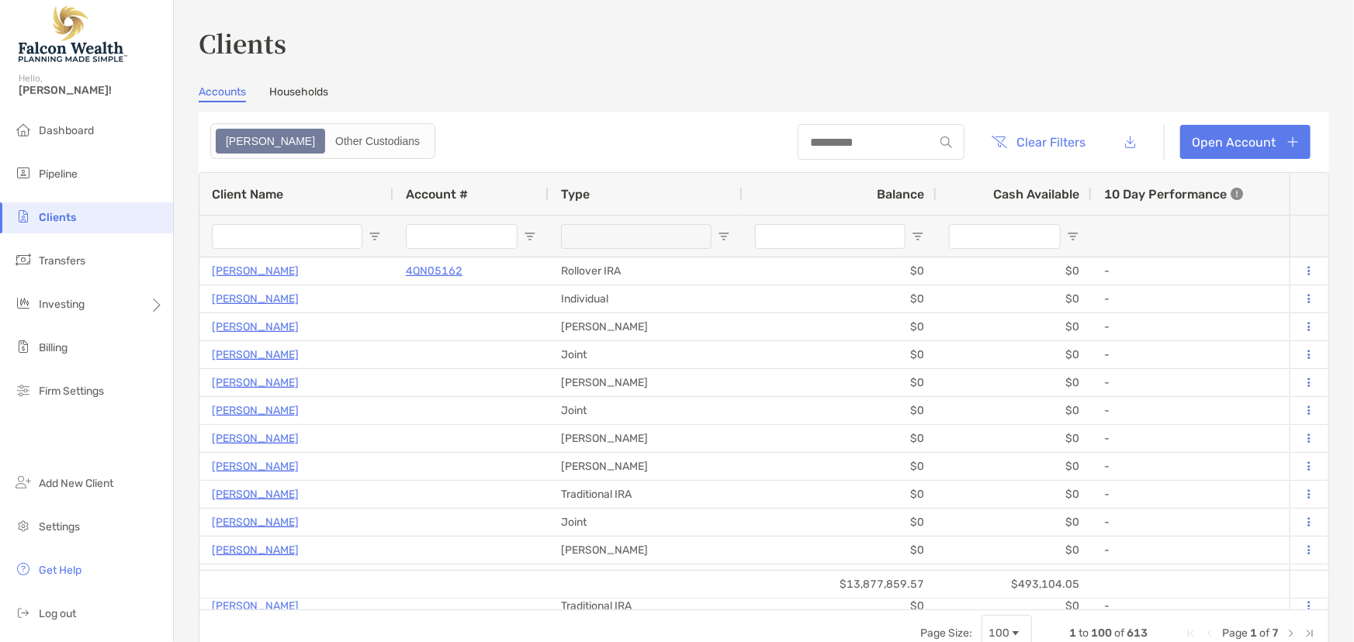
type input "******"
type input "****"
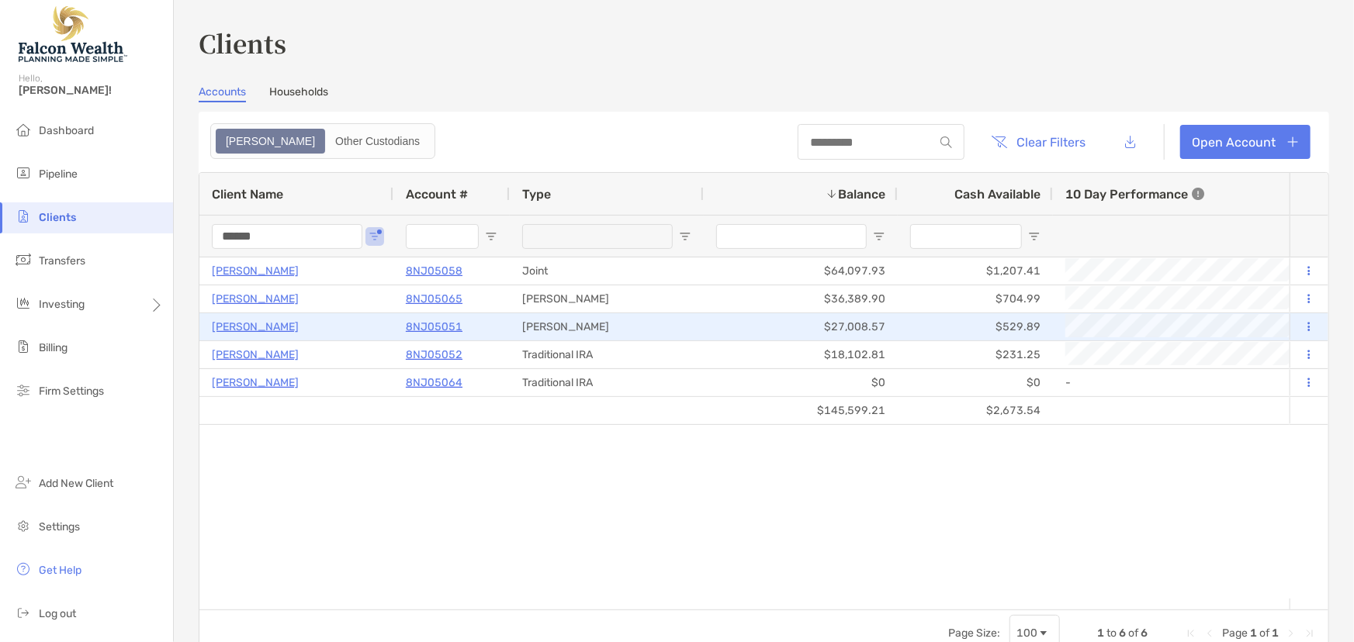
click at [445, 327] on p "8NJ05051" at bounding box center [434, 326] width 57 height 19
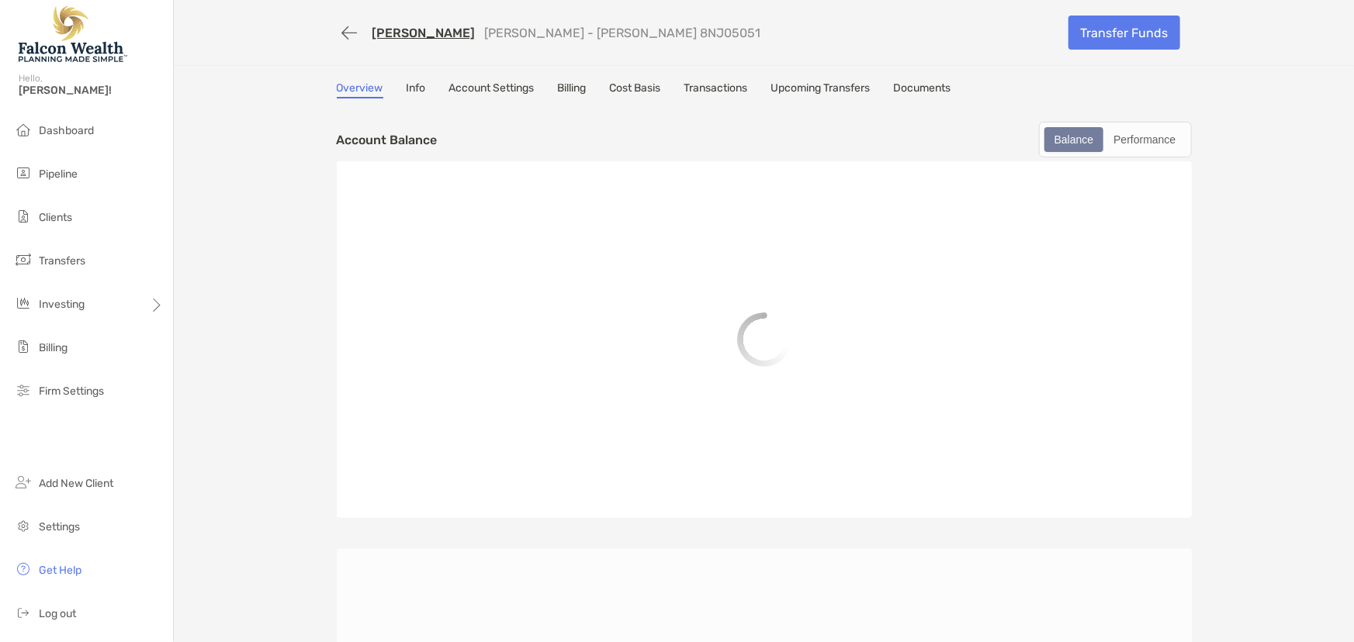
click at [722, 85] on link "Transactions" at bounding box center [716, 89] width 64 height 17
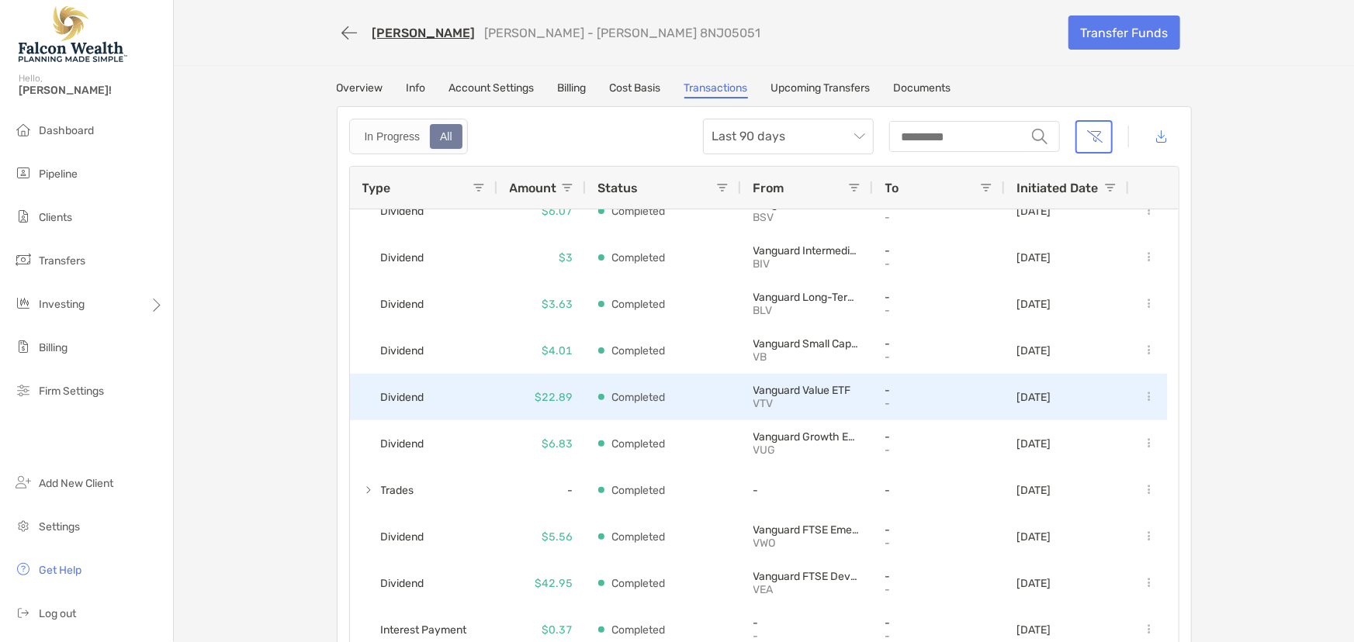
scroll to position [514, 0]
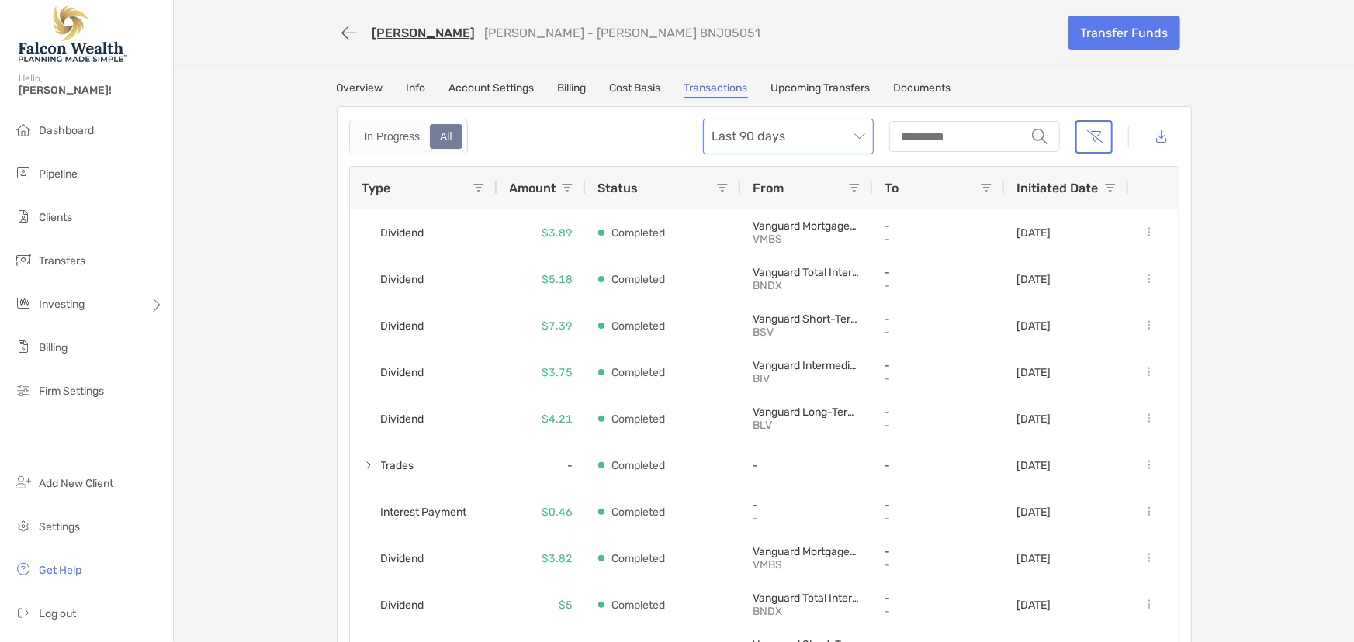
click at [844, 137] on span "Last 90 days" at bounding box center [788, 136] width 152 height 34
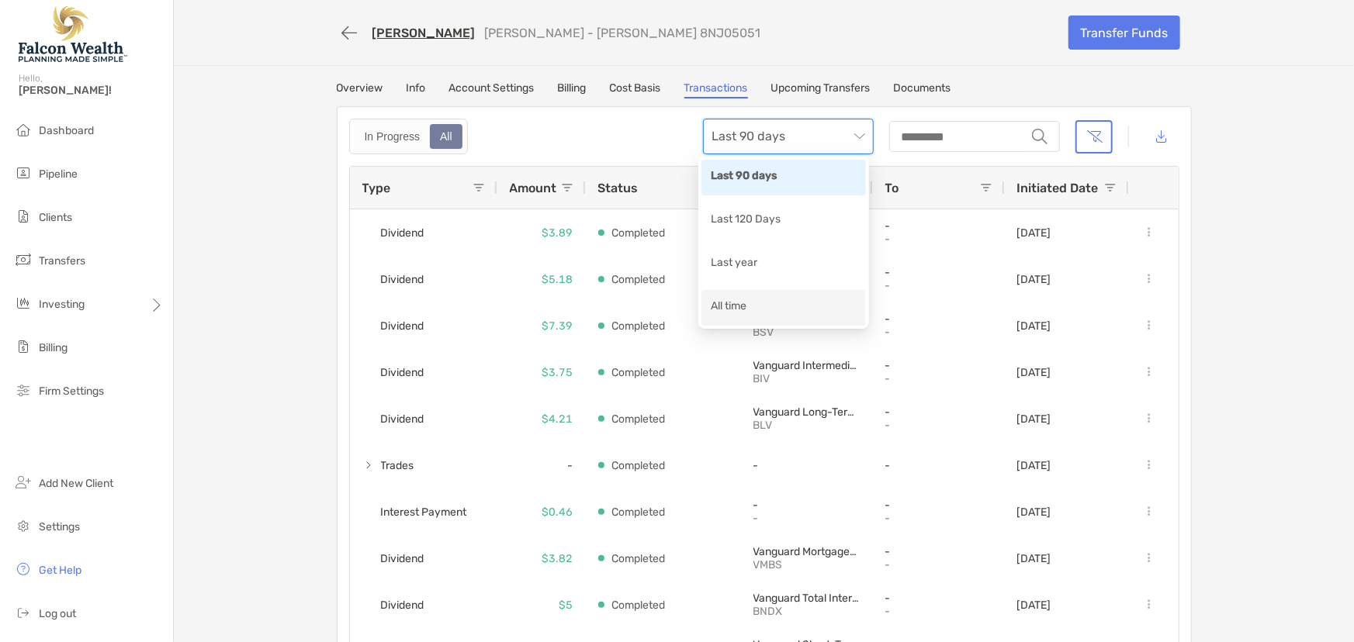
click at [726, 303] on div "All time" at bounding box center [784, 307] width 146 height 19
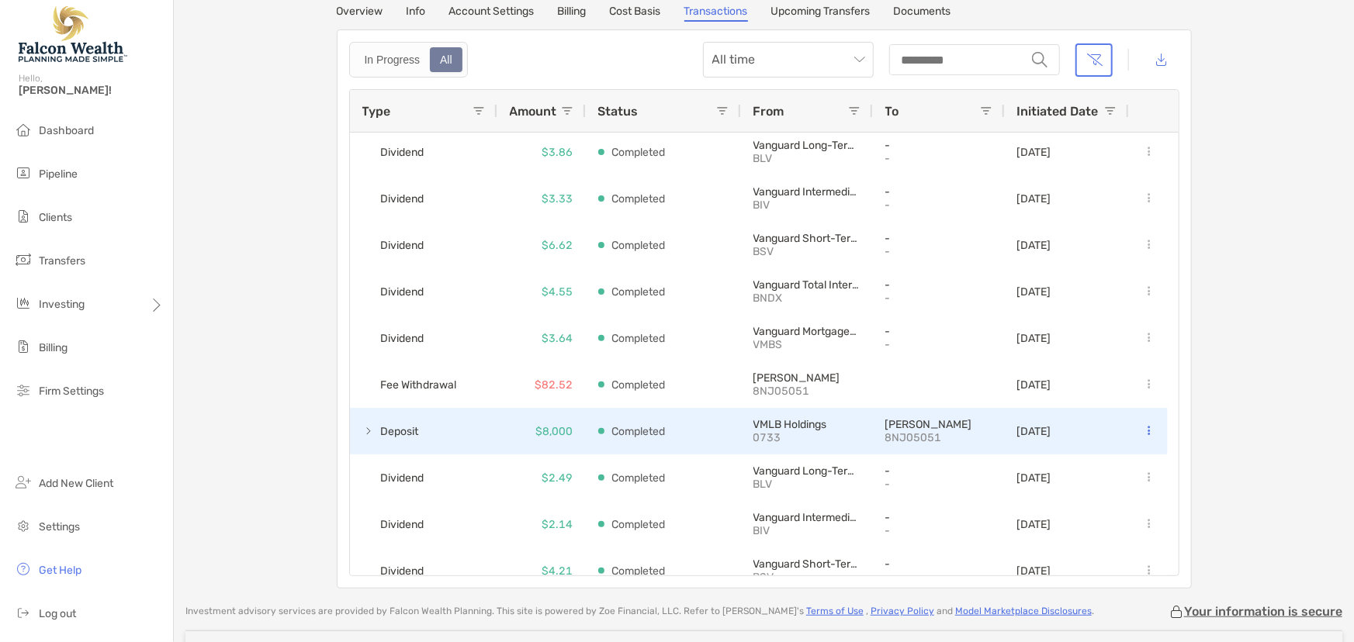
click at [362, 429] on span at bounding box center [368, 431] width 12 height 12
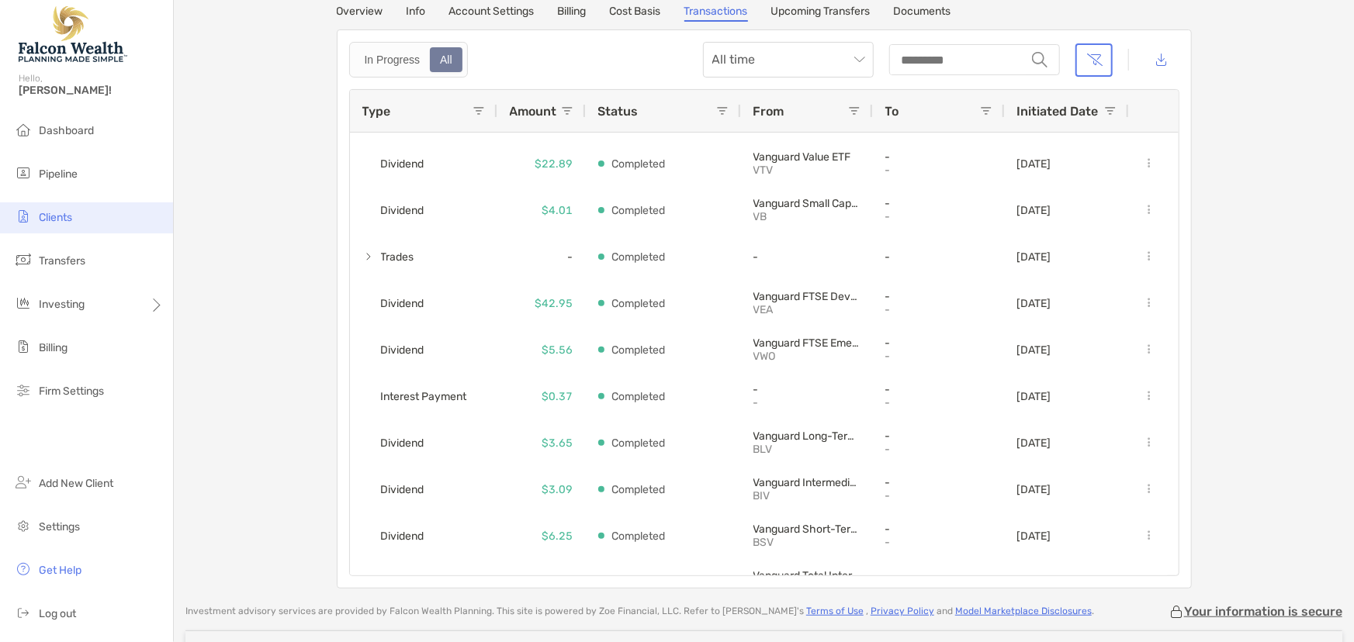
scroll to position [916, 0]
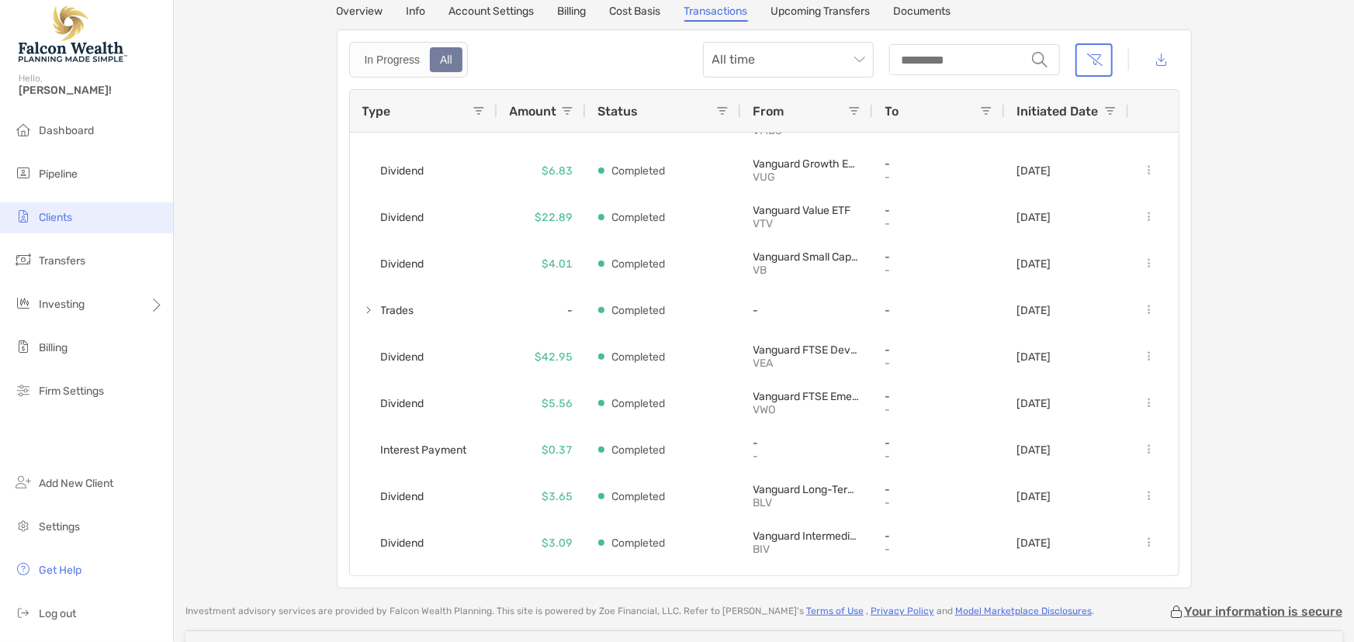
click at [52, 220] on span "Clients" at bounding box center [55, 217] width 33 height 13
